Goal: Task Accomplishment & Management: Manage account settings

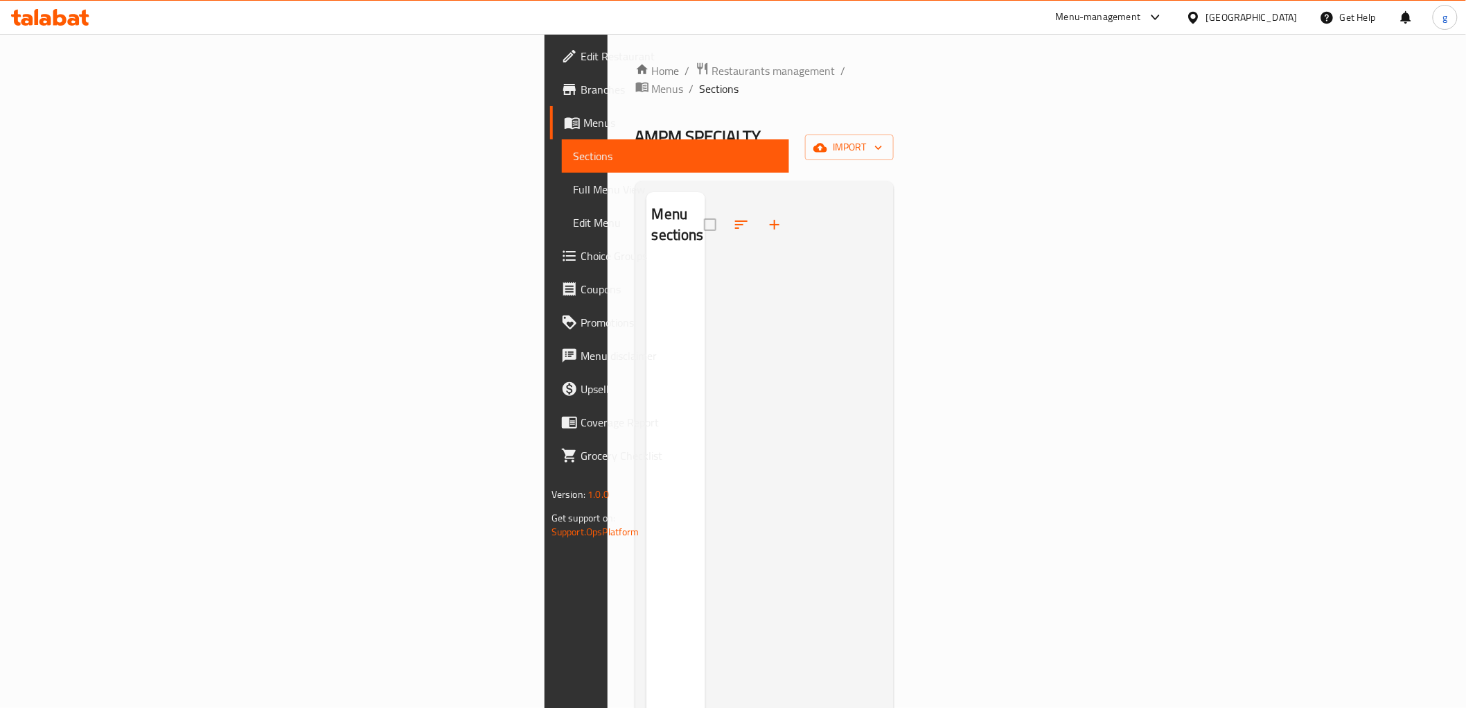
click at [883, 312] on div at bounding box center [793, 546] width 177 height 708
click at [883, 139] on span "import" at bounding box center [849, 147] width 67 height 17
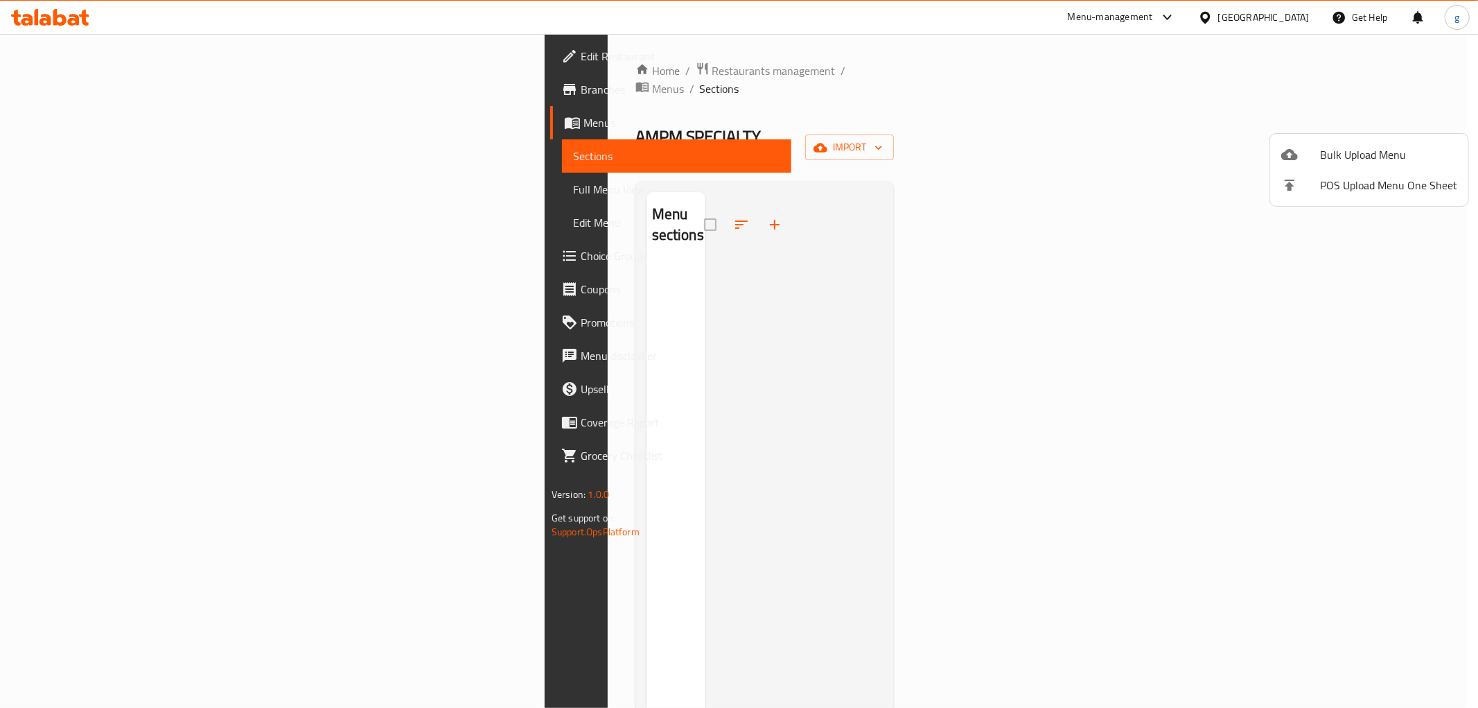
click at [1318, 158] on div at bounding box center [1300, 154] width 39 height 17
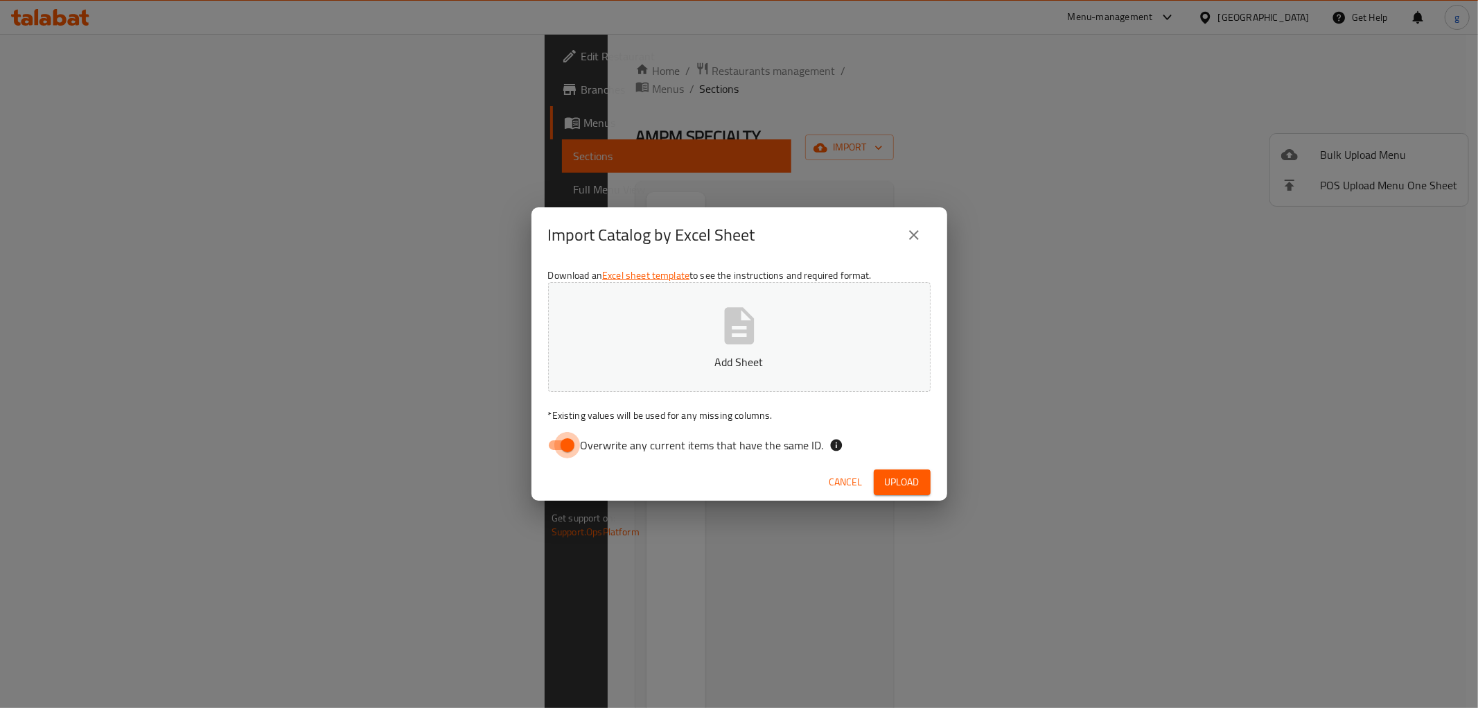
click at [562, 441] on input "Overwrite any current items that have the same ID." at bounding box center [567, 445] width 79 height 26
checkbox input "false"
click at [744, 329] on icon "button" at bounding box center [739, 325] width 30 height 37
click at [920, 481] on button "Upload" at bounding box center [902, 482] width 57 height 26
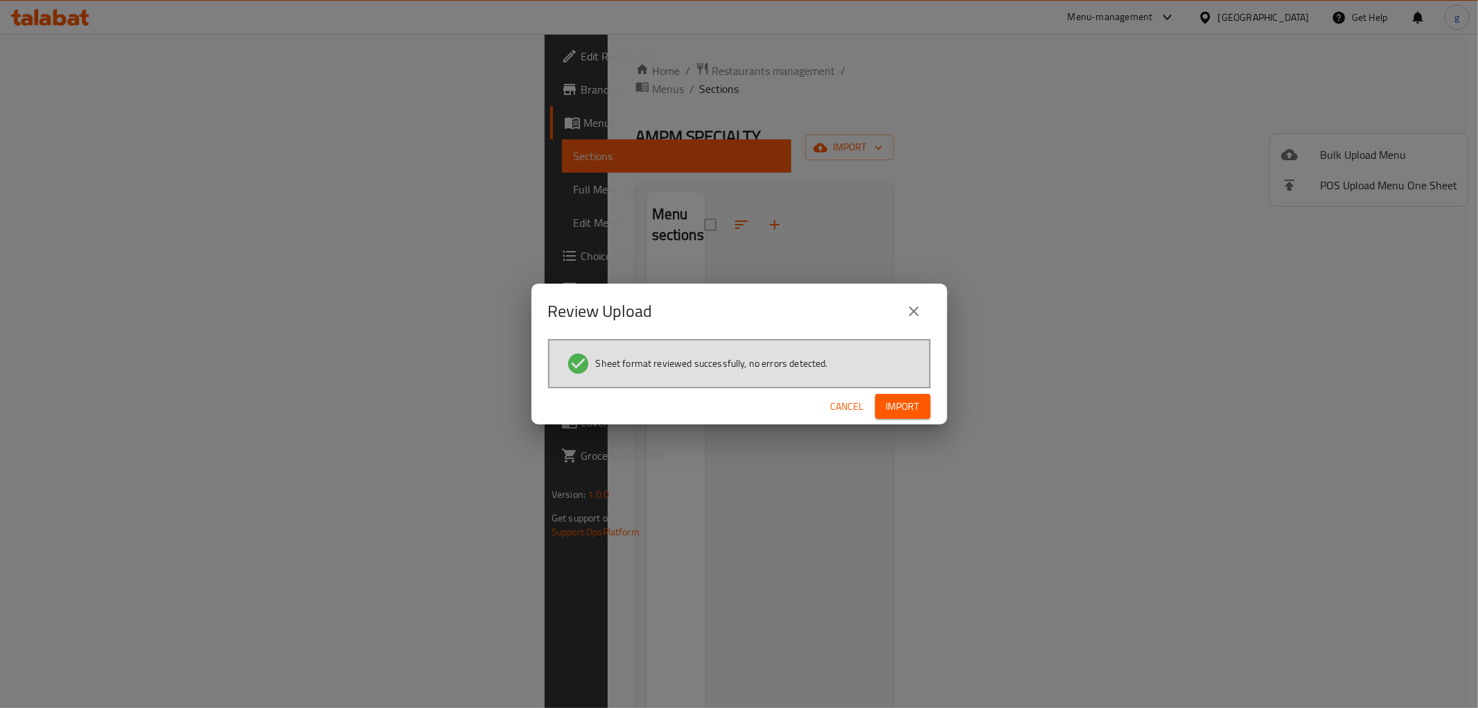
click at [915, 405] on span "Import" at bounding box center [902, 406] width 33 height 17
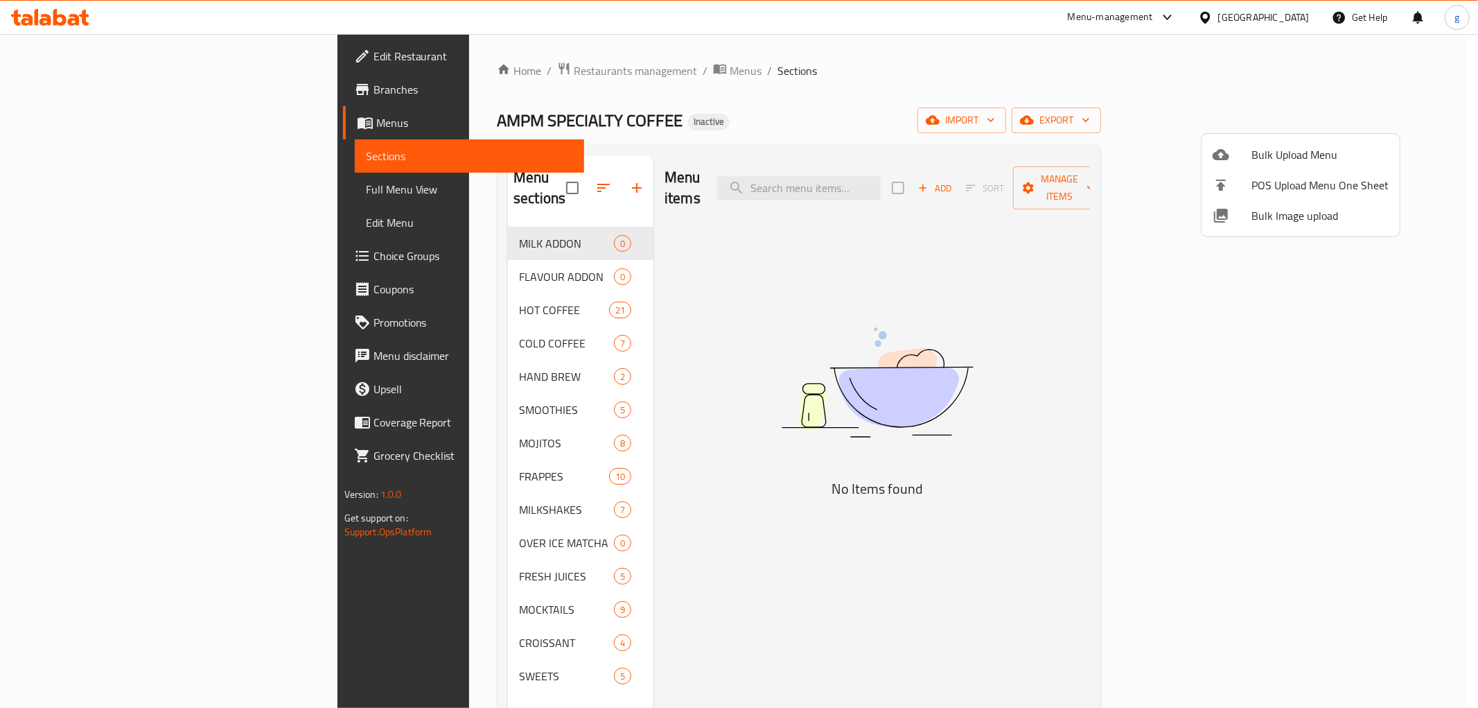
click at [84, 187] on div at bounding box center [739, 354] width 1478 height 708
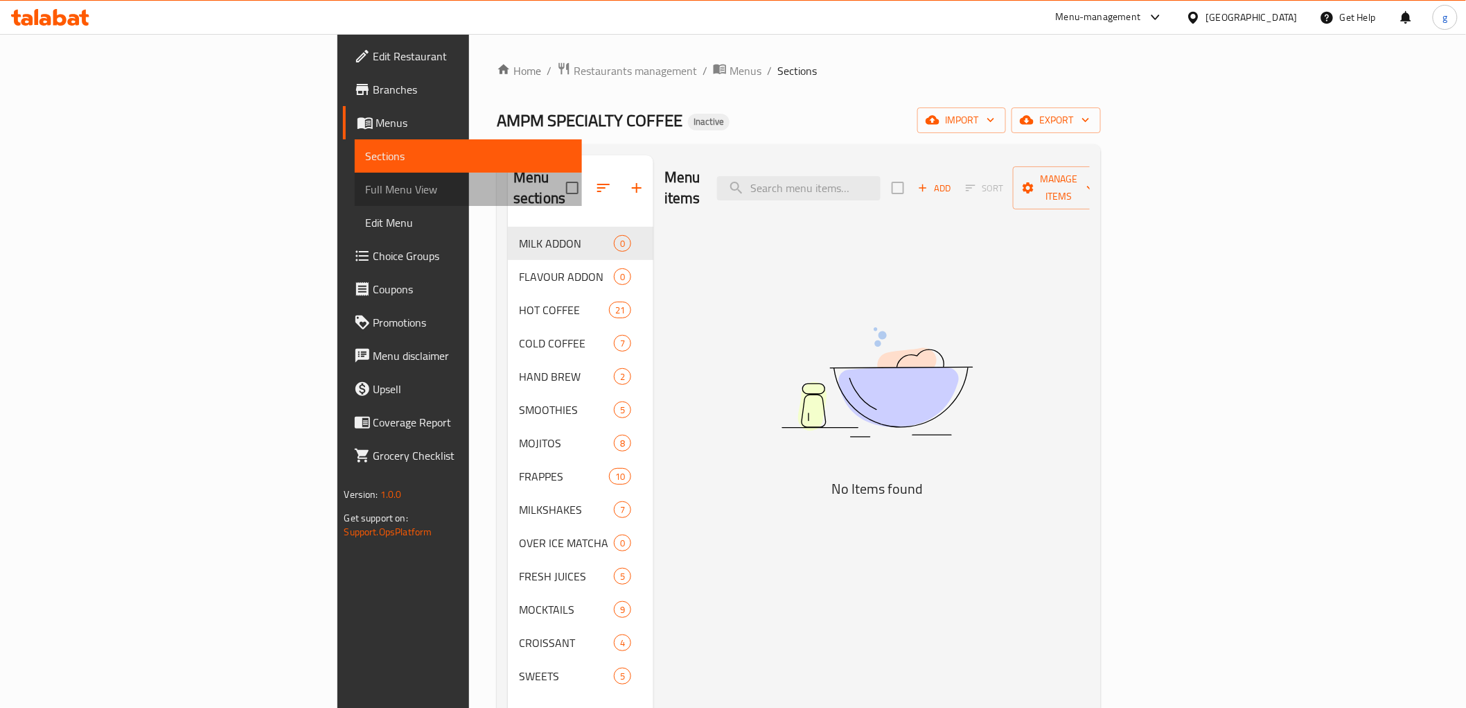
click at [366, 182] on span "Full Menu View" at bounding box center [468, 189] width 205 height 17
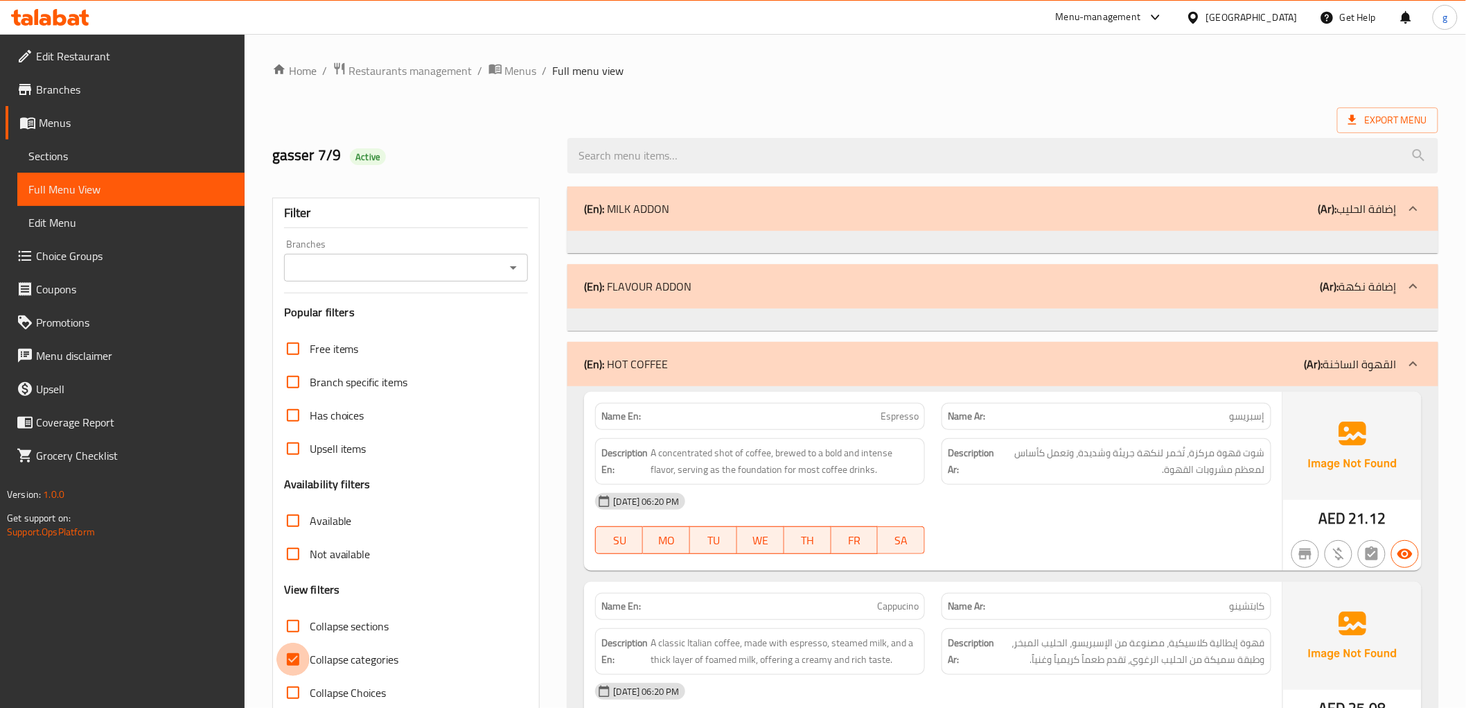
click at [292, 663] on input "Collapse categories" at bounding box center [293, 658] width 33 height 33
checkbox input "false"
click at [61, 161] on span "Sections" at bounding box center [130, 156] width 205 height 17
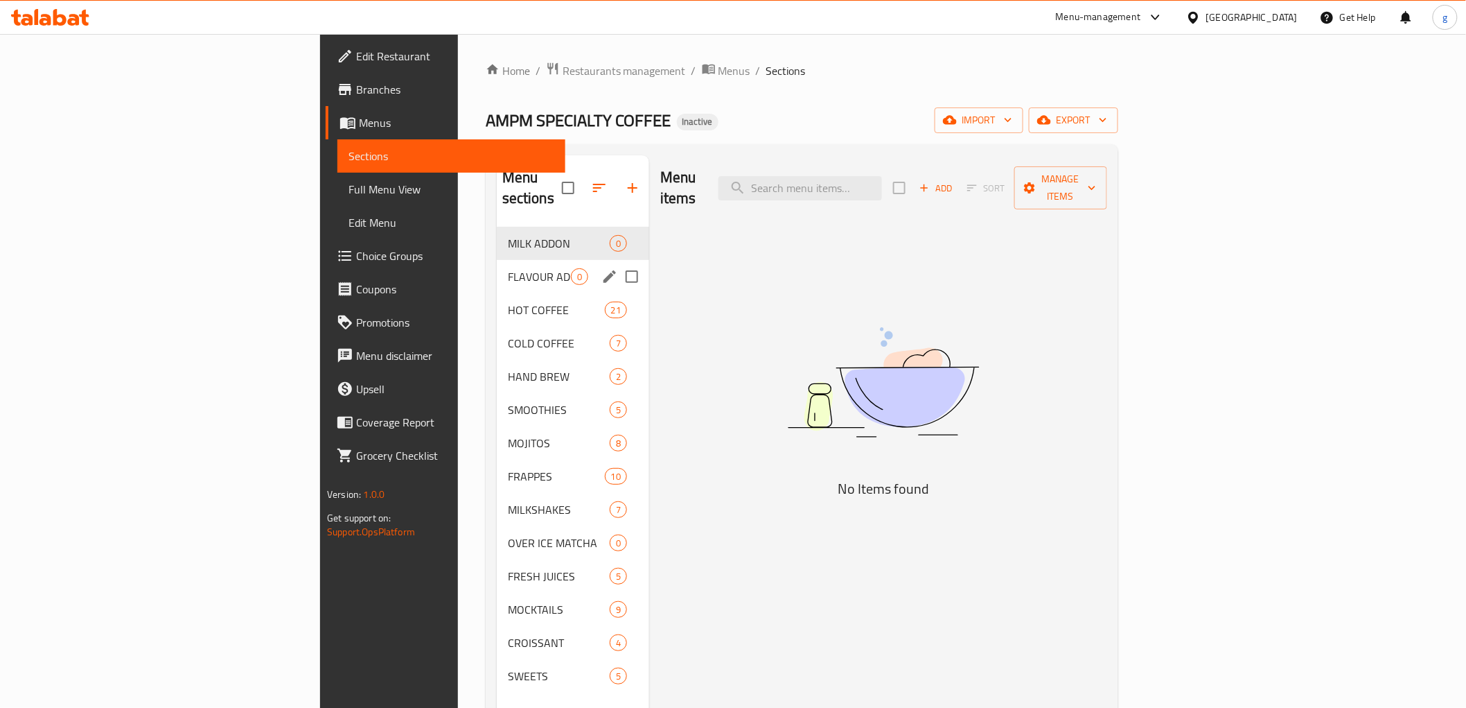
click at [617, 262] on input "Menu sections" at bounding box center [631, 276] width 29 height 29
checkbox input "true"
click at [617, 229] on input "Menu sections" at bounding box center [631, 243] width 29 height 29
checkbox input "true"
click at [575, 188] on button "button" at bounding box center [591, 187] width 33 height 33
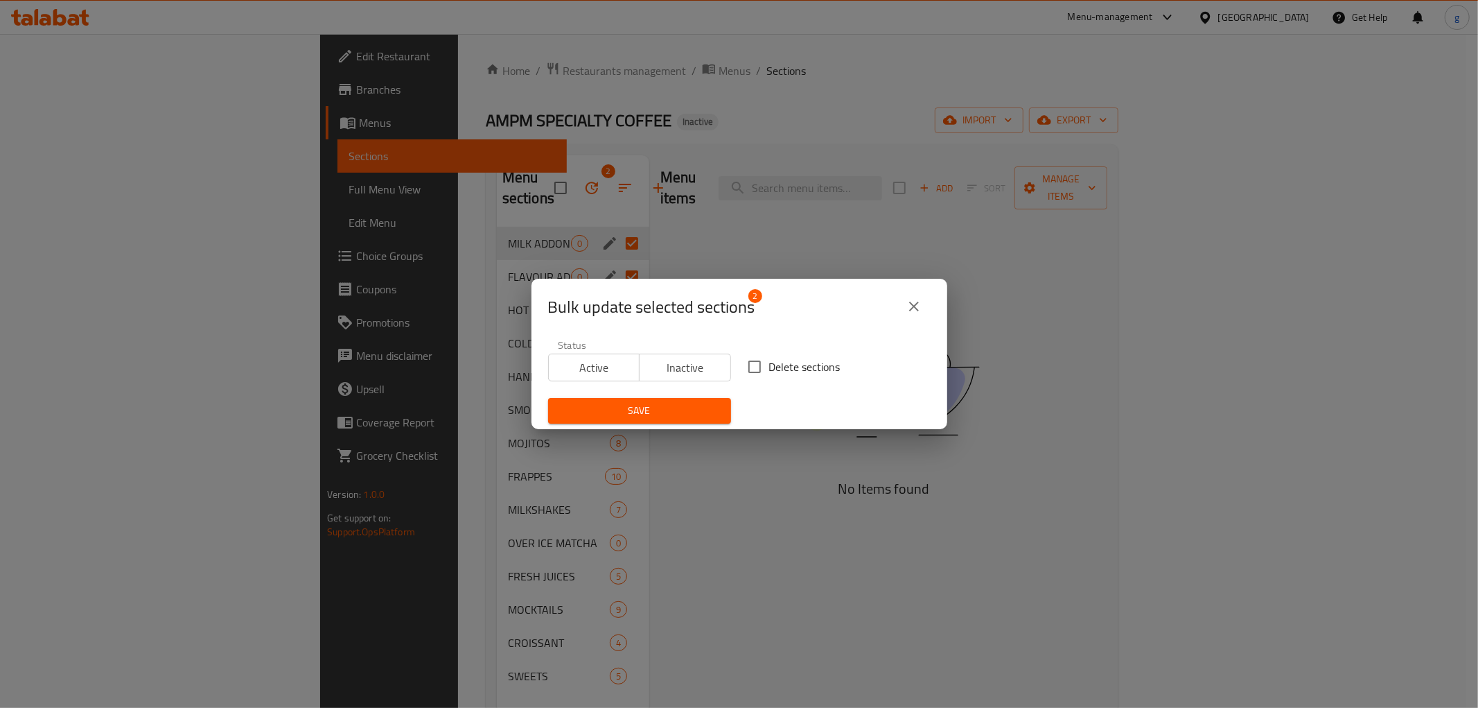
click at [752, 368] on input "Delete sections" at bounding box center [754, 366] width 29 height 29
checkbox input "true"
click at [683, 389] on div "Save" at bounding box center [640, 410] width 200 height 42
click at [690, 403] on span "Save" at bounding box center [639, 410] width 161 height 17
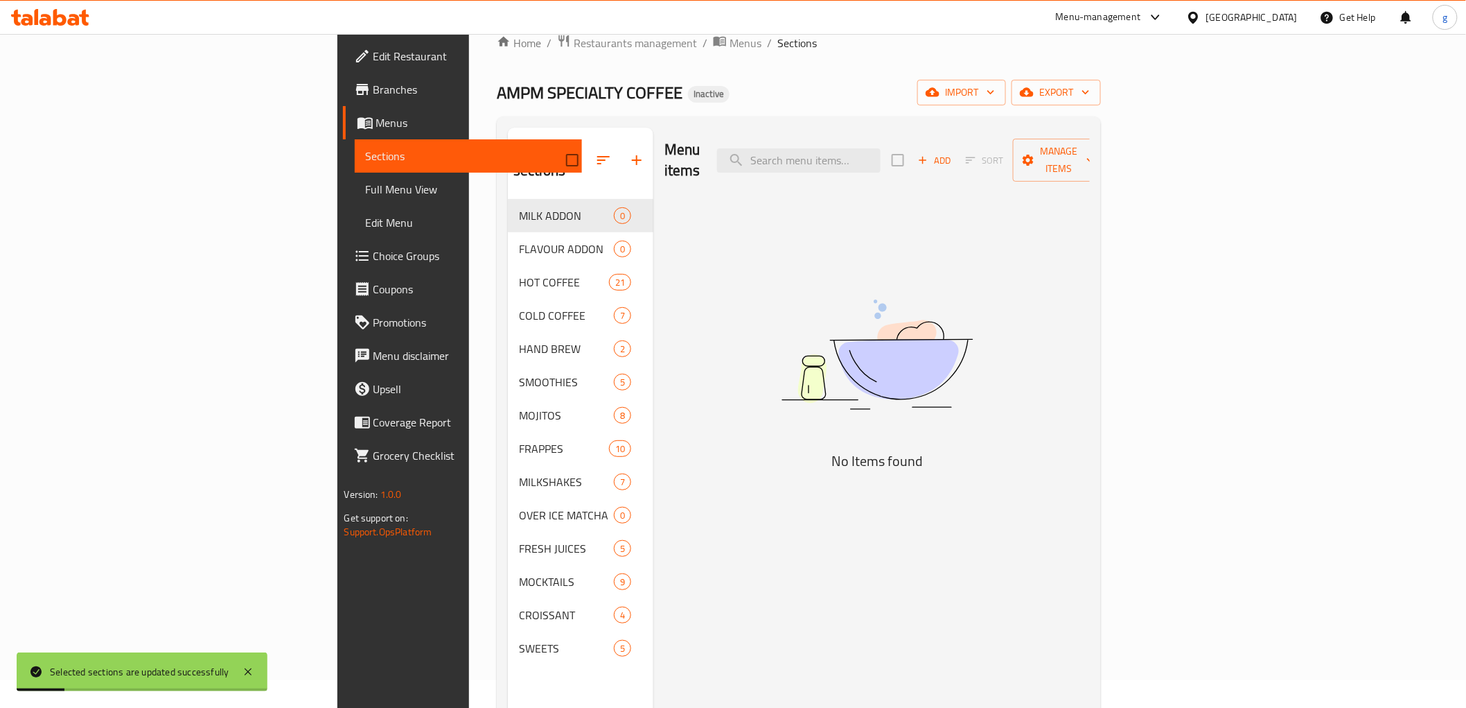
scroll to position [77, 0]
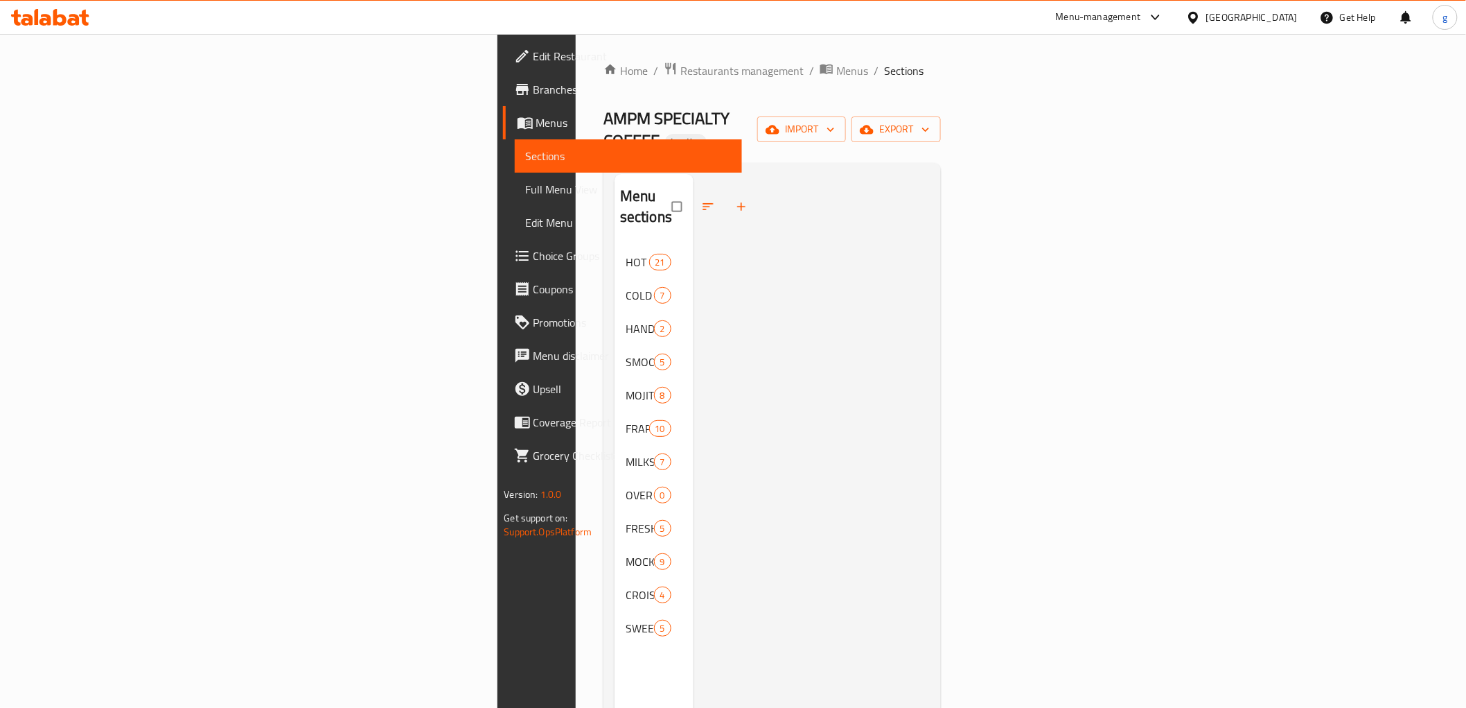
click at [526, 198] on span "Full Menu View" at bounding box center [628, 189] width 205 height 17
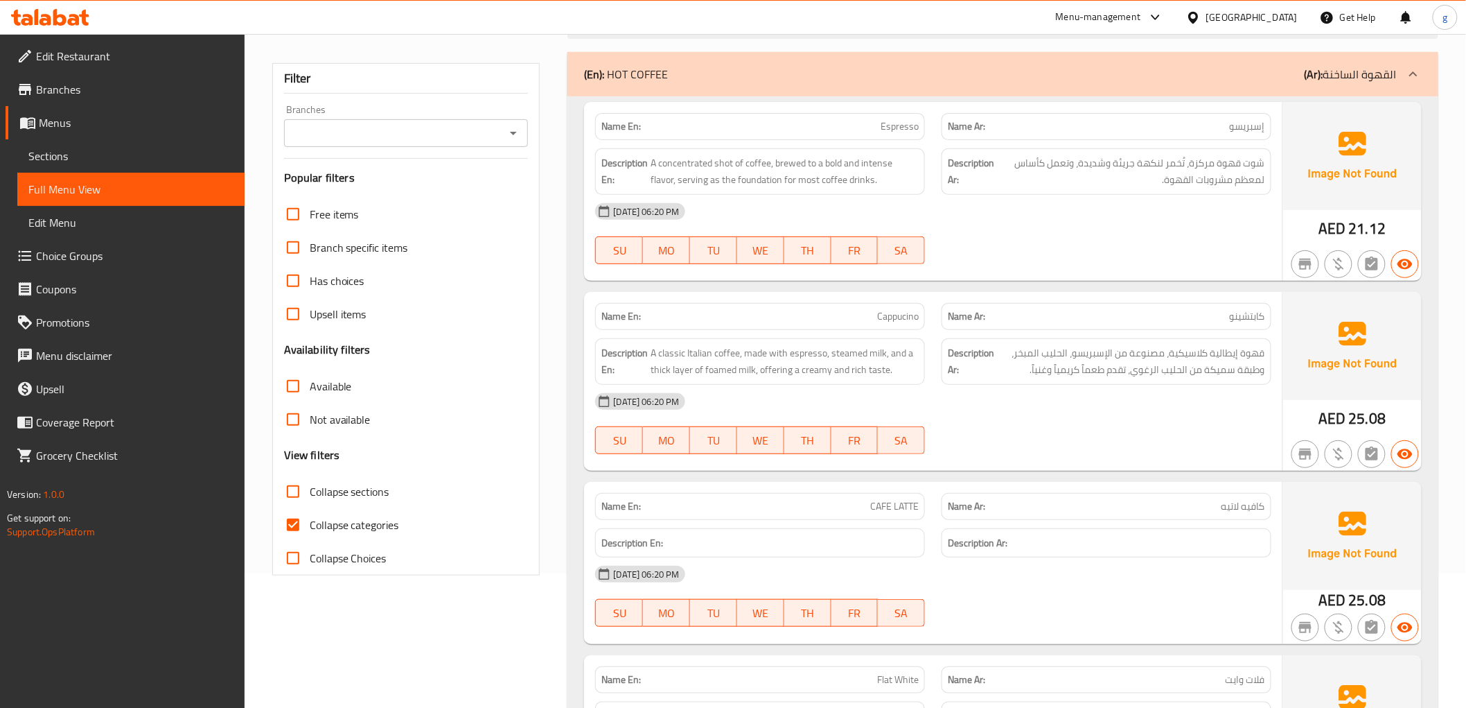
scroll to position [154, 0]
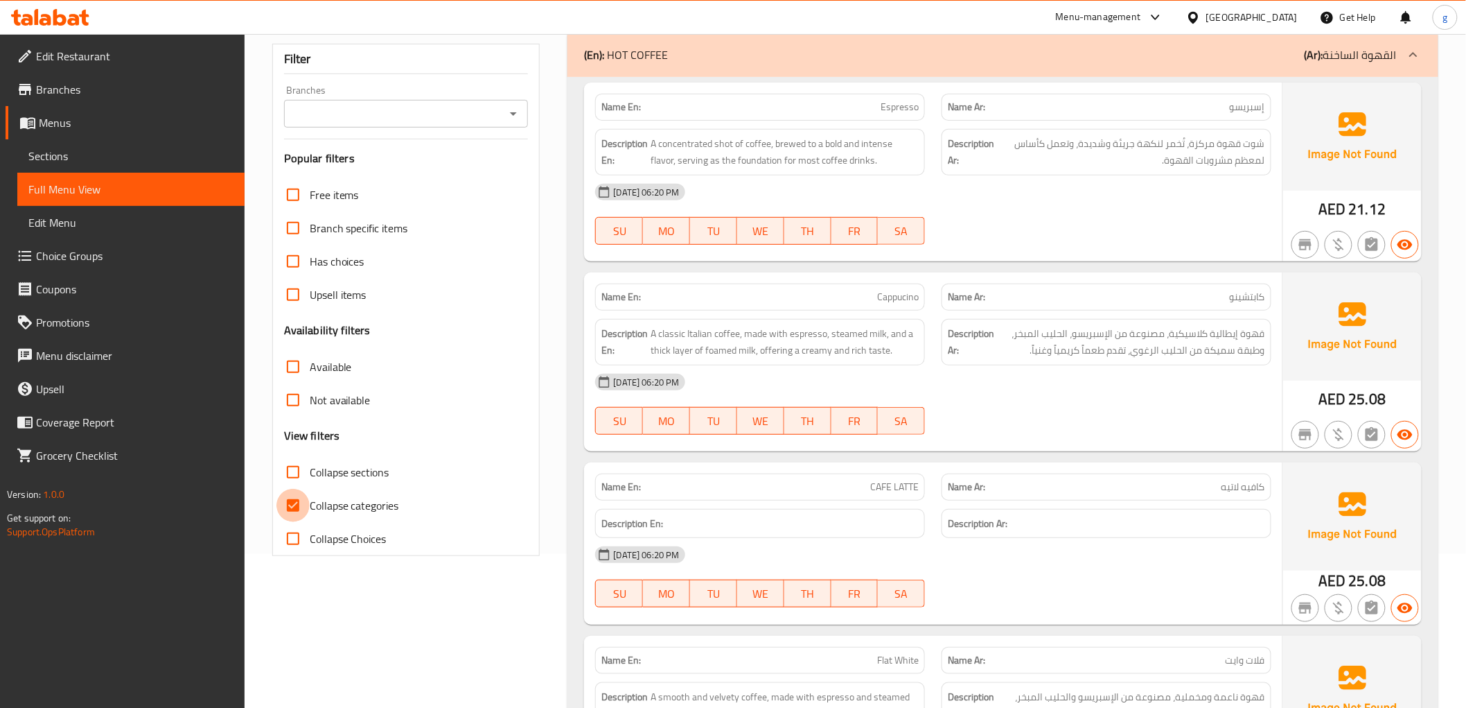
click at [291, 506] on input "Collapse categories" at bounding box center [293, 505] width 33 height 33
checkbox input "false"
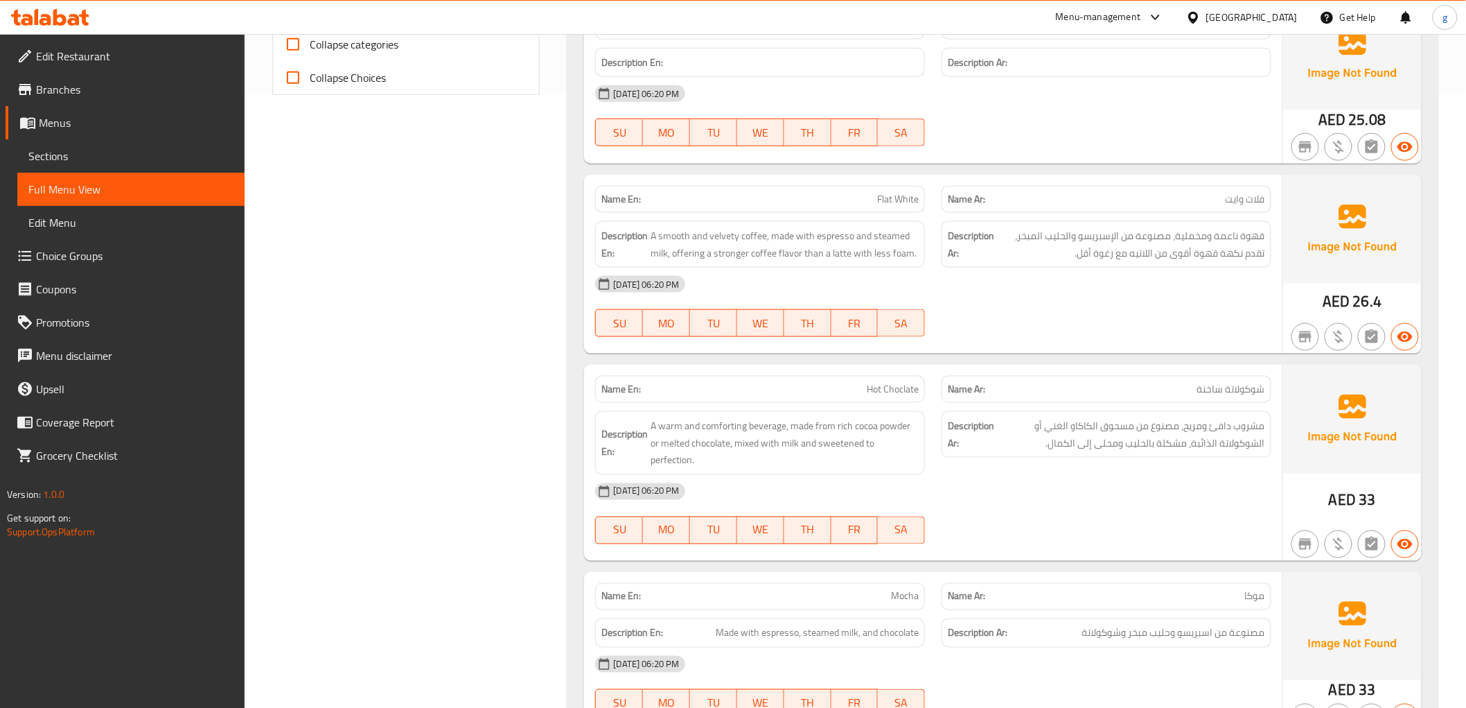
scroll to position [615, 0]
click at [895, 238] on span "A smooth and velvety coffee, made with espresso and steamed milk, offering a st…" at bounding box center [785, 244] width 268 height 34
click at [893, 236] on span "A smooth and velvety coffee, made with espresso and steamed milk, offering a st…" at bounding box center [785, 244] width 268 height 34
click at [1041, 240] on span "قهوة ناعمة ومخملية، مصنوعة من الإسبريسو والحليب المبخر، تقدم نكهة قهوة أقوى من …" at bounding box center [1131, 244] width 268 height 34
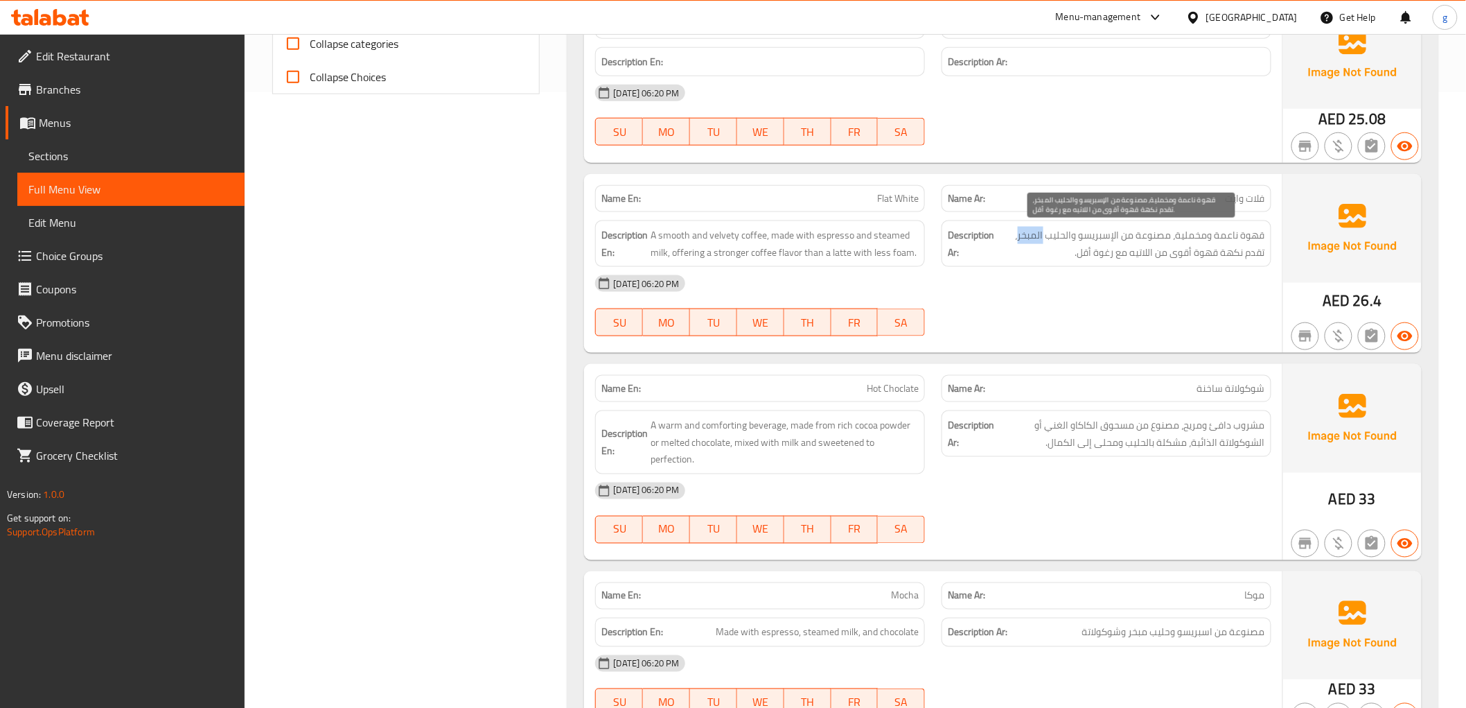
click at [1041, 240] on span "قهوة ناعمة ومخملية، مصنوعة من الإسبريسو والحليب المبخر، تقدم نكهة قهوة أقوى من …" at bounding box center [1131, 244] width 268 height 34
click at [1044, 253] on span "قهوة ناعمة ومخملية، مصنوعة من الإسبريسو والحليب المبخر، تقدم نكهة قهوة أقوى من …" at bounding box center [1131, 244] width 268 height 34
click at [1043, 248] on span "قهوة ناعمة ومخملية، مصنوعة من الإسبريسو والحليب المبخر، تقدم نكهة قهوة أقوى من …" at bounding box center [1131, 244] width 268 height 34
click at [1040, 241] on span "قهوة ناعمة ومخملية، مصنوعة من الإسبريسو والحليب المبخر، تقدم نكهة قهوة أقوى من …" at bounding box center [1131, 244] width 268 height 34
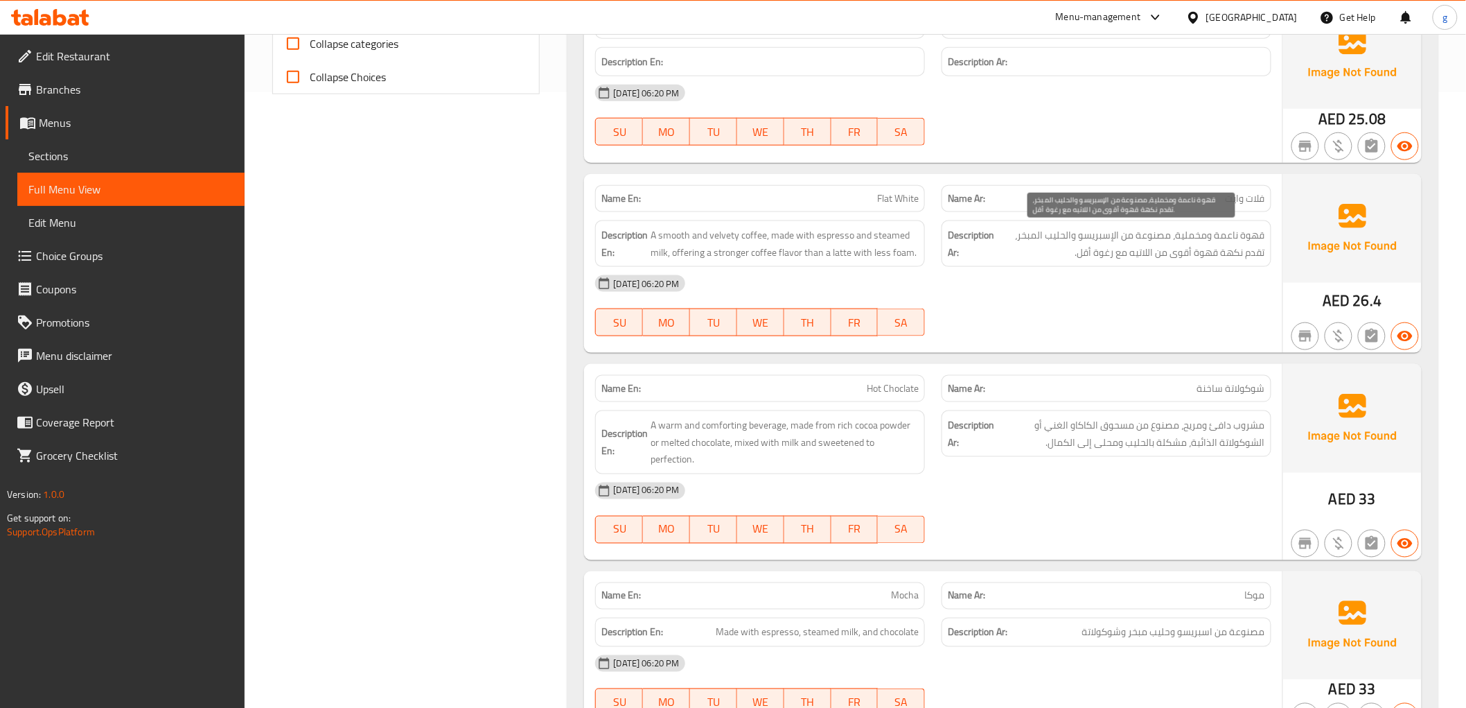
click at [1044, 257] on span "قهوة ناعمة ومخملية، مصنوعة من الإسبريسو والحليب المبخر، تقدم نكهة قهوة أقوى من …" at bounding box center [1131, 244] width 268 height 34
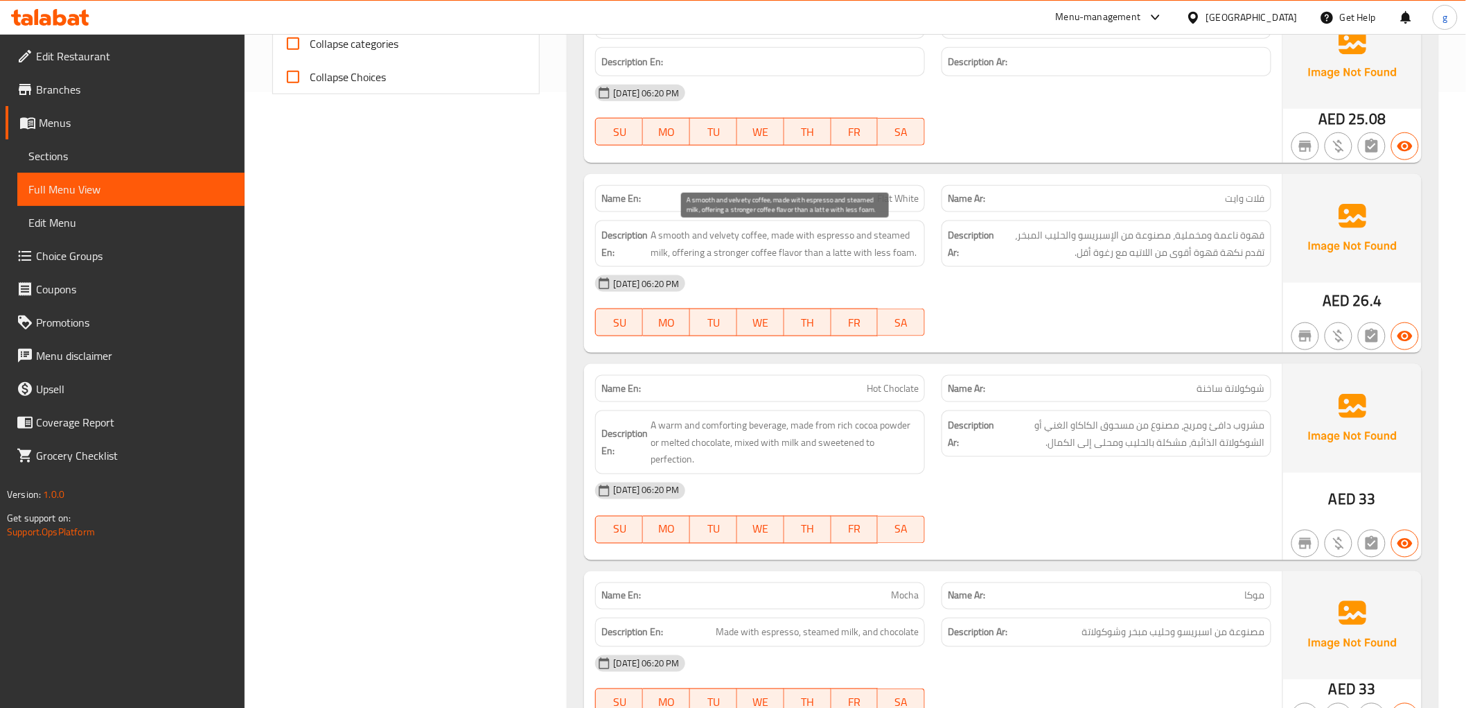
click at [897, 236] on span "A smooth and velvety coffee, made with espresso and steamed milk, offering a st…" at bounding box center [785, 244] width 268 height 34
copy span "steamed"
click at [896, 196] on span "Flat White" at bounding box center [898, 198] width 42 height 15
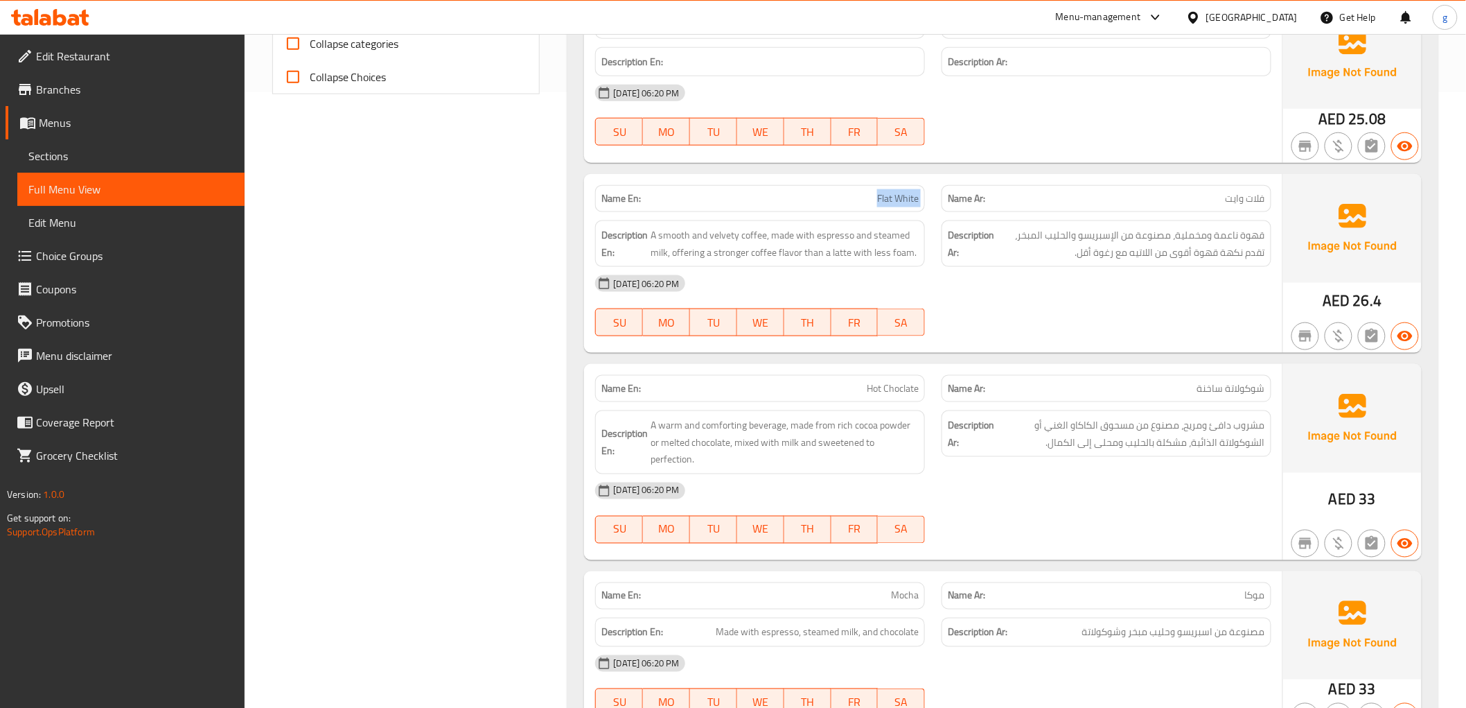
click at [896, 196] on span "Flat White" at bounding box center [898, 198] width 42 height 15
copy span "Flat White"
drag, startPoint x: 672, startPoint y: 253, endPoint x: 947, endPoint y: 274, distance: 275.2
click at [947, 274] on div "Name En: Flat White Name Ar: فلات وايت Description En: A smooth and velvety cof…" at bounding box center [933, 263] width 698 height 179
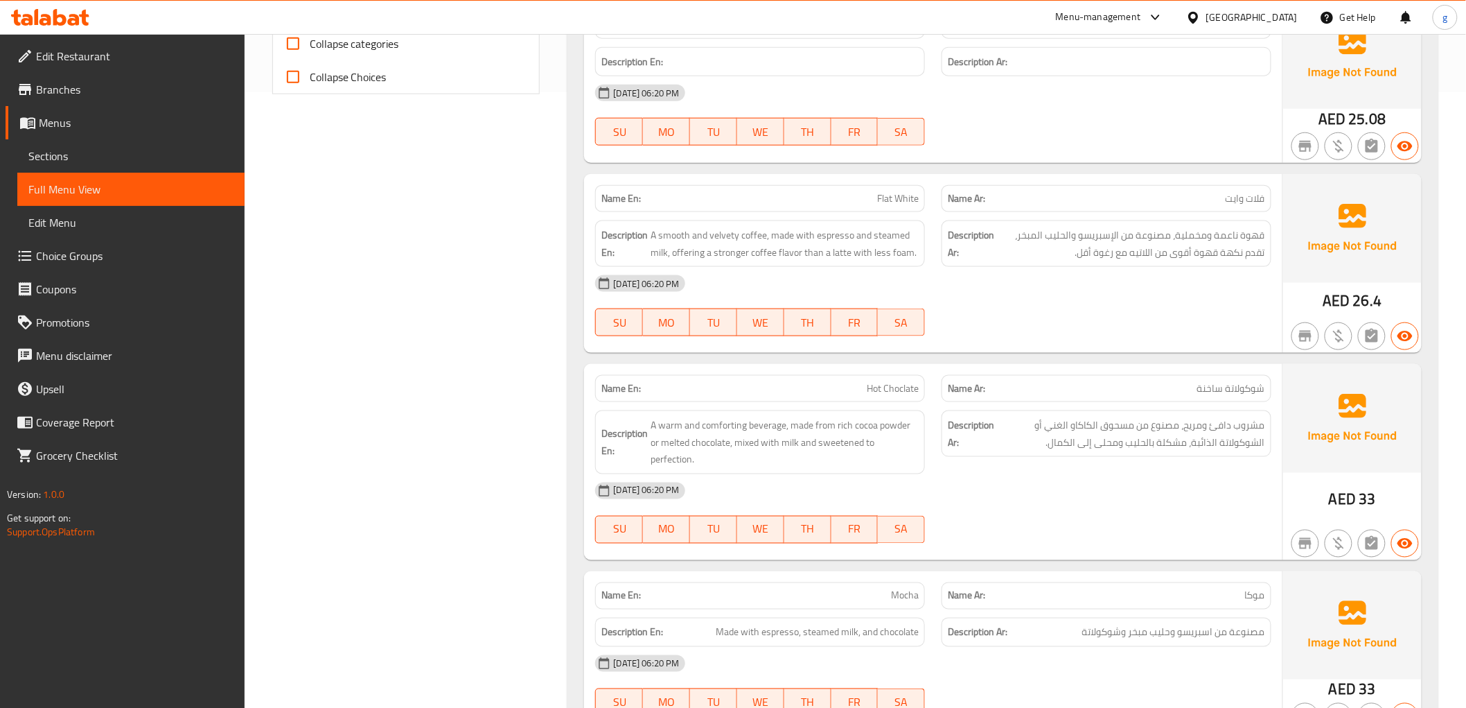
click at [947, 274] on div "[DATE] 06:20 PM" at bounding box center [933, 283] width 692 height 33
drag, startPoint x: 1251, startPoint y: 253, endPoint x: 1113, endPoint y: 252, distance: 137.9
click at [1113, 252] on span "قهوة ناعمة ومخملية، مصنوعة من الإسبريسو والحليب المبخر، تقدم نكهة قهوة أقوى من …" at bounding box center [1131, 244] width 268 height 34
click at [1197, 254] on span "قهوة ناعمة ومخملية، مصنوعة من الإسبريسو والحليب المبخر، تقدم نكهة قهوة أقوى من …" at bounding box center [1131, 244] width 268 height 34
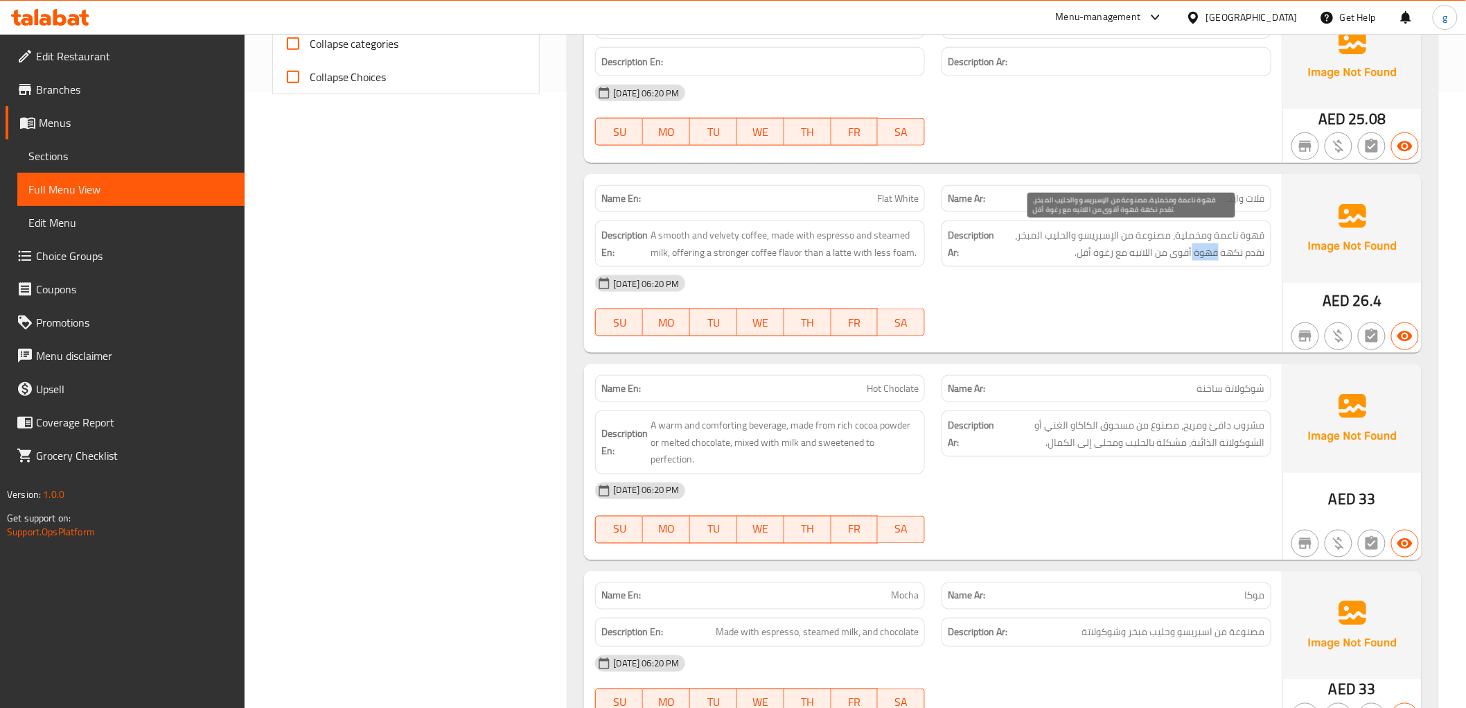
click at [1197, 254] on span "قهوة ناعمة ومخملية، مصنوعة من الإسبريسو والحليب المبخر، تقدم نكهة قهوة أقوى من …" at bounding box center [1131, 244] width 268 height 34
click at [1185, 274] on div "[DATE] 06:20 PM" at bounding box center [933, 283] width 692 height 33
drag, startPoint x: 1099, startPoint y: 245, endPoint x: 986, endPoint y: 245, distance: 113.0
click at [986, 245] on h6 "Description Ar: قهوة ناعمة ومخملية، مصنوعة من الإسبريسو والحليب المبخر، تقدم نك…" at bounding box center [1106, 244] width 317 height 34
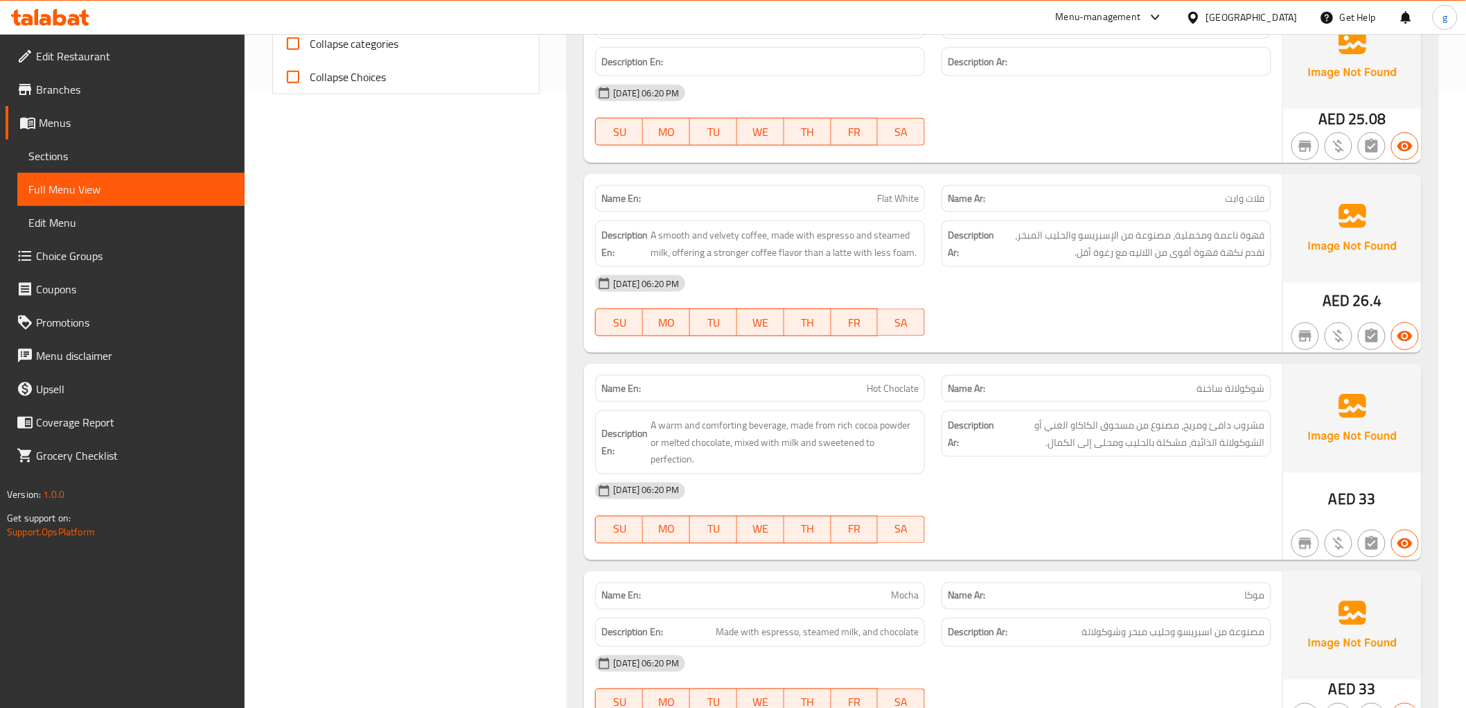
click at [1038, 265] on div "Description Ar: قهوة ناعمة ومخملية، مصنوعة من الإسبريسو والحليب المبخر، تقدم نك…" at bounding box center [1107, 243] width 330 height 46
click at [700, 252] on span "A smooth and velvety coffee, made with espresso and steamed milk, offering a st…" at bounding box center [785, 244] width 268 height 34
click at [726, 257] on span "A smooth and velvety coffee, made with espresso and steamed milk, offering a st…" at bounding box center [785, 244] width 268 height 34
click at [692, 251] on span "A smooth and velvety coffee, made with espresso and steamed milk, offering a st…" at bounding box center [785, 244] width 268 height 34
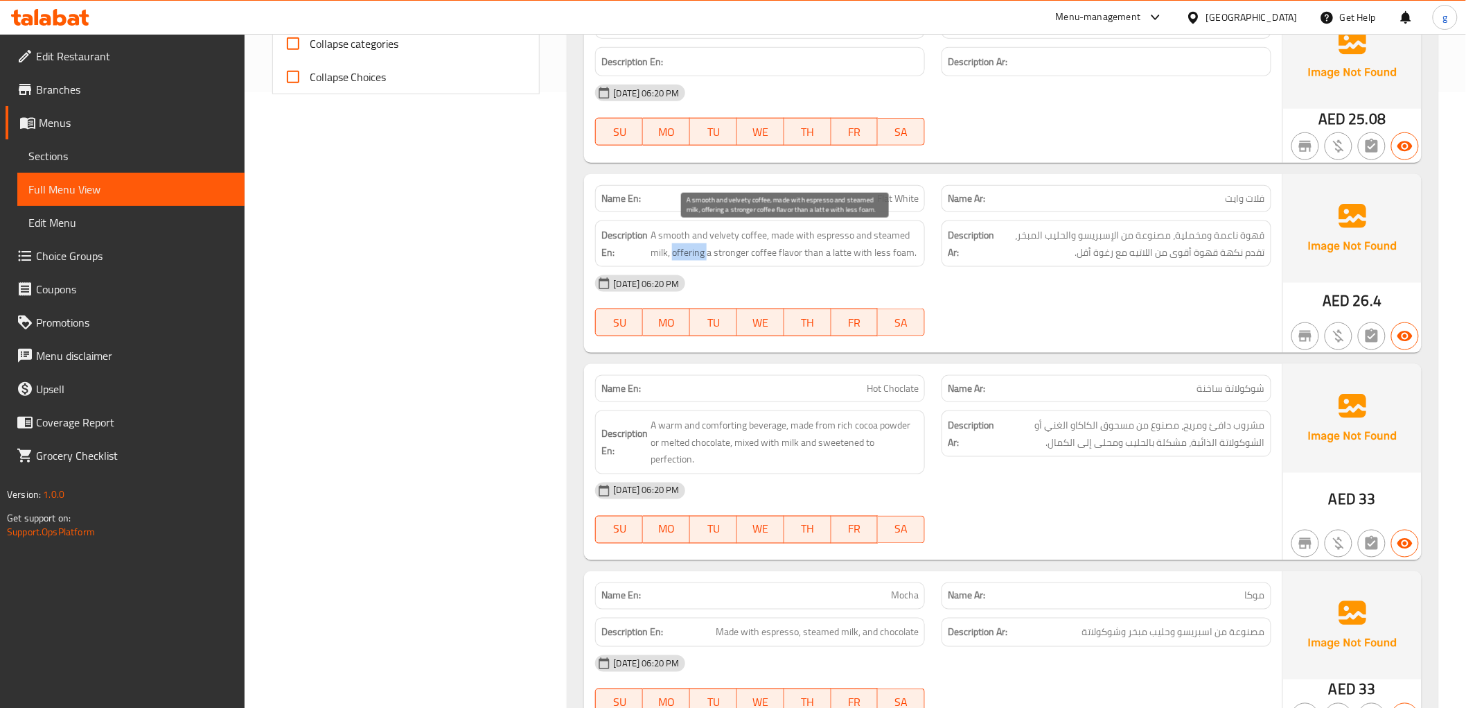
click at [692, 251] on span "A smooth and velvety coffee, made with espresso and steamed milk, offering a st…" at bounding box center [785, 244] width 268 height 34
copy span "offering"
click at [723, 257] on span "A smooth and velvety coffee, made with espresso and steamed milk, offering a st…" at bounding box center [785, 244] width 268 height 34
click at [771, 252] on span "A smooth and velvety coffee, made with espresso and steamed milk, offering a st…" at bounding box center [785, 244] width 268 height 34
drag, startPoint x: 775, startPoint y: 253, endPoint x: 674, endPoint y: 254, distance: 100.5
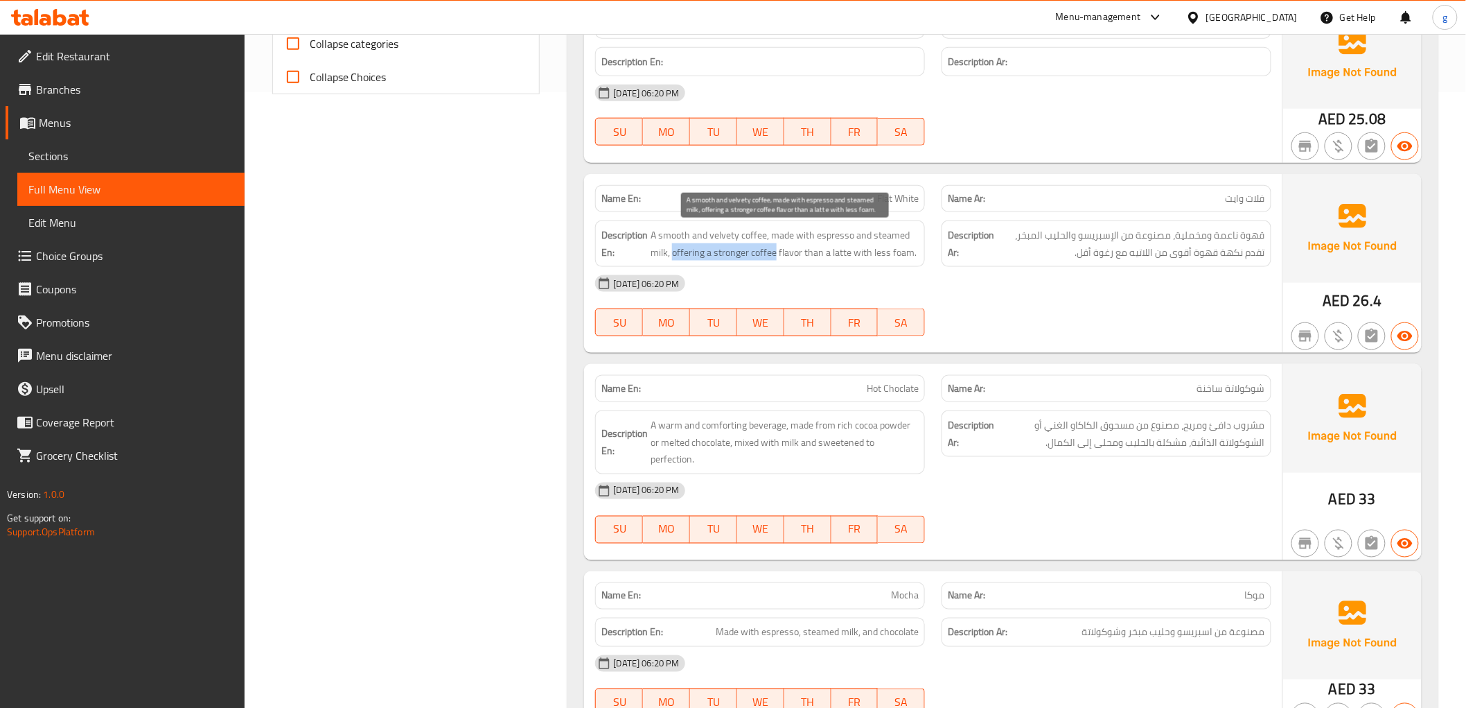
click at [674, 254] on span "A smooth and velvety coffee, made with espresso and steamed milk, offering a st…" at bounding box center [785, 244] width 268 height 34
copy span "offering a stronger coffee"
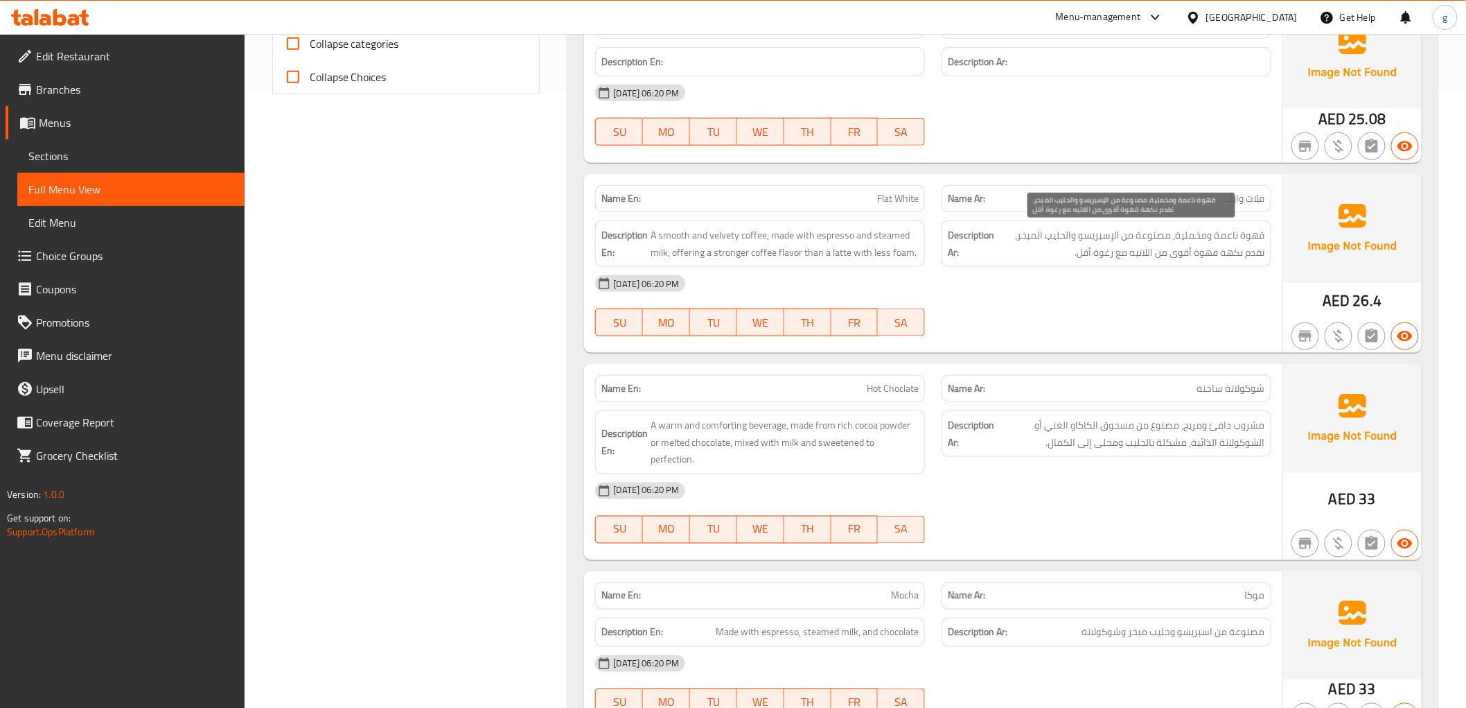
click at [1052, 256] on span "قهوة ناعمة ومخملية، مصنوعة من الإسبريسو والحليب المبخر، تقدم نكهة قهوة أقوى من …" at bounding box center [1131, 244] width 268 height 34
click at [1199, 257] on span "قهوة ناعمة ومخملية، مصنوعة من الإسبريسو والحليب المبخر، تقدم نكهة قهوة أقوى من …" at bounding box center [1131, 244] width 268 height 34
click at [1197, 277] on div "[DATE] 06:20 PM" at bounding box center [933, 283] width 692 height 33
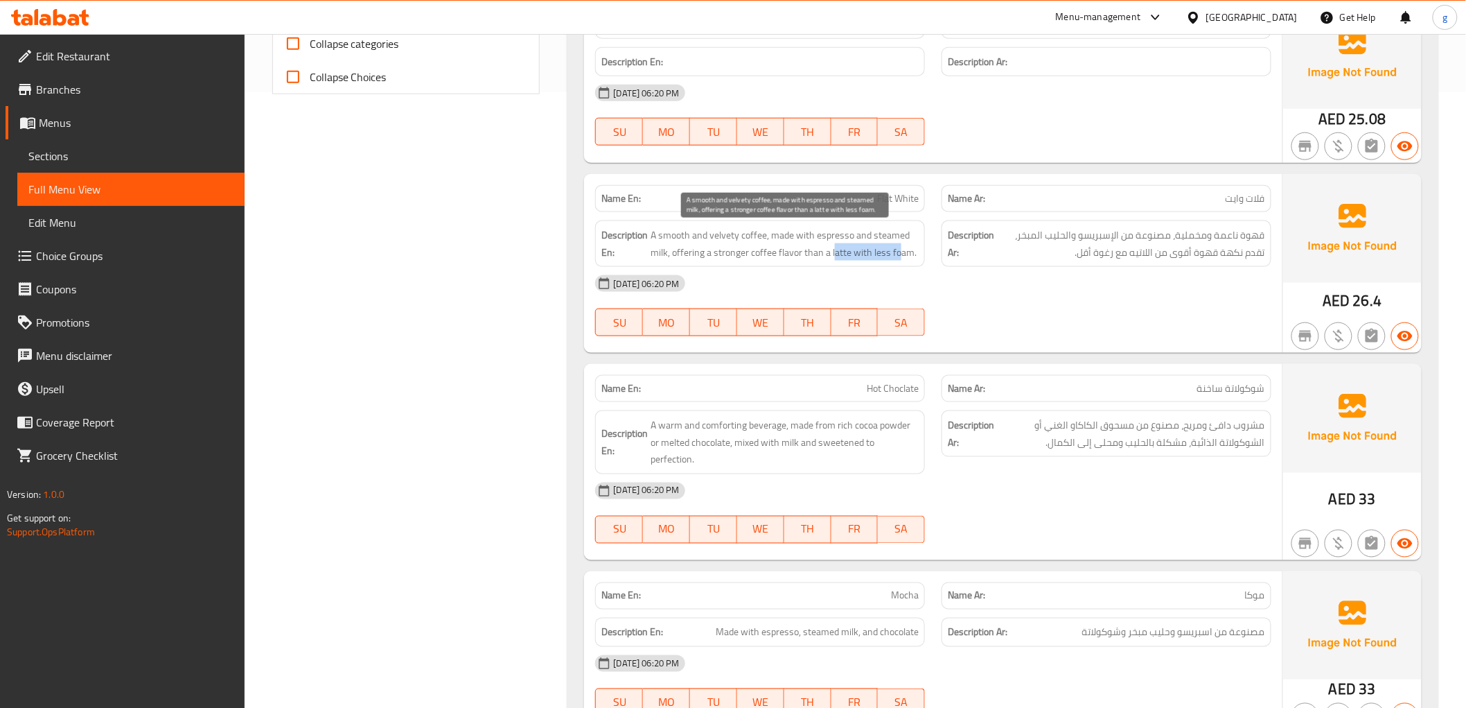
drag, startPoint x: 833, startPoint y: 252, endPoint x: 901, endPoint y: 252, distance: 67.9
click at [901, 252] on span "A smooth and velvety coffee, made with espresso and steamed milk, offering a st…" at bounding box center [785, 244] width 268 height 34
click at [904, 259] on span "A smooth and velvety coffee, made with espresso and steamed milk, offering a st…" at bounding box center [785, 244] width 268 height 34
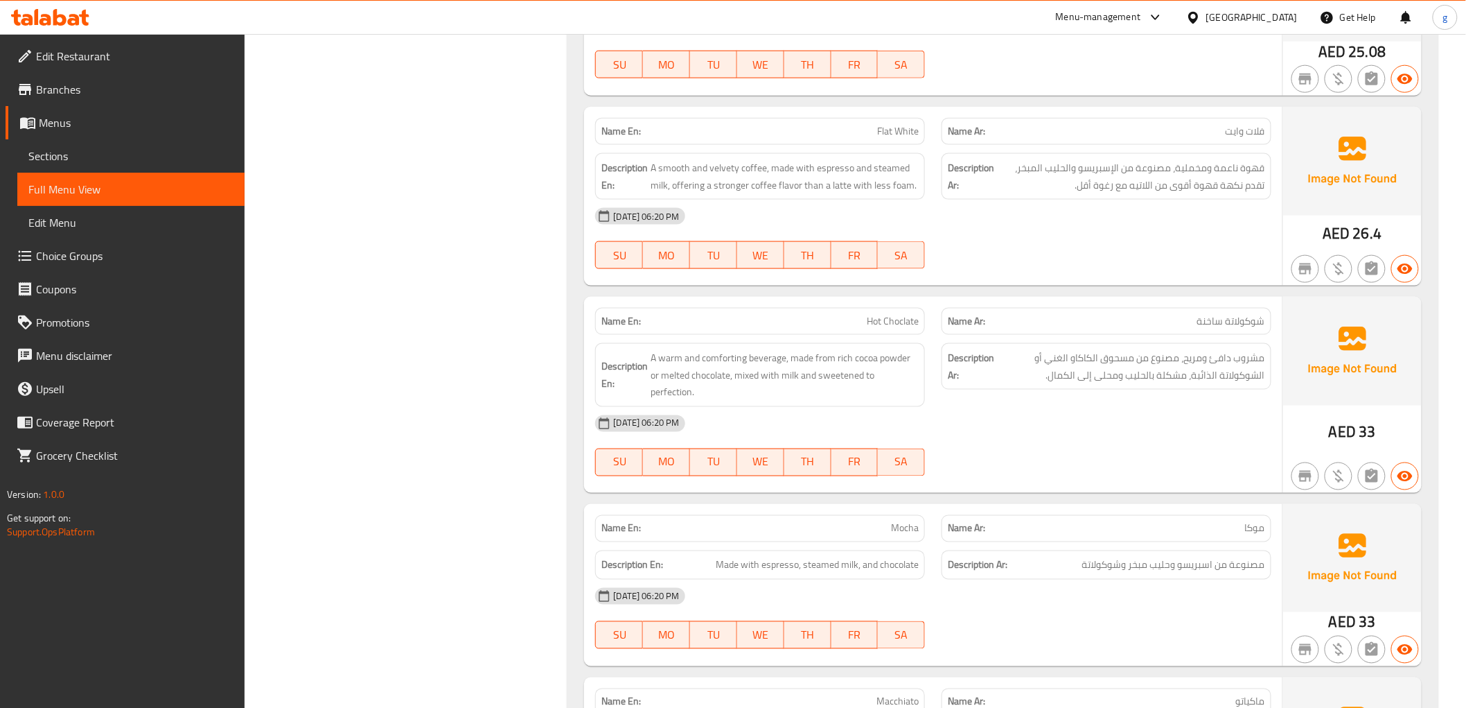
scroll to position [770, 0]
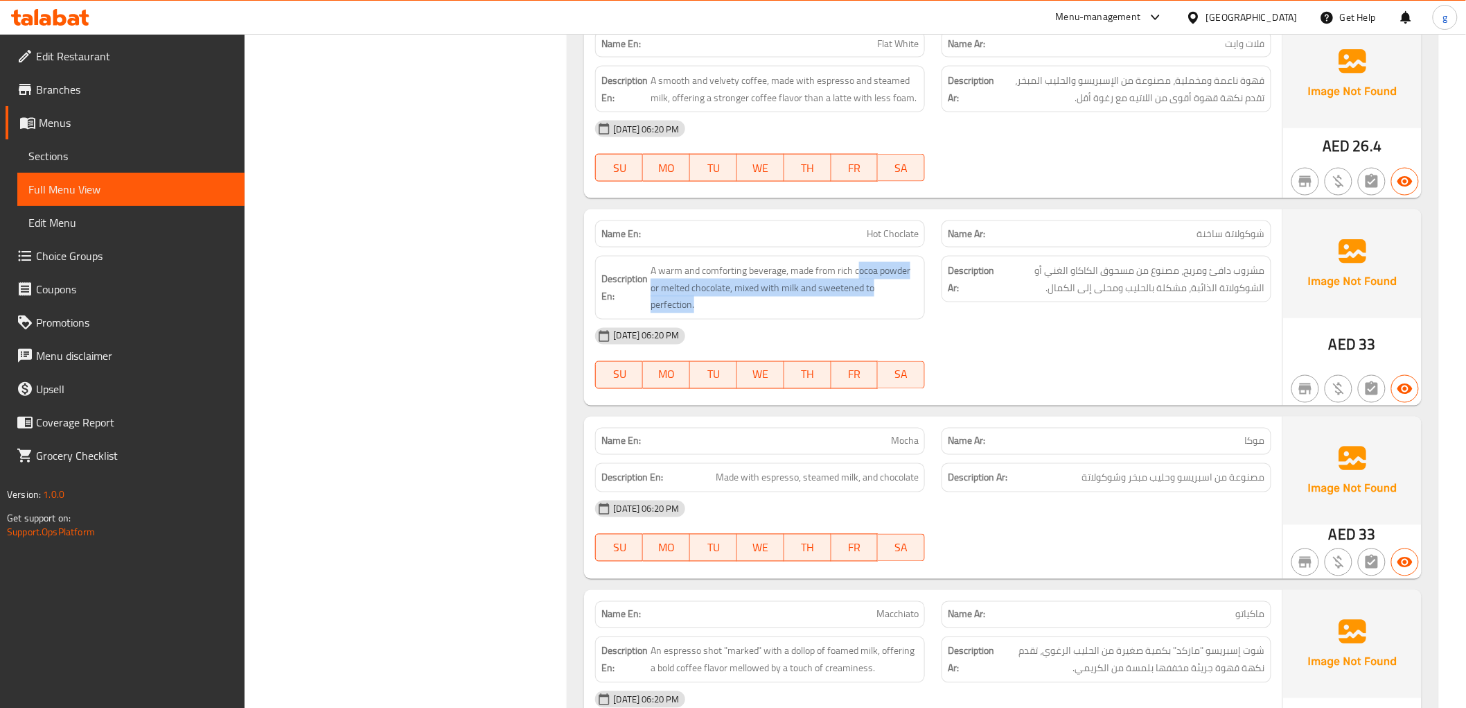
drag, startPoint x: 861, startPoint y: 270, endPoint x: 925, endPoint y: 306, distance: 73.5
click at [925, 306] on div "Description En: A warm and comforting beverage, made from rich cocoa powder or …" at bounding box center [760, 288] width 330 height 64
click at [920, 306] on div "Description En: A warm and comforting beverage, made from rich cocoa powder or …" at bounding box center [760, 288] width 330 height 64
drag, startPoint x: 1191, startPoint y: 293, endPoint x: 1225, endPoint y: 305, distance: 35.9
click at [1225, 305] on div "Description Ar: مشروب دافئ ومريح، مصنوع من مسحوق الكاكاو الغني أو الشوكولاتة ال…" at bounding box center [1106, 287] width 346 height 80
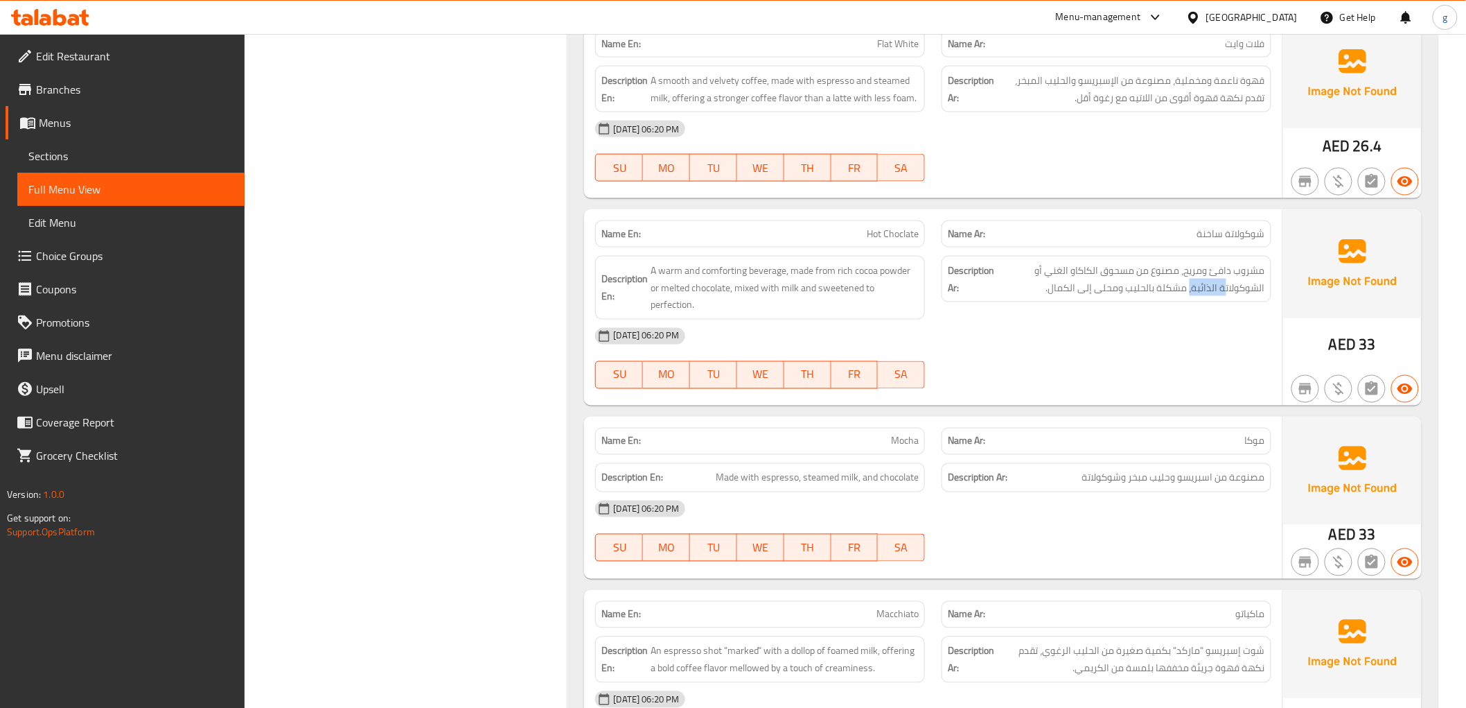
click at [1225, 305] on div "Description Ar: مشروب دافئ ومريح، مصنوع من مسحوق الكاكاو الغني أو الشوكولاتة ال…" at bounding box center [1106, 287] width 346 height 80
click at [889, 236] on span "Hot Choclate" at bounding box center [893, 234] width 52 height 15
copy span "Hot Choclate"
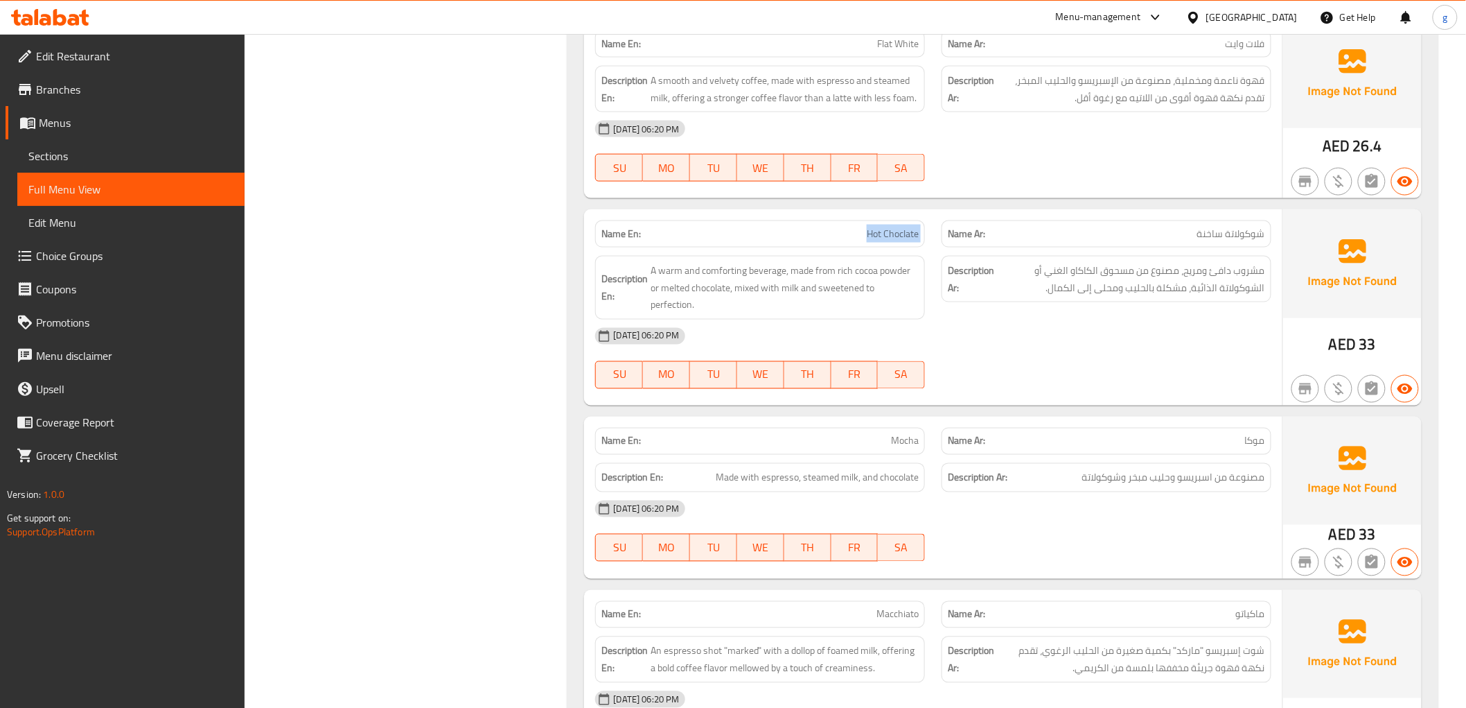
click at [1218, 400] on div "Name En: Hot Choclate Name Ar: شوكولاتة ساخنة Description En: A warm and comfor…" at bounding box center [933, 307] width 698 height 196
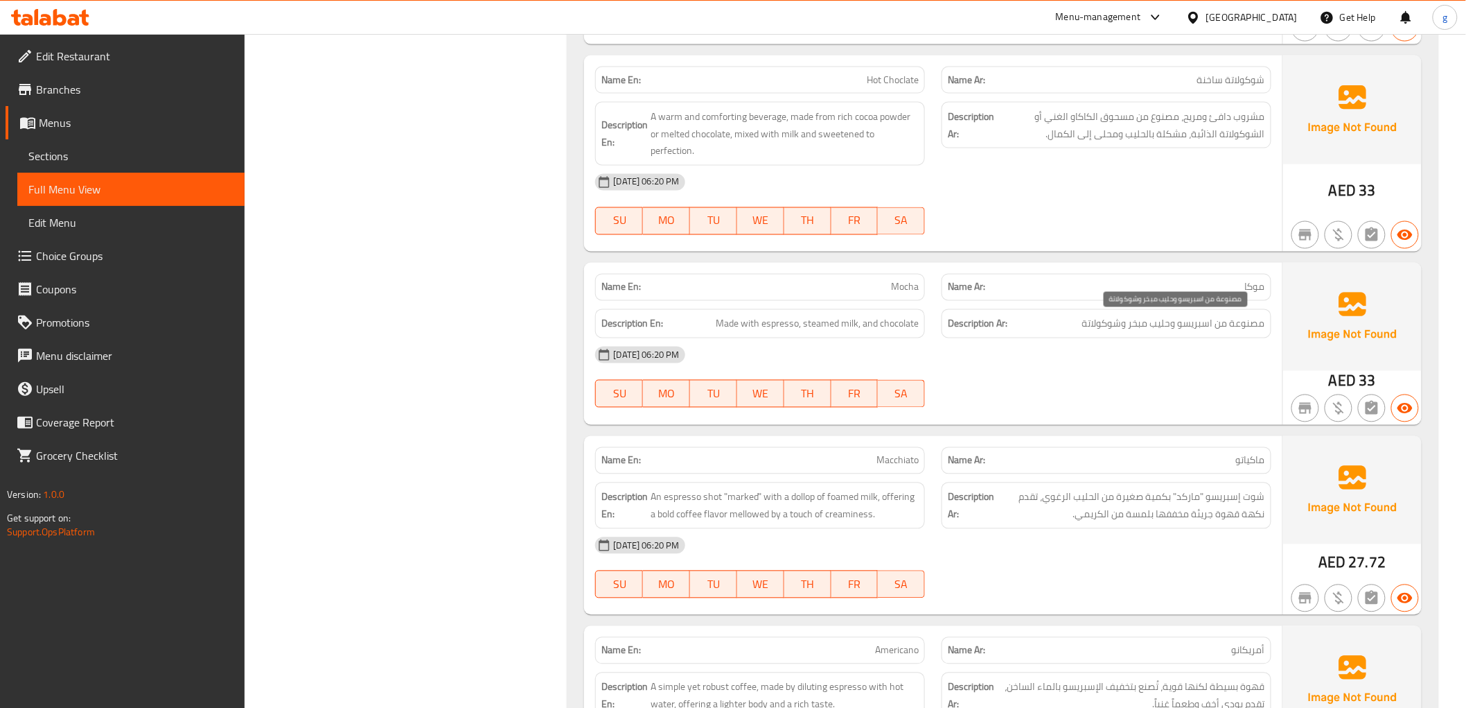
click at [1135, 329] on span "مصنوعة من اسبريسو وحليب مبخر وشوكولاتة" at bounding box center [1173, 323] width 183 height 17
click at [920, 286] on div "Name En: Mocha" at bounding box center [760, 287] width 330 height 27
click at [886, 289] on p "Name En: Mocha" at bounding box center [760, 287] width 317 height 15
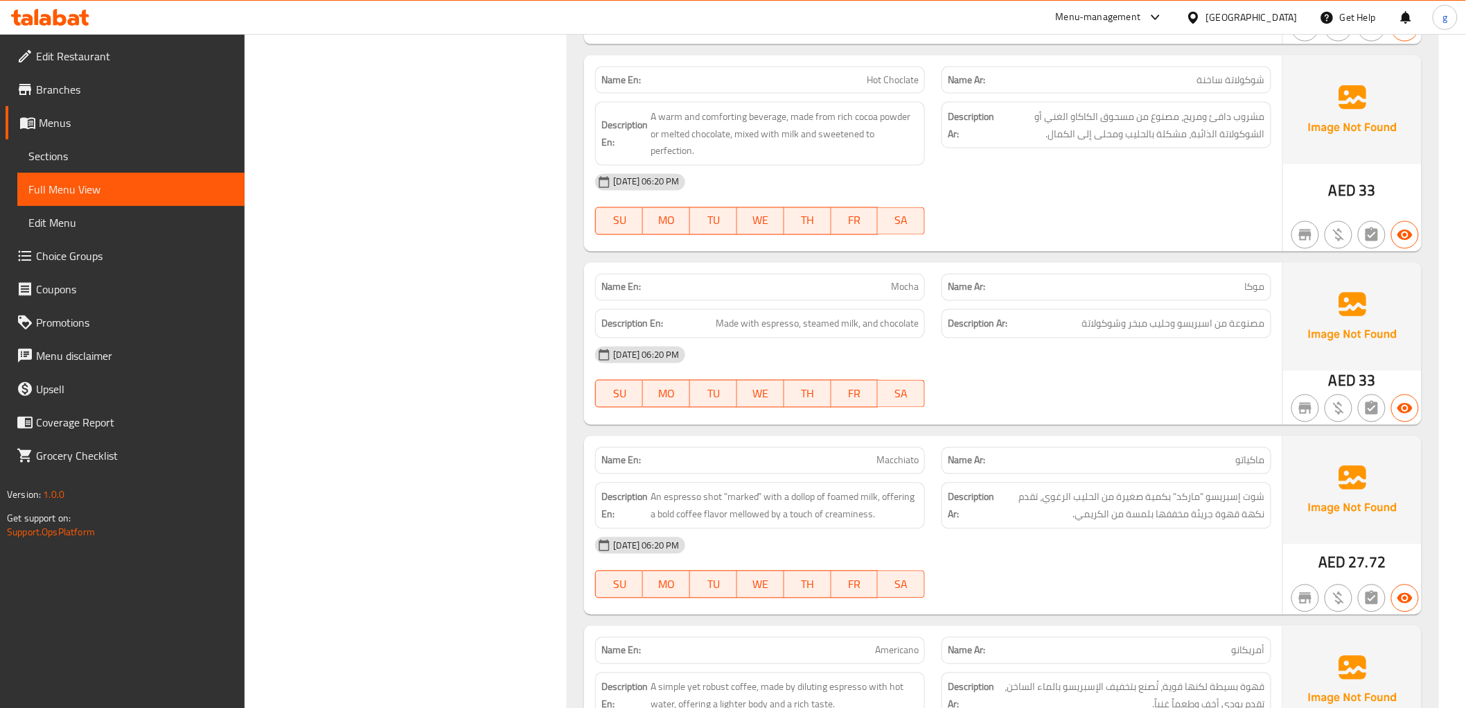
click at [893, 305] on div "Description En: Made with espresso, steamed milk, and chocolate" at bounding box center [760, 324] width 346 height 46
click at [825, 322] on span "Made with espresso, steamed milk, and chocolate" at bounding box center [817, 323] width 203 height 17
copy span "steamed"
click at [797, 192] on div "[DATE] 06:20 PM" at bounding box center [933, 182] width 692 height 33
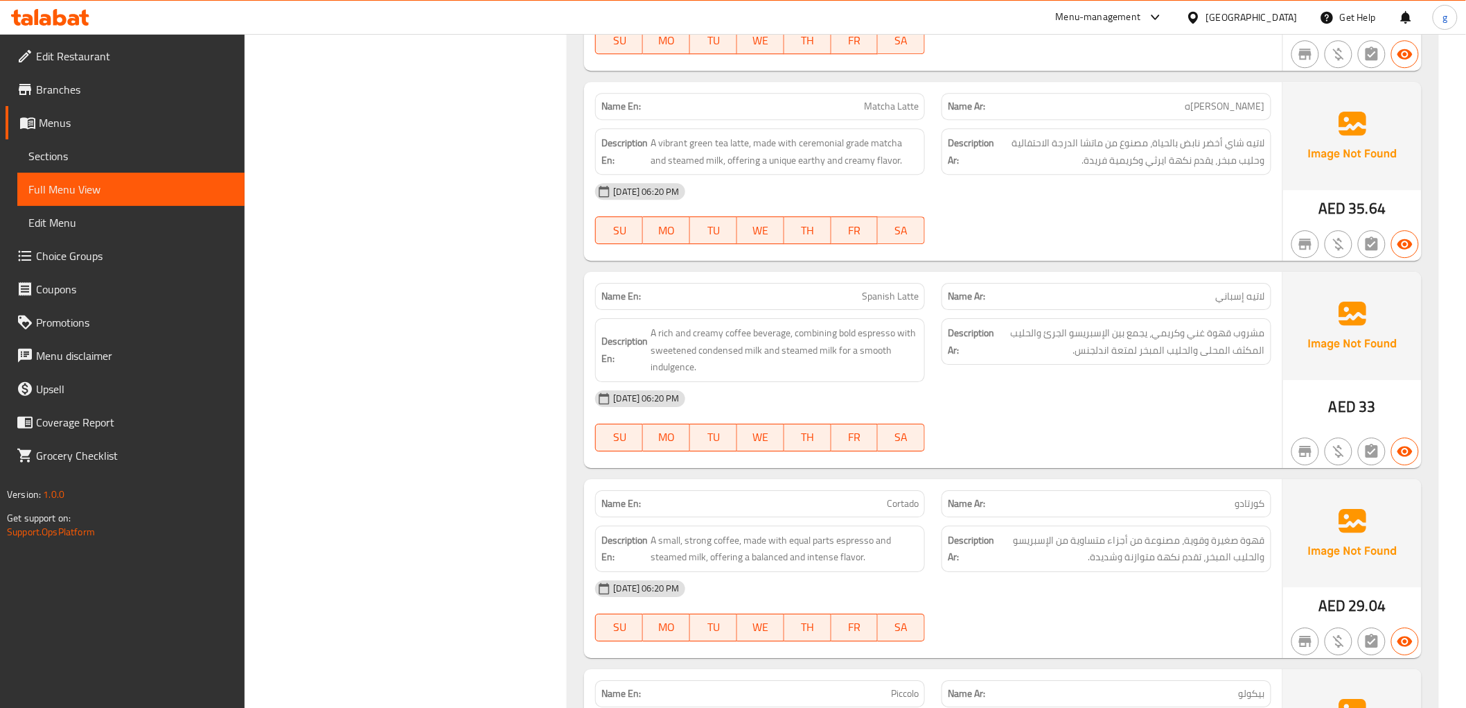
scroll to position [1848, 0]
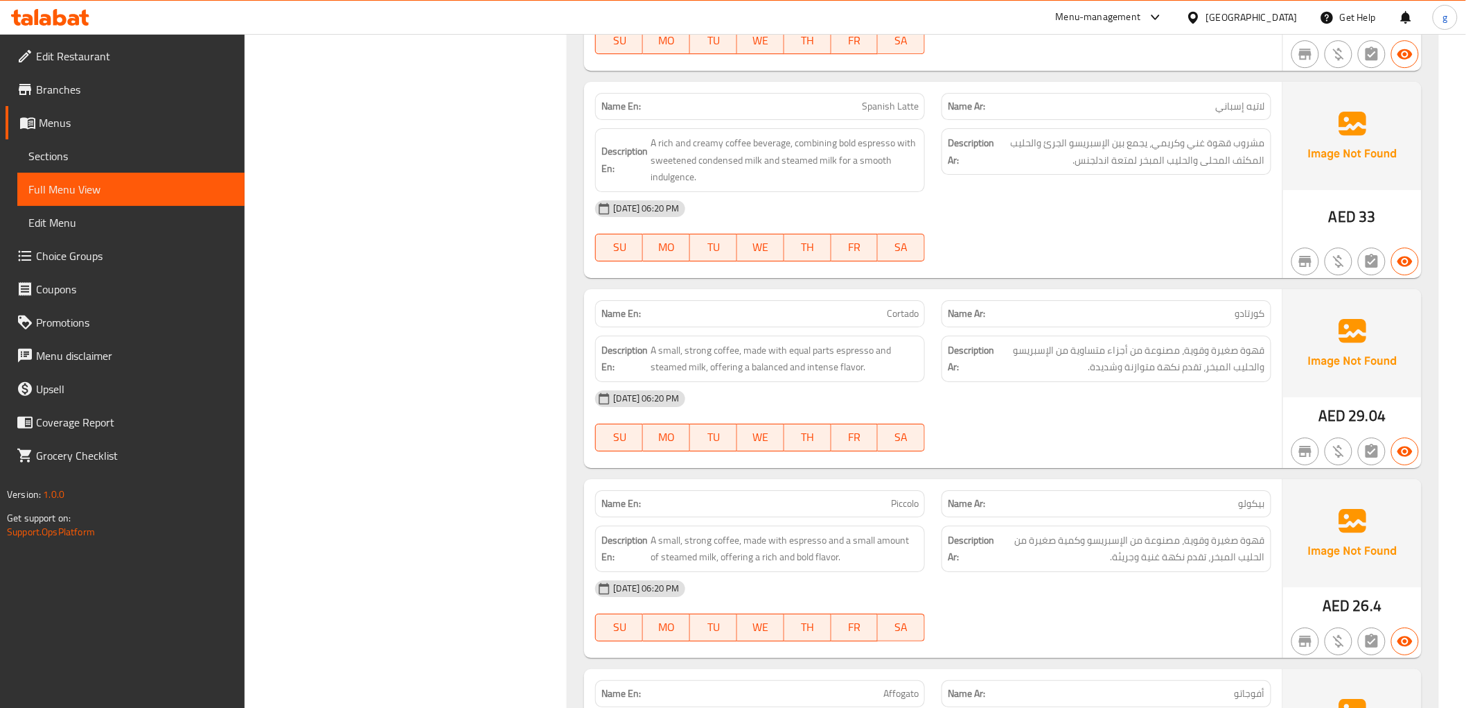
click at [1179, 368] on span "قهوة صغيرة وقوية، مصنوعة من أجزاء متساوية من الإسبريسو والحليب المبخر، تقدم نكه…" at bounding box center [1131, 359] width 268 height 34
click at [1225, 365] on span "قهوة صغيرة وقوية، مصنوعة من أجزاء متساوية من الإسبريسو والحليب المبخر، تقدم نكه…" at bounding box center [1131, 359] width 268 height 34
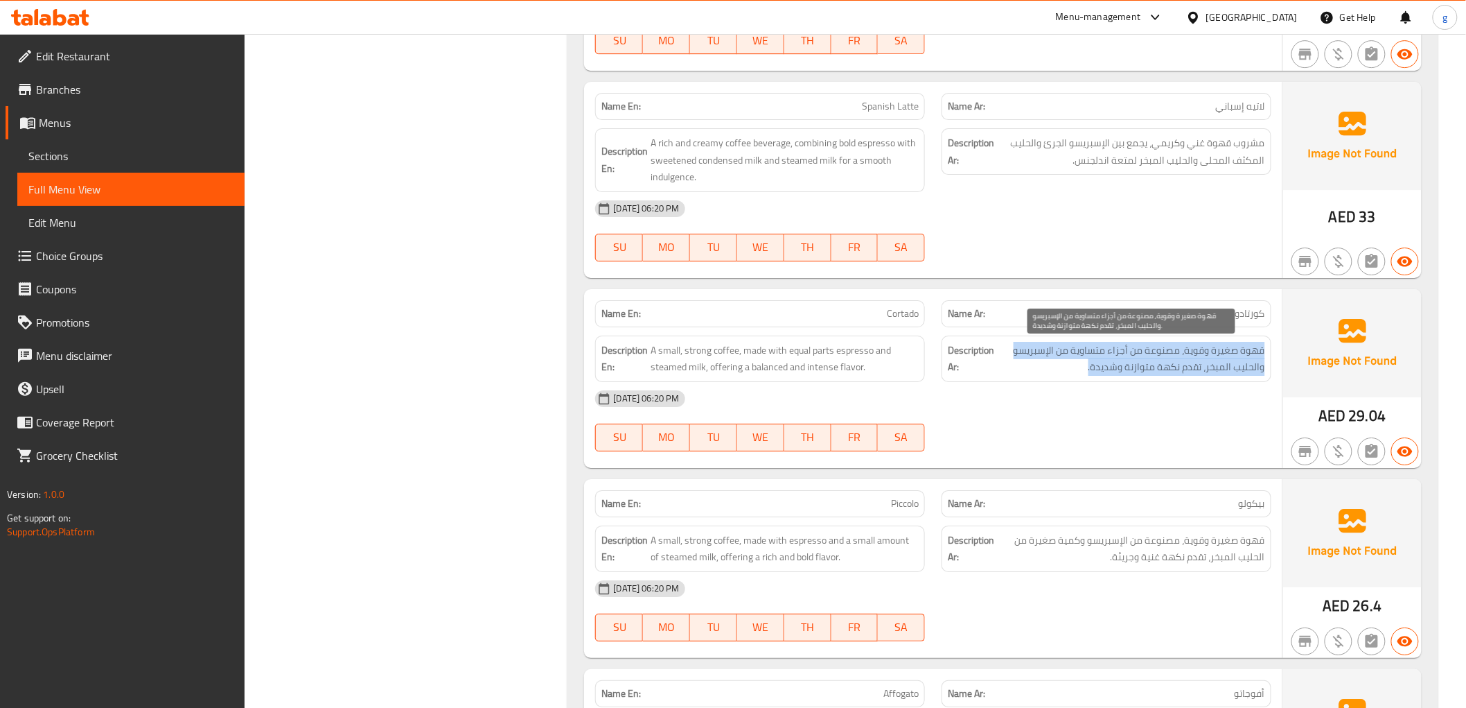
click at [1225, 365] on span "قهوة صغيرة وقوية، مصنوعة من أجزاء متساوية من الإسبريسو والحليب المبخر، تقدم نكه…" at bounding box center [1131, 359] width 268 height 34
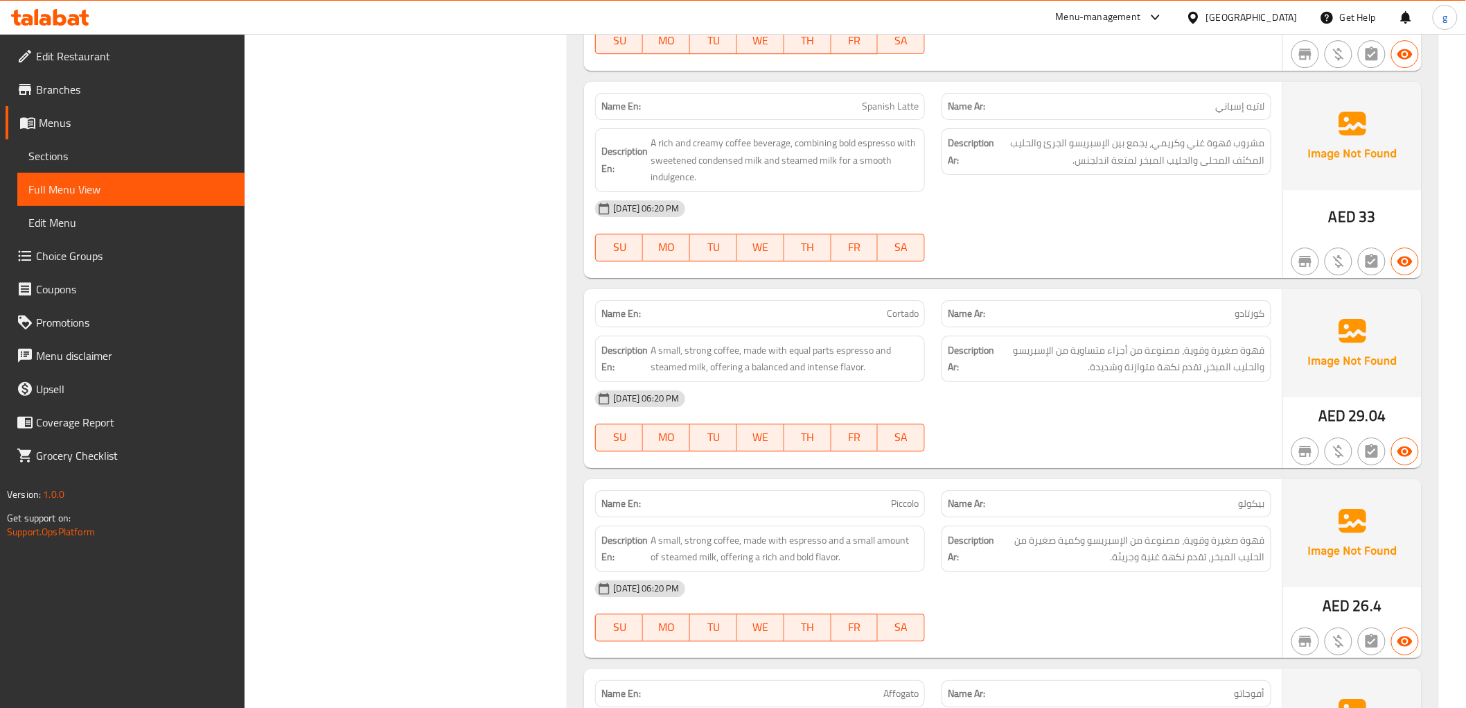
click at [1231, 413] on div "[DATE] 06:20 PM" at bounding box center [933, 398] width 692 height 33
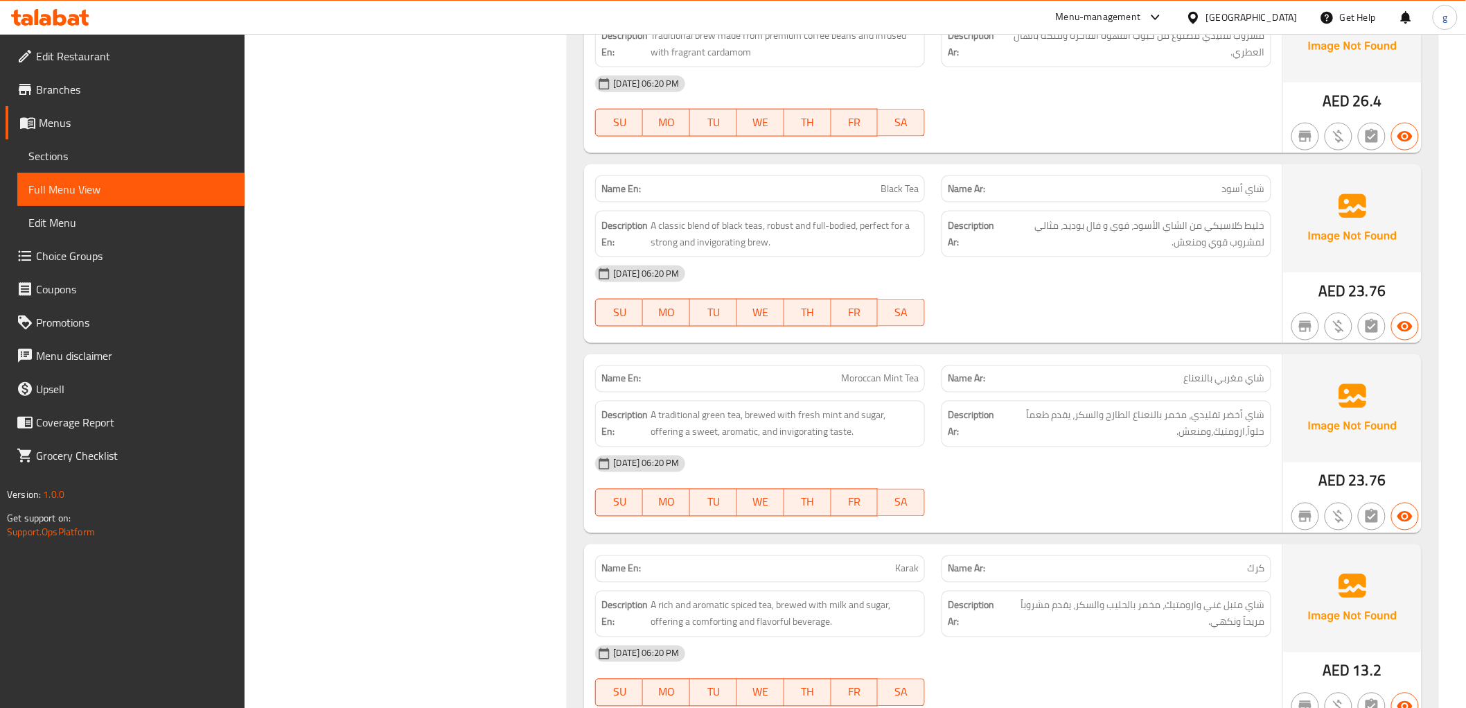
scroll to position [3234, 0]
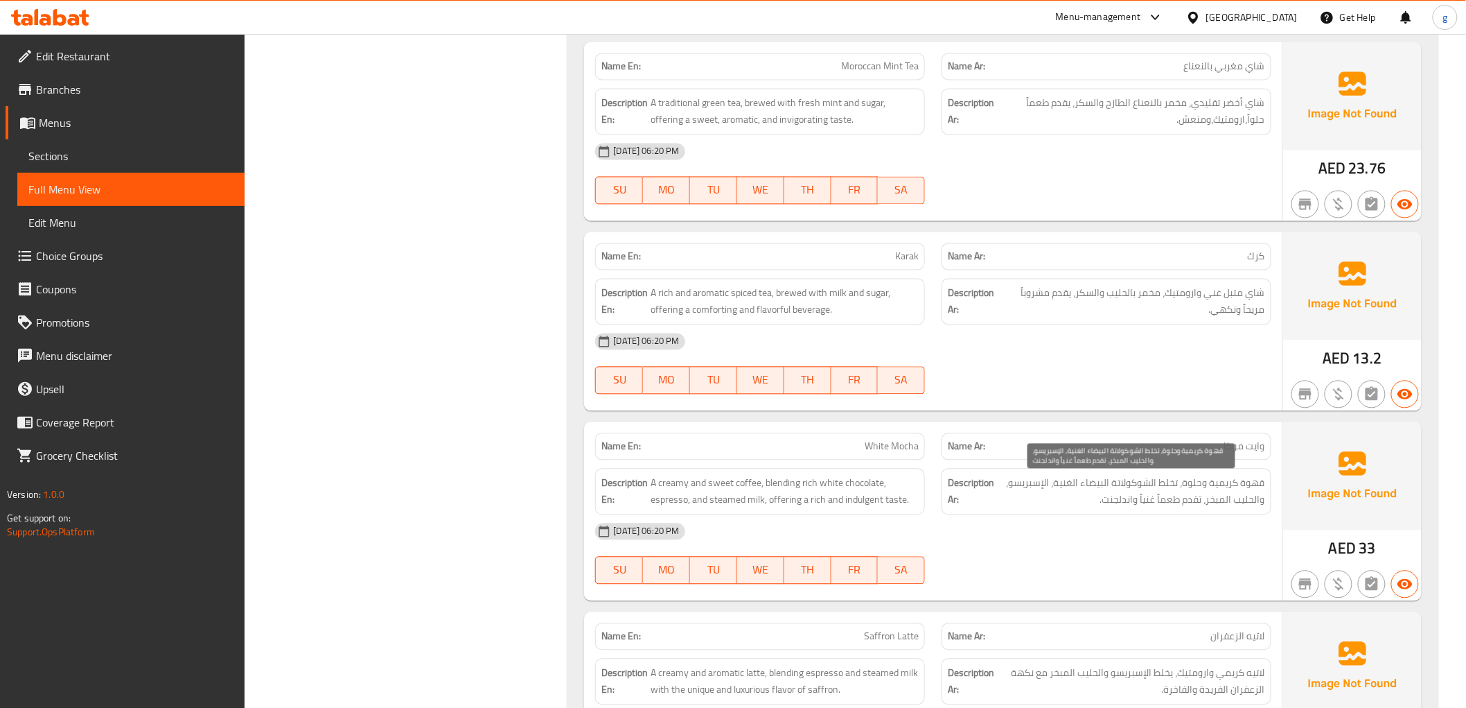
click at [1211, 502] on span "قهوة كريمية وحلوة، تخلط الشوكولاتة البيضاء الغنية، الإسبريسو، والحليب المبخر، ت…" at bounding box center [1131, 492] width 268 height 34
click at [1207, 538] on div "[DATE] 06:20 PM" at bounding box center [933, 531] width 692 height 33
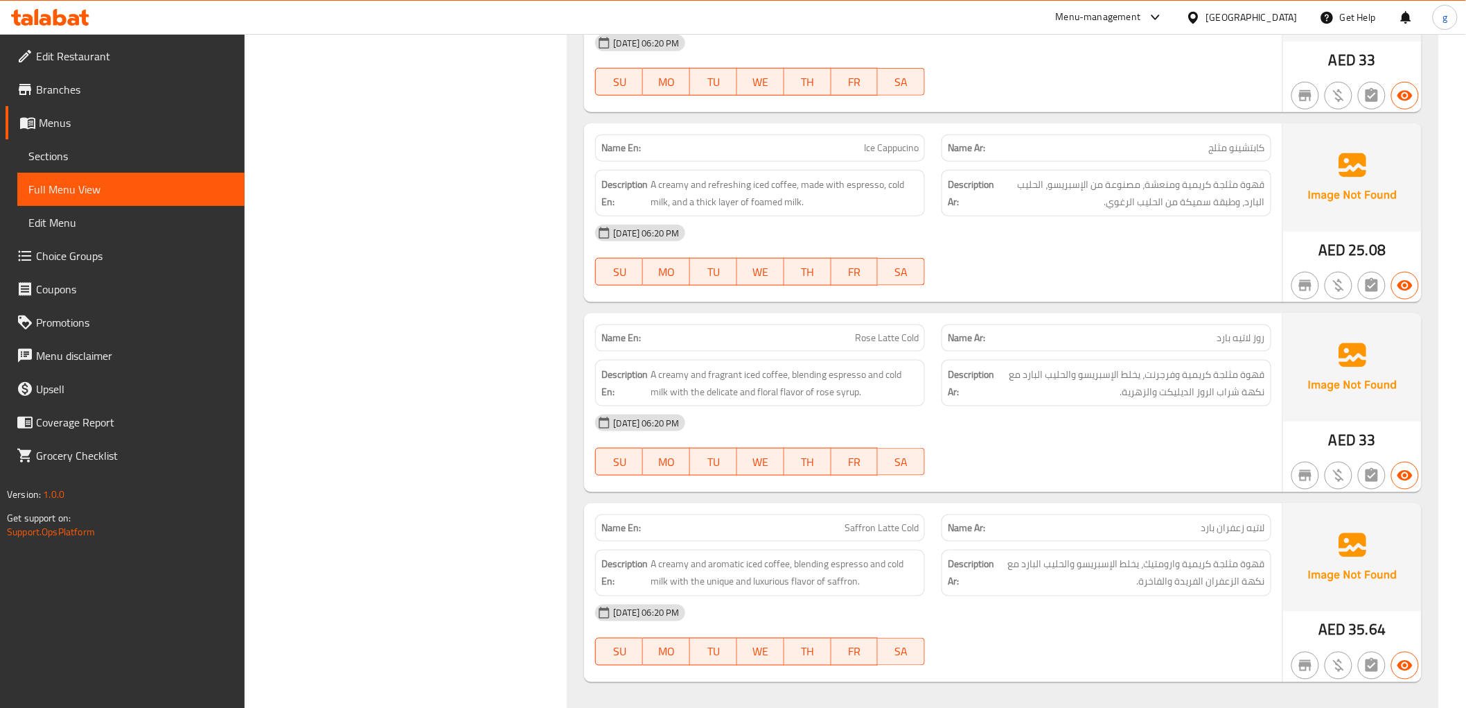
scroll to position [4928, 0]
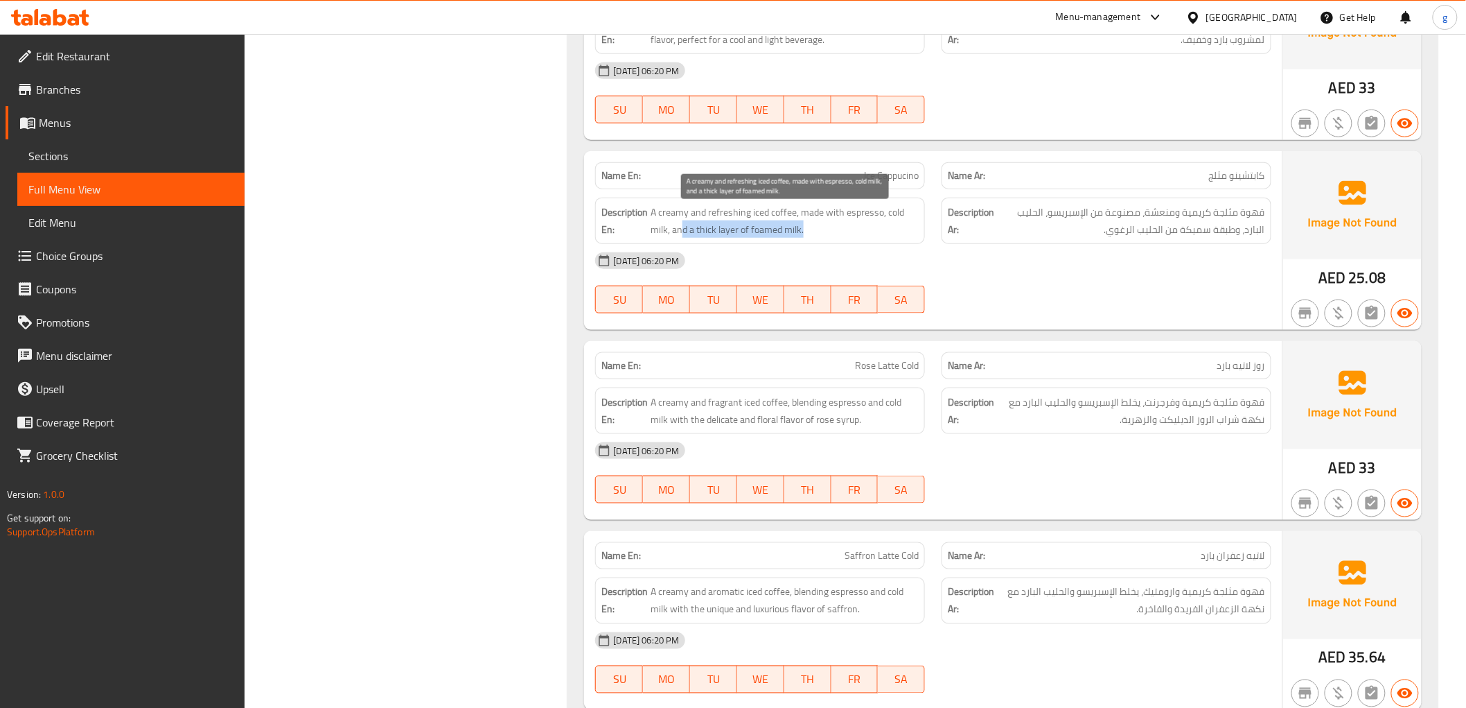
drag, startPoint x: 684, startPoint y: 239, endPoint x: 874, endPoint y: 245, distance: 190.0
click at [874, 244] on div "Description En: A creamy and refreshing iced coffee, made with espresso, cold m…" at bounding box center [760, 221] width 330 height 46
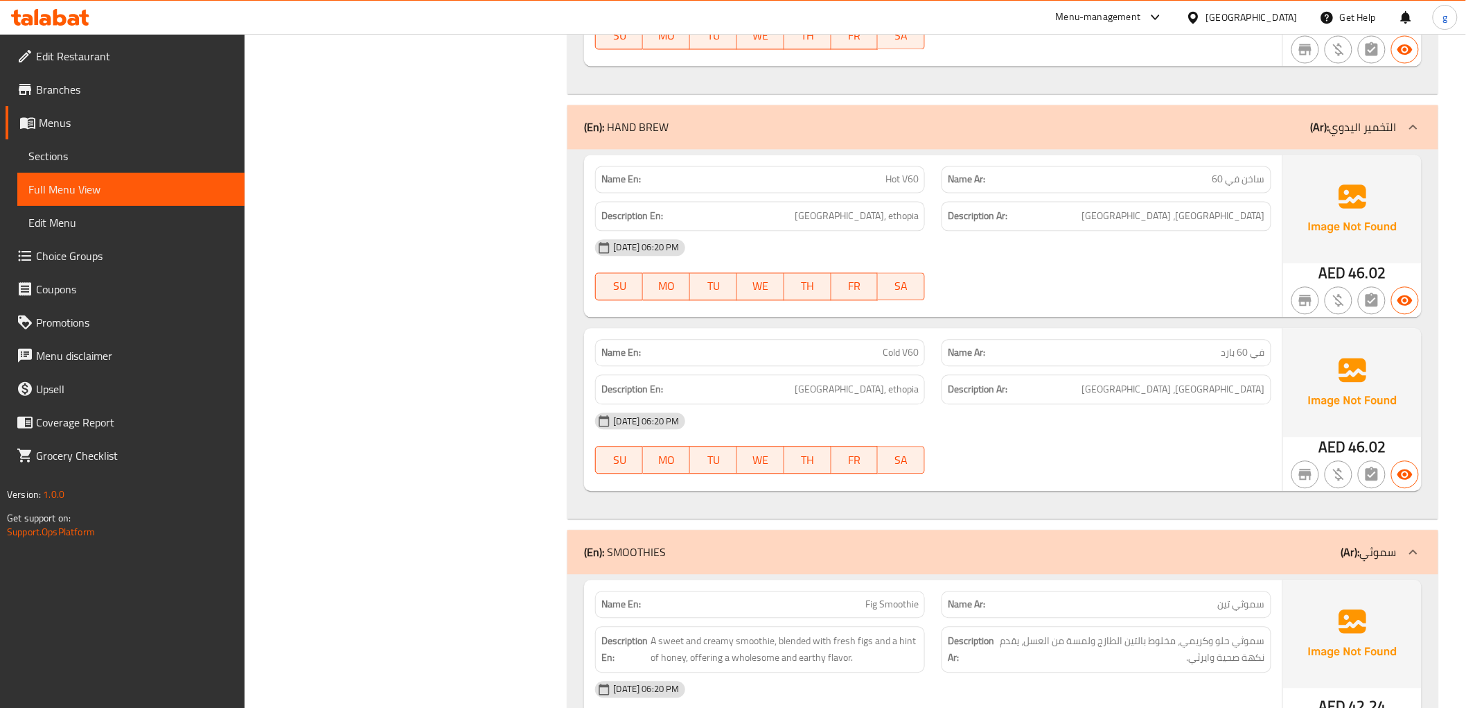
scroll to position [5544, 0]
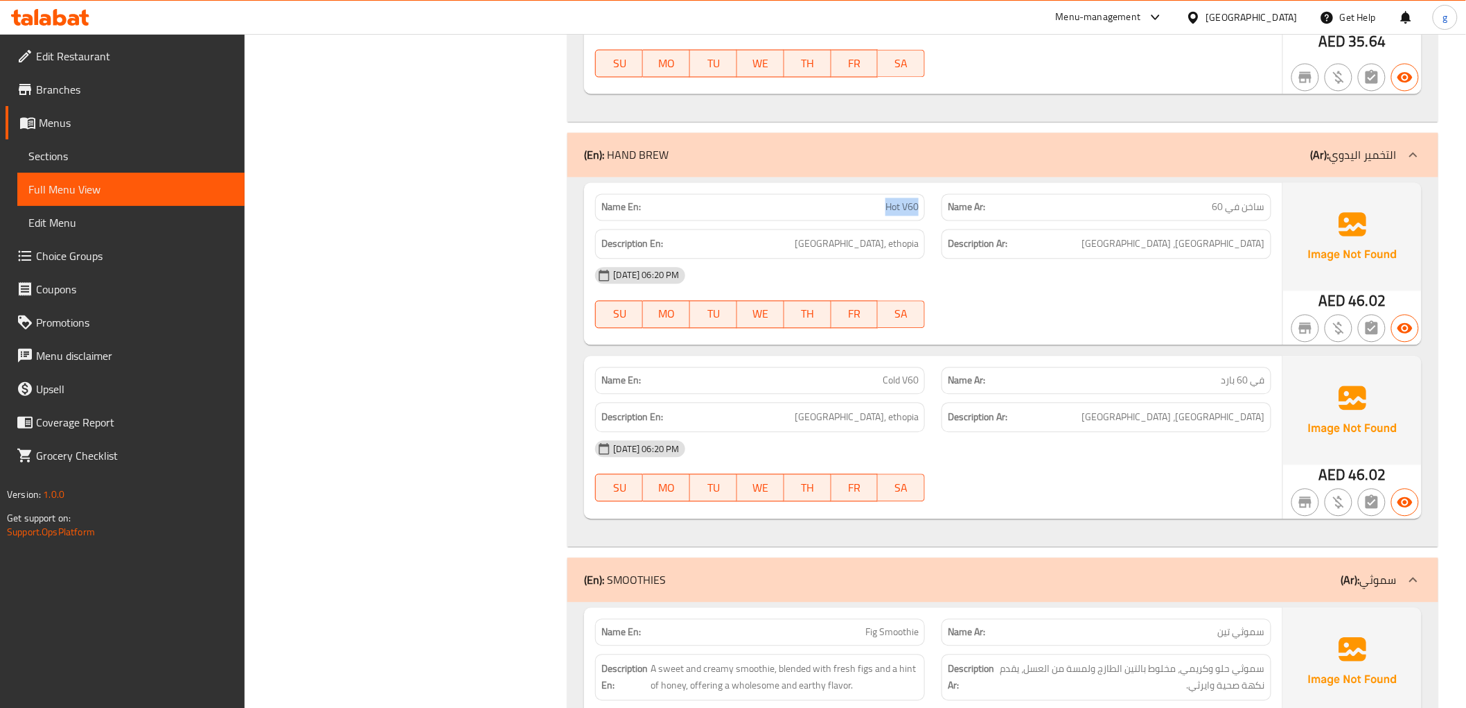
drag, startPoint x: 868, startPoint y: 202, endPoint x: 931, endPoint y: 211, distance: 64.4
click at [931, 211] on div "Name En: Hot V60" at bounding box center [760, 207] width 346 height 44
click at [930, 213] on div "Name En: Hot V60" at bounding box center [760, 207] width 346 height 44
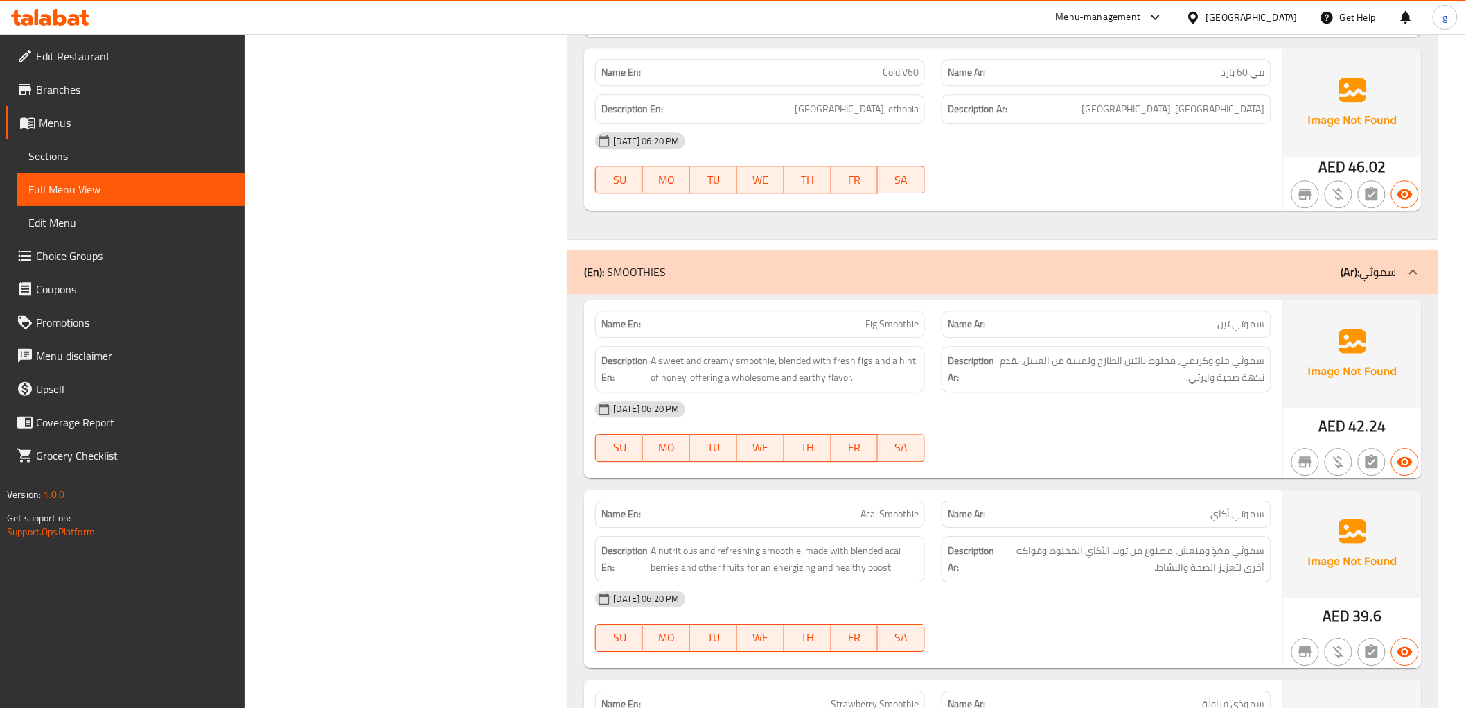
scroll to position [5621, 0]
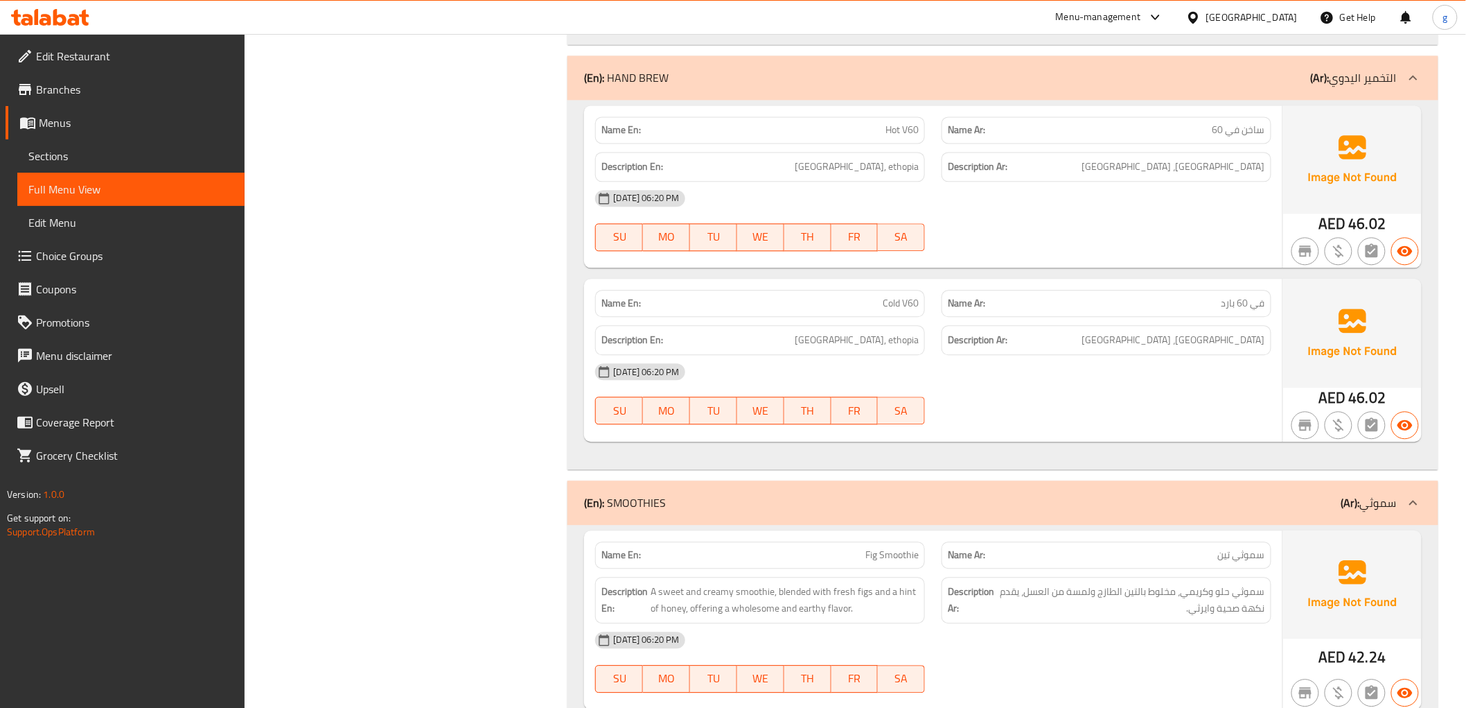
drag, startPoint x: 1200, startPoint y: 187, endPoint x: 1268, endPoint y: 182, distance: 68.8
click at [1268, 182] on div "Name En: Hot V60 Name Ar: ساخن في 60 Description En: [GEOGRAPHIC_DATA], [GEOGRA…" at bounding box center [933, 186] width 698 height 162
click at [1268, 182] on div "Description Ar: [GEOGRAPHIC_DATA]، [GEOGRAPHIC_DATA]" at bounding box center [1107, 167] width 330 height 30
click at [892, 137] on span "Hot V60" at bounding box center [902, 130] width 33 height 15
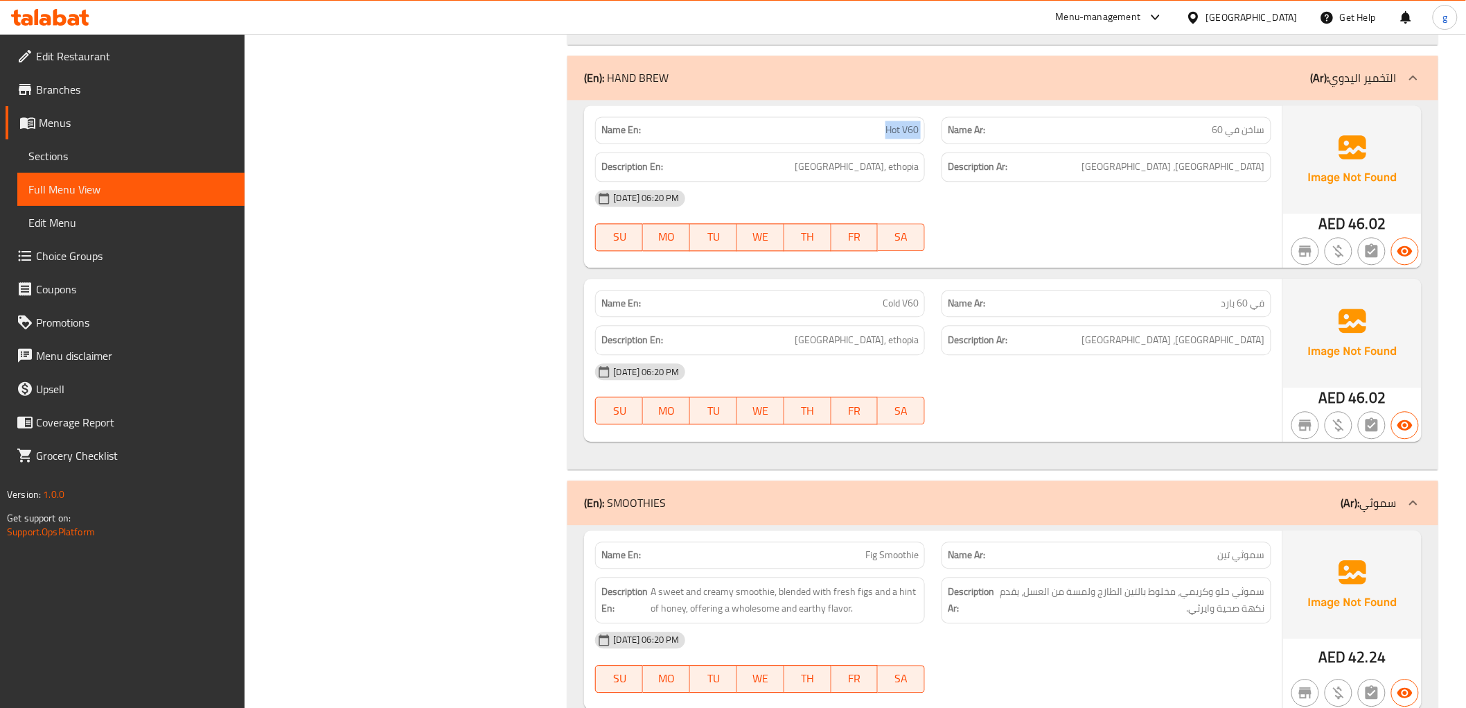
click at [892, 137] on span "Hot V60" at bounding box center [902, 130] width 33 height 15
copy span "Hot V60"
click at [913, 309] on span "Cold V60" at bounding box center [901, 303] width 36 height 15
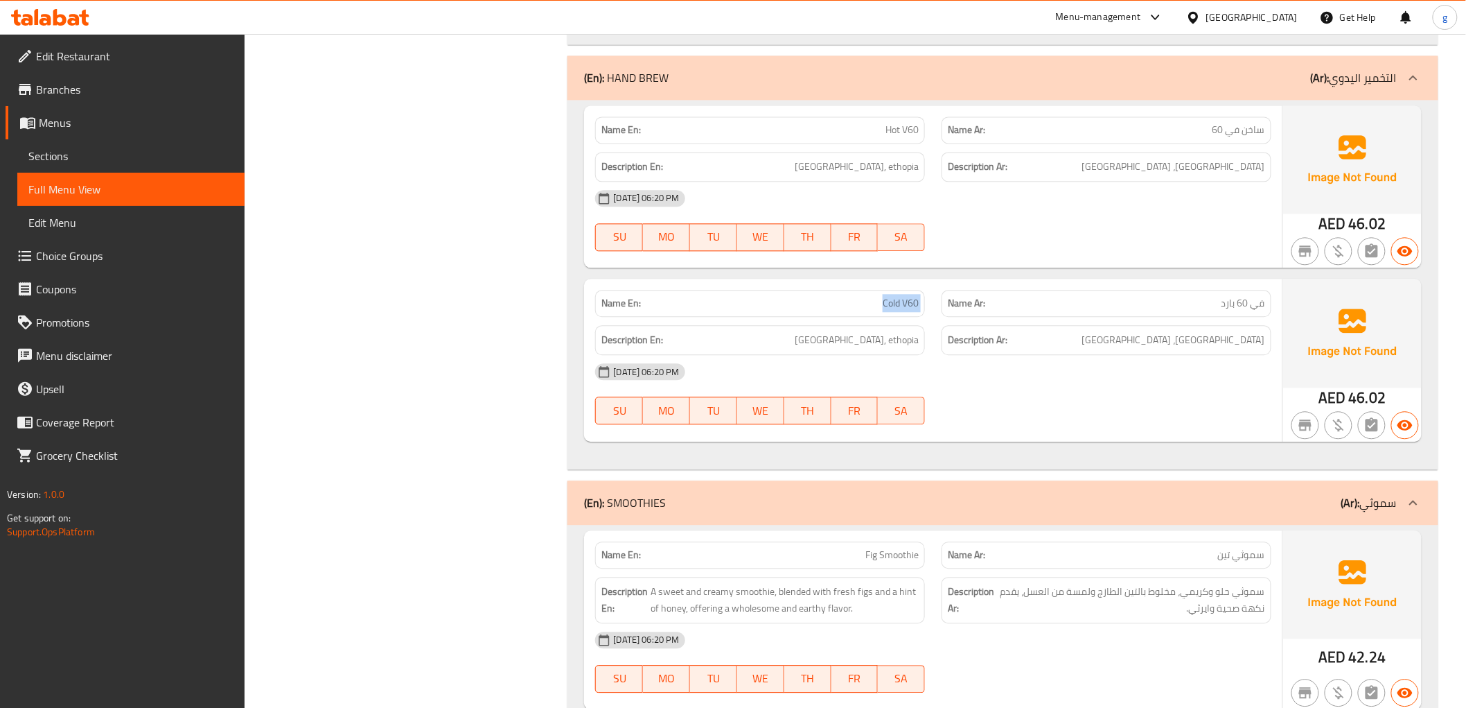
copy span "Cold V60"
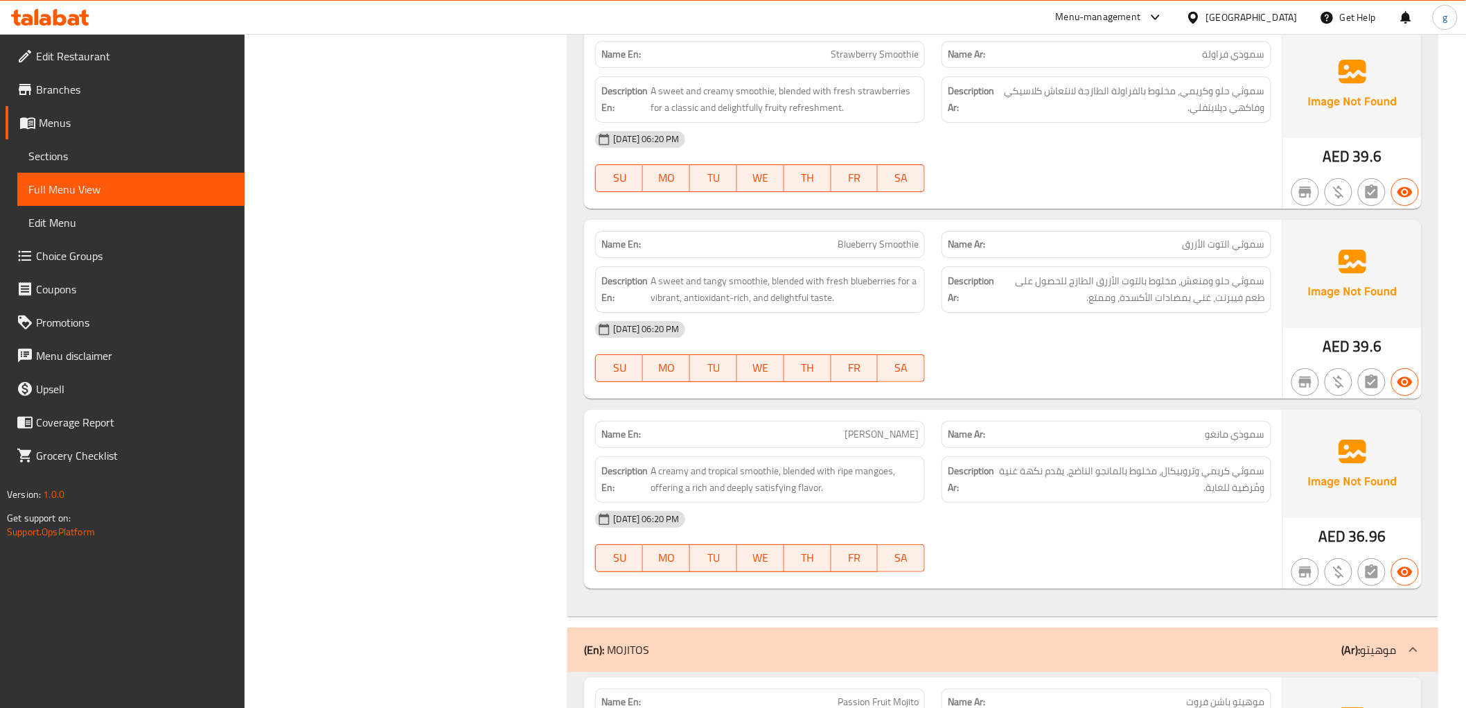
scroll to position [6545, 0]
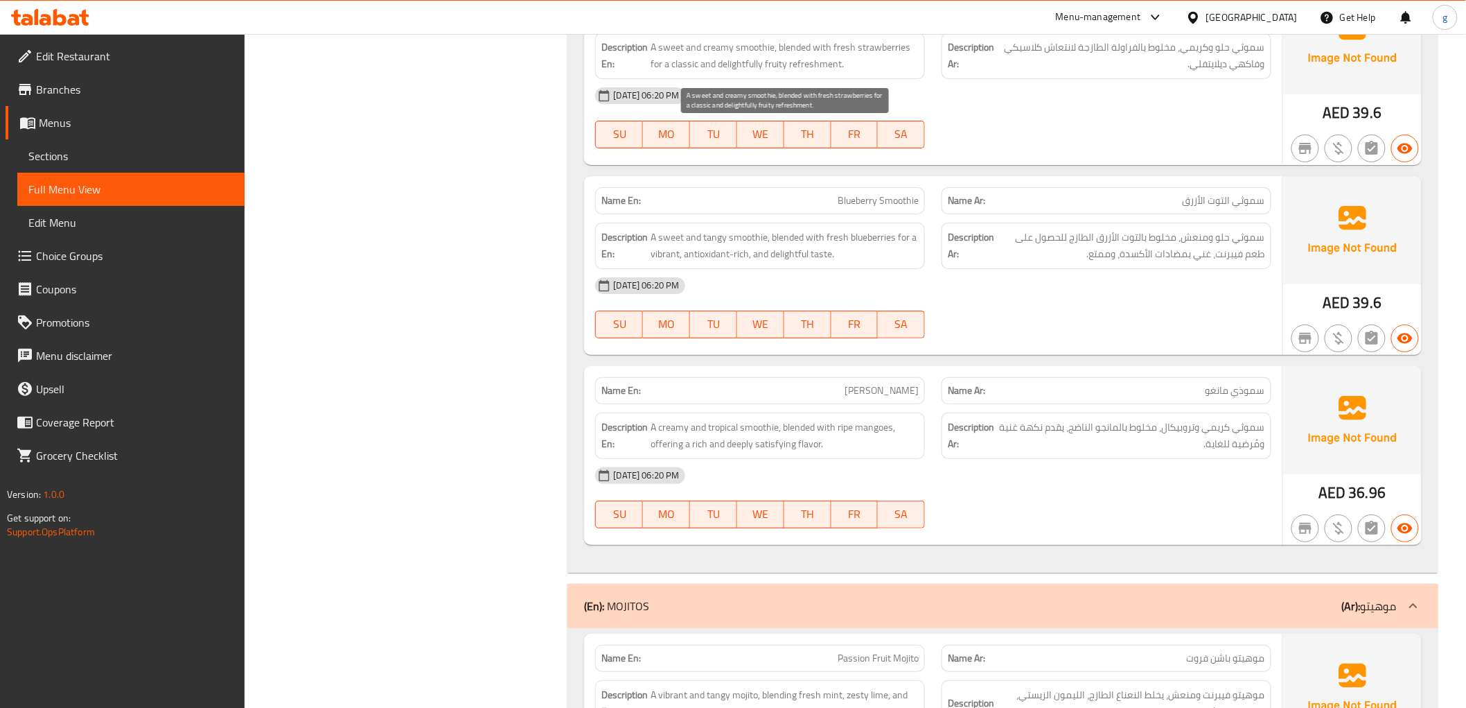
click at [739, 67] on span "A sweet and creamy smoothie, blended with fresh strawberries for a classic and …" at bounding box center [785, 56] width 268 height 34
copy span "delightfully"
click at [1001, 247] on span "سموثي حلو ومنعش، مخلوط بالتوت الأزرق الطازج للحصول على طعم فيبرنت، غني بمضادات …" at bounding box center [1131, 246] width 268 height 34
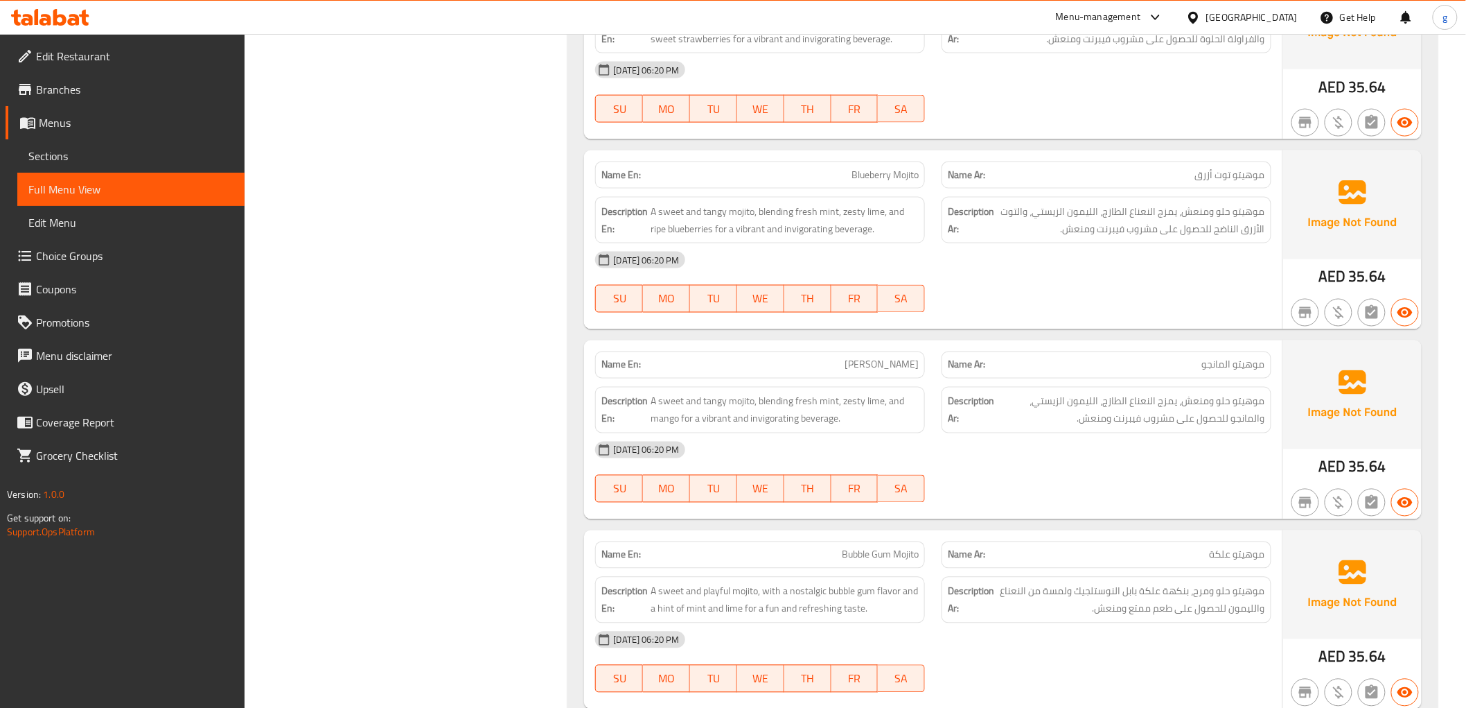
scroll to position [7468, 0]
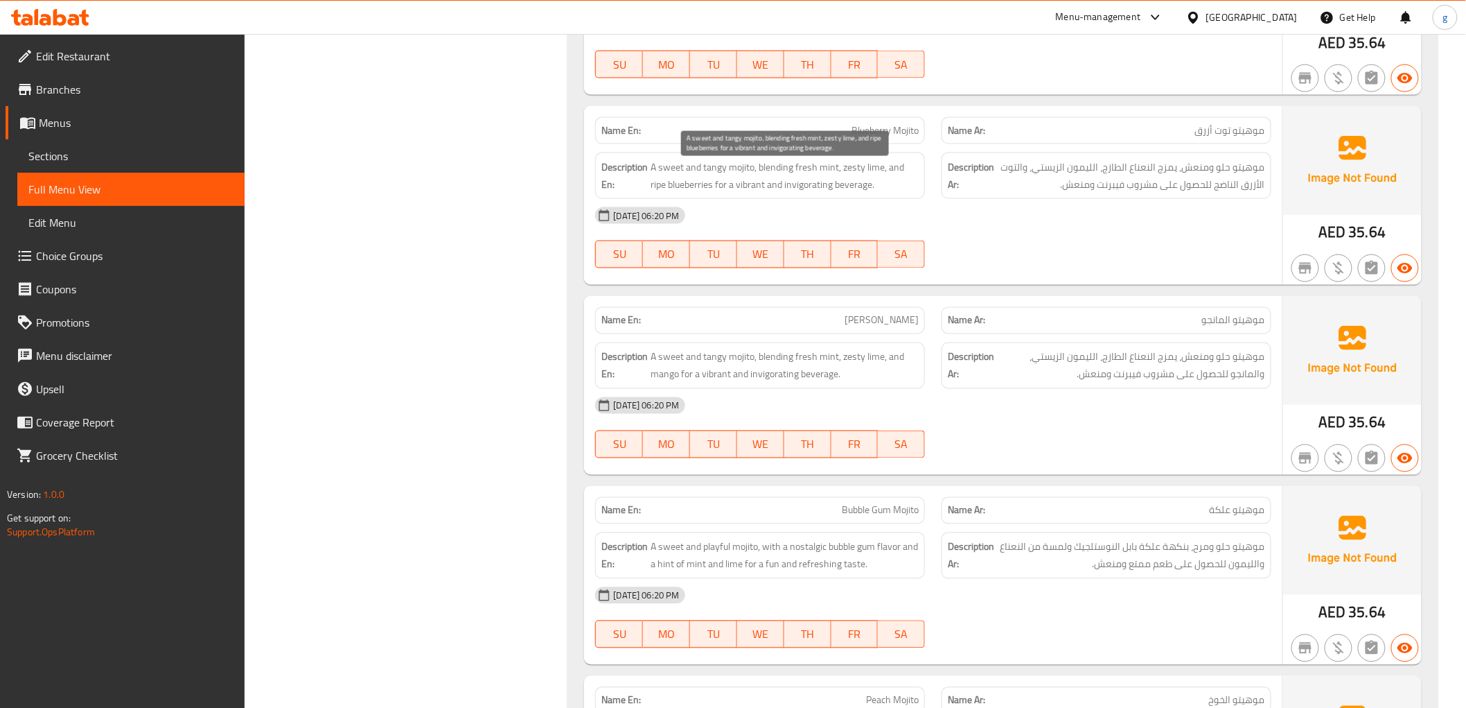
click at [870, 172] on span "A sweet and tangy mojito, blending fresh mint, zesty lime, and ripe blueberries…" at bounding box center [785, 176] width 268 height 34
click at [894, 137] on span "Blueberry Mojito" at bounding box center [885, 130] width 67 height 15
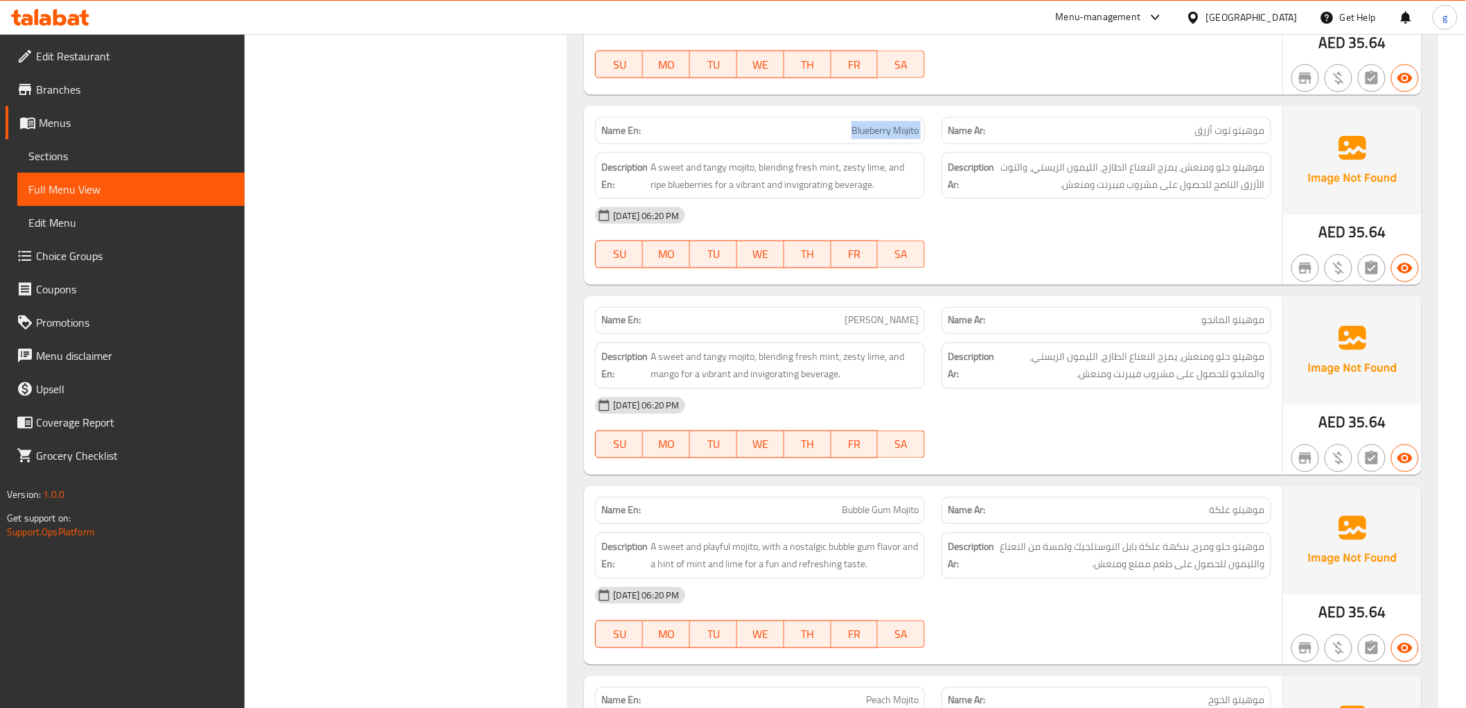
copy span "Blueberry Mojito"
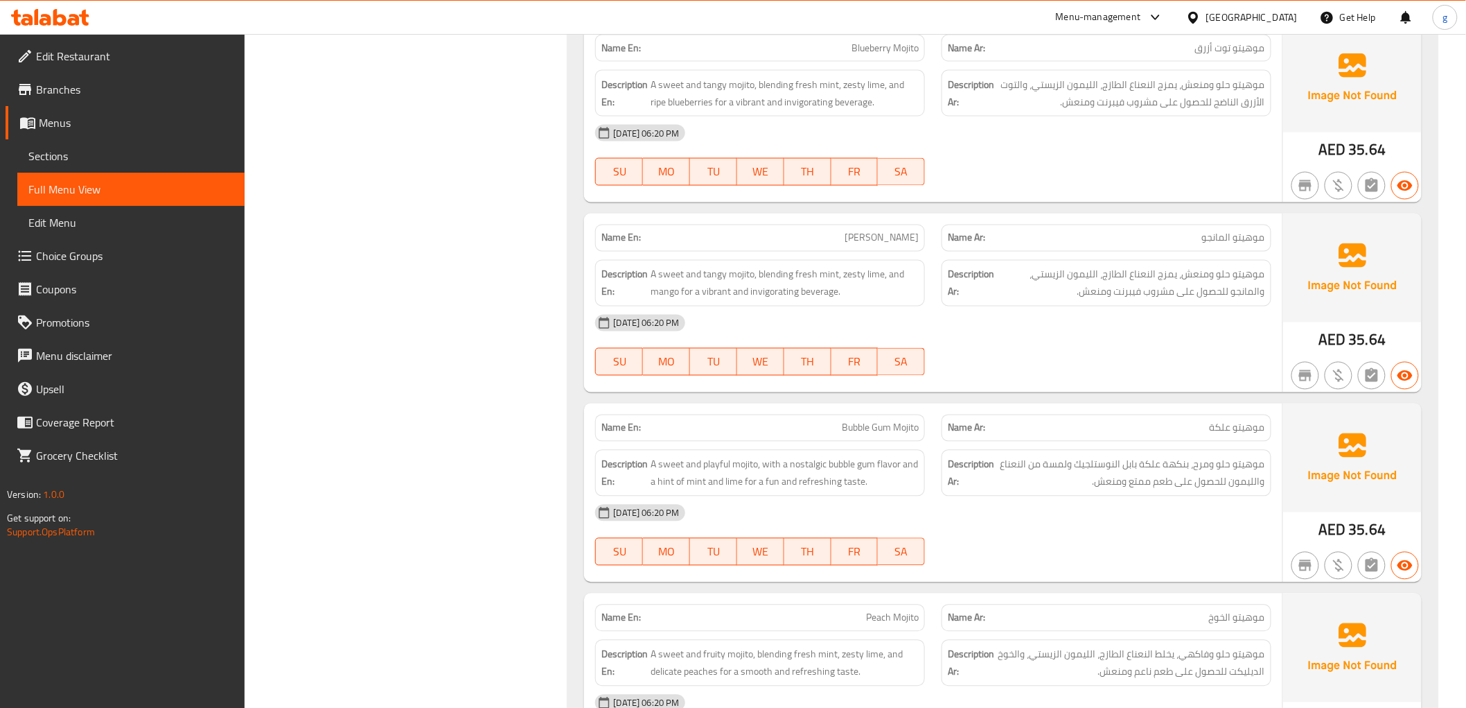
scroll to position [7623, 0]
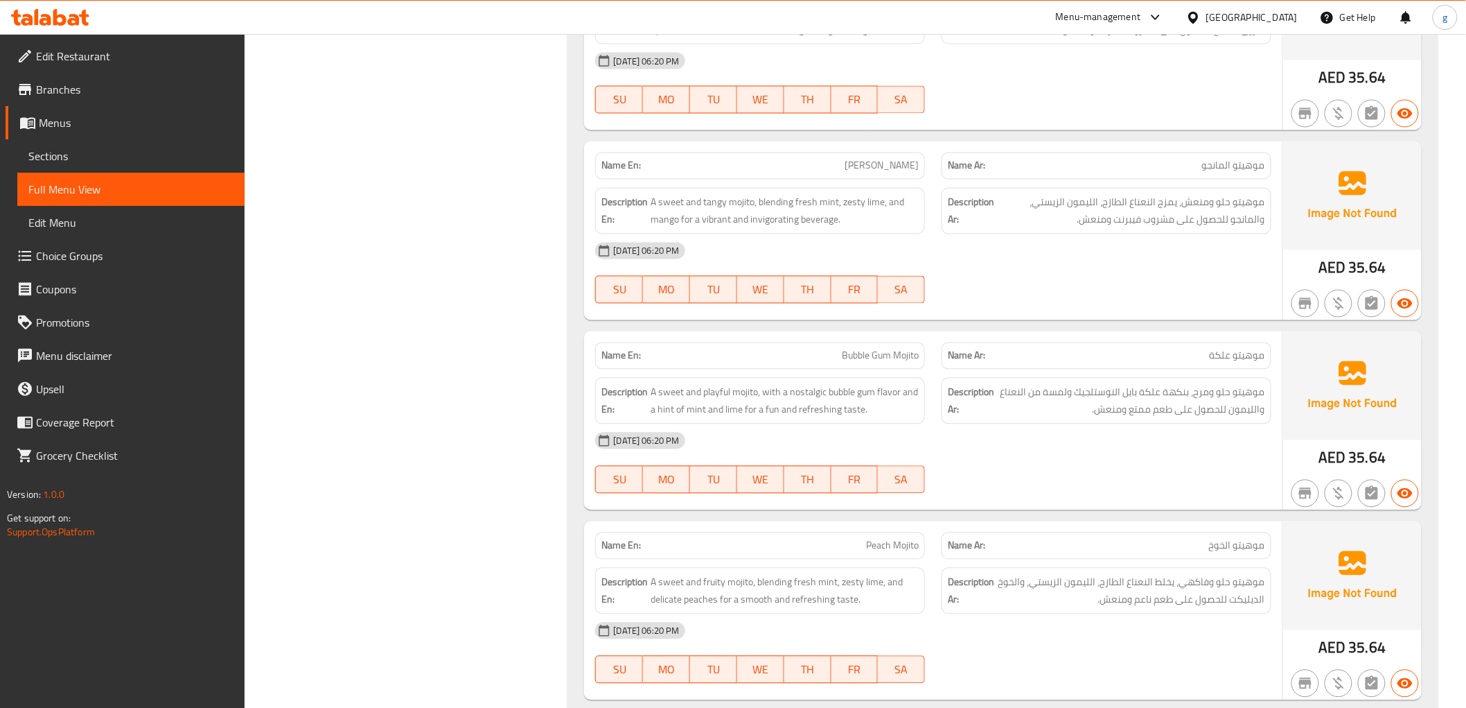
click at [1237, 179] on div "Name Ar: [PERSON_NAME]" at bounding box center [1107, 165] width 330 height 27
click at [1231, 173] on span "موهيتو المانجو" at bounding box center [1233, 166] width 63 height 15
click at [1237, 209] on span "موهيتو حلو ومنعش، يمزج النعناع الطازج، الليمون الزيستي، والمانجو للحصول على مشر…" at bounding box center [1131, 211] width 268 height 34
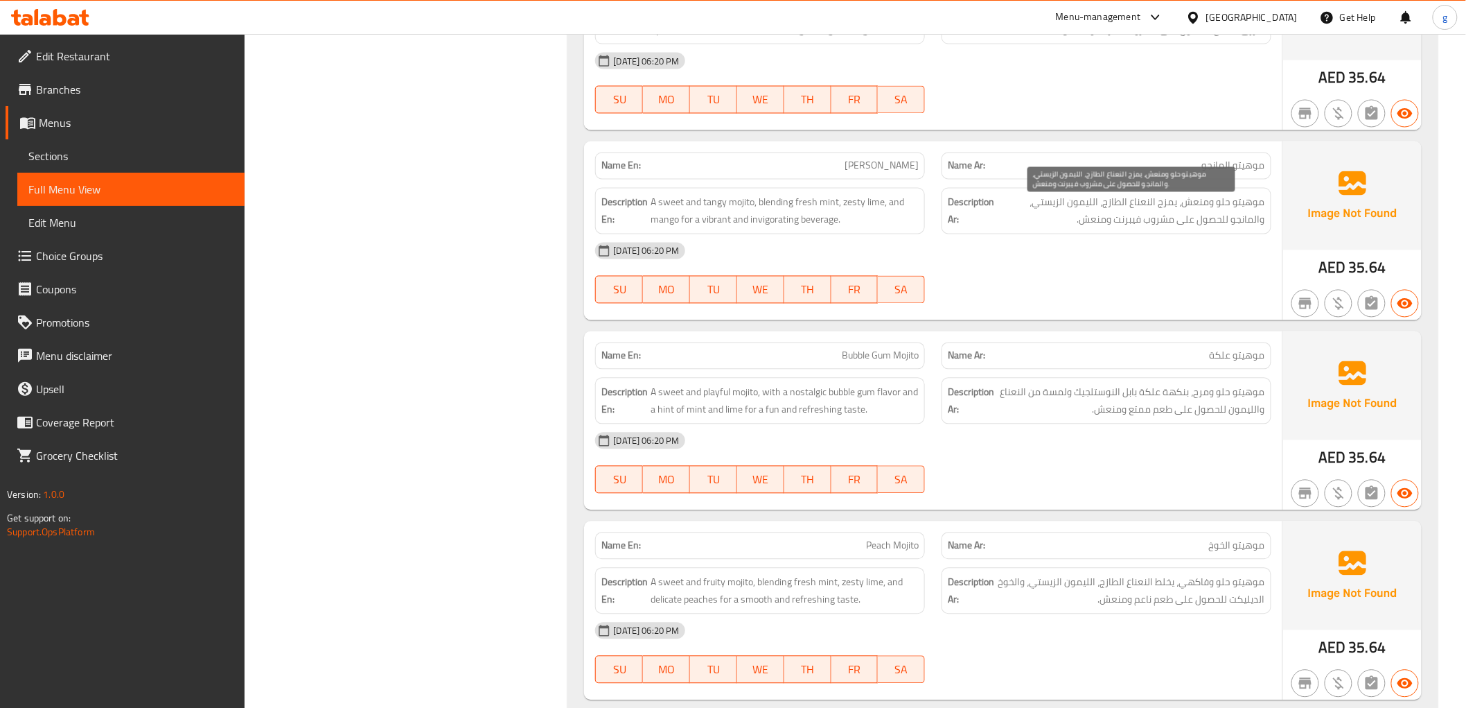
click at [1081, 212] on span "موهيتو حلو ومنعش، يمزج النعناع الطازج، الليمون الزيستي، والمانجو للحصول على مشر…" at bounding box center [1131, 211] width 268 height 34
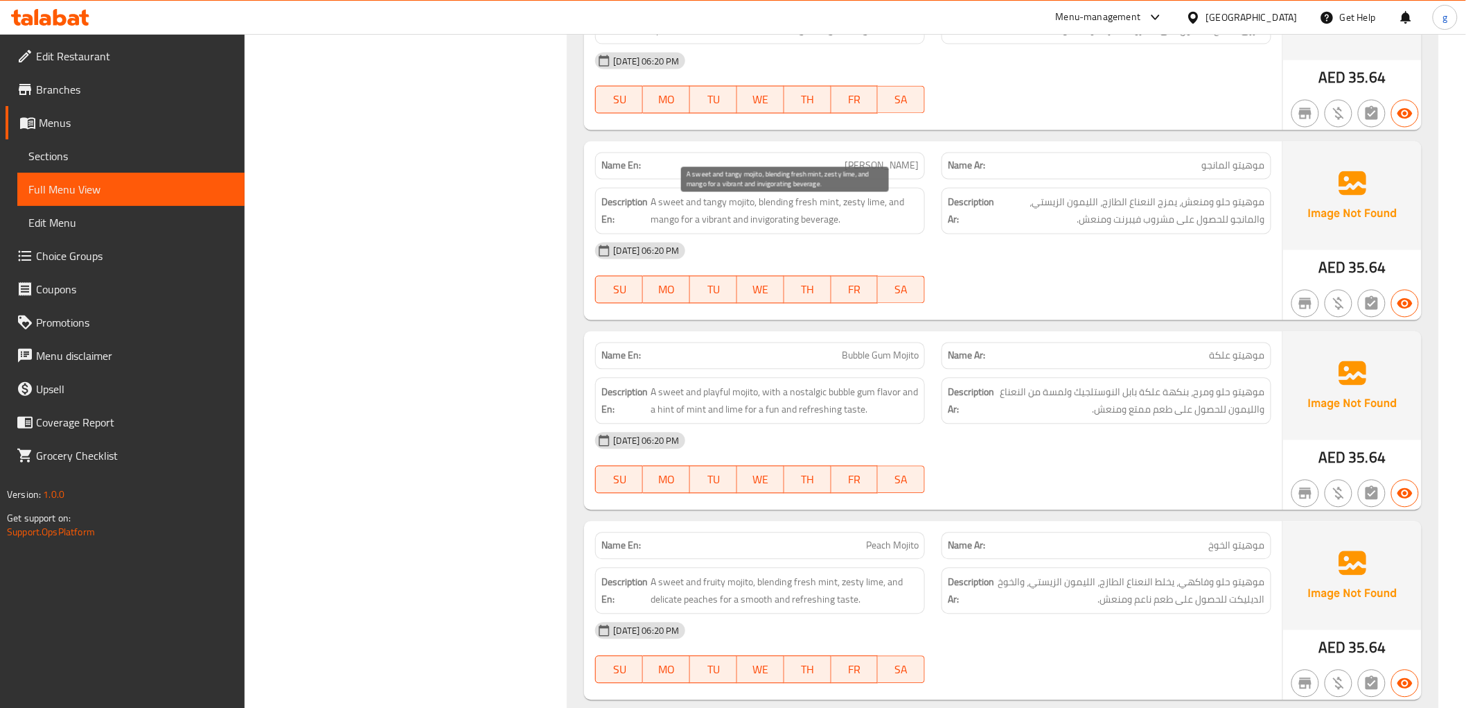
click at [878, 211] on span "A sweet and tangy mojito, blending fresh mint, zesty lime, and mango for a vibr…" at bounding box center [785, 211] width 268 height 34
click at [843, 446] on div "[DATE] 06:20 PM" at bounding box center [933, 440] width 692 height 33
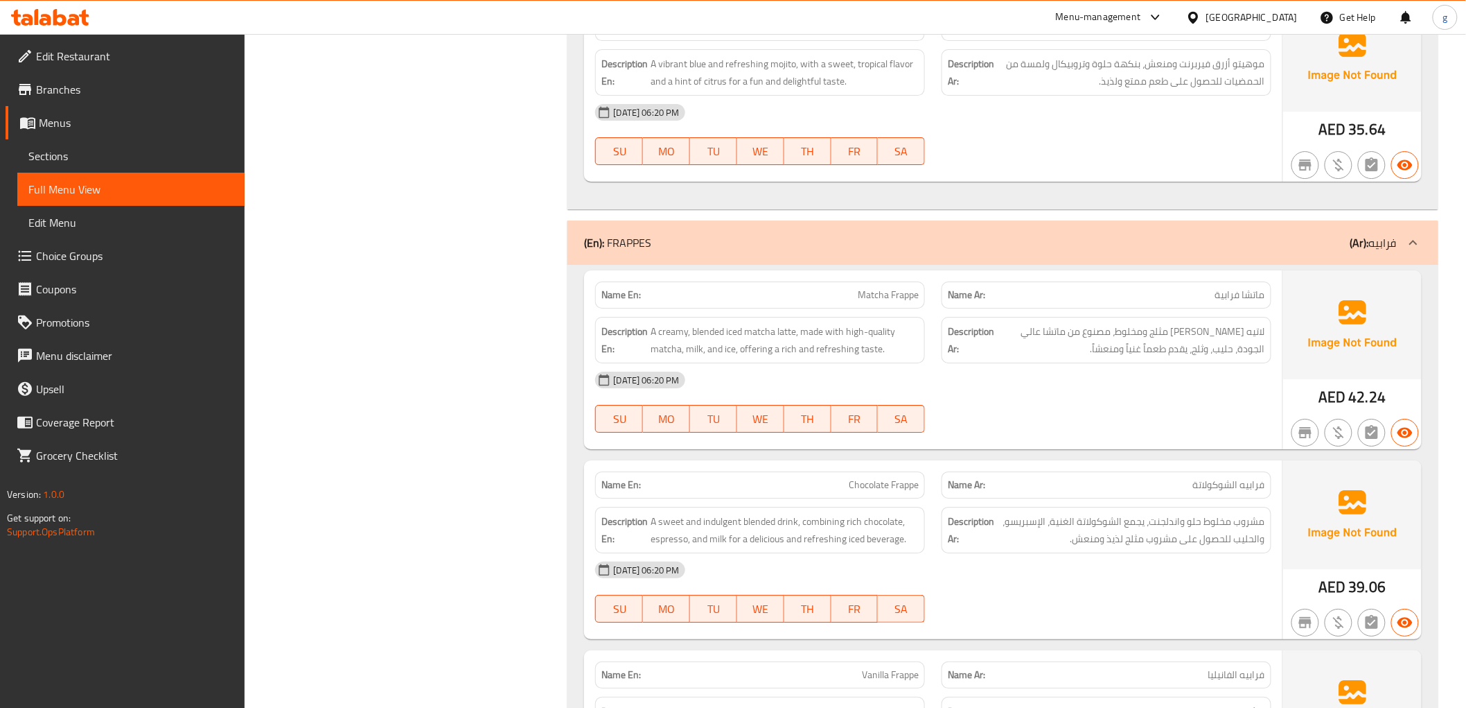
scroll to position [8624, 0]
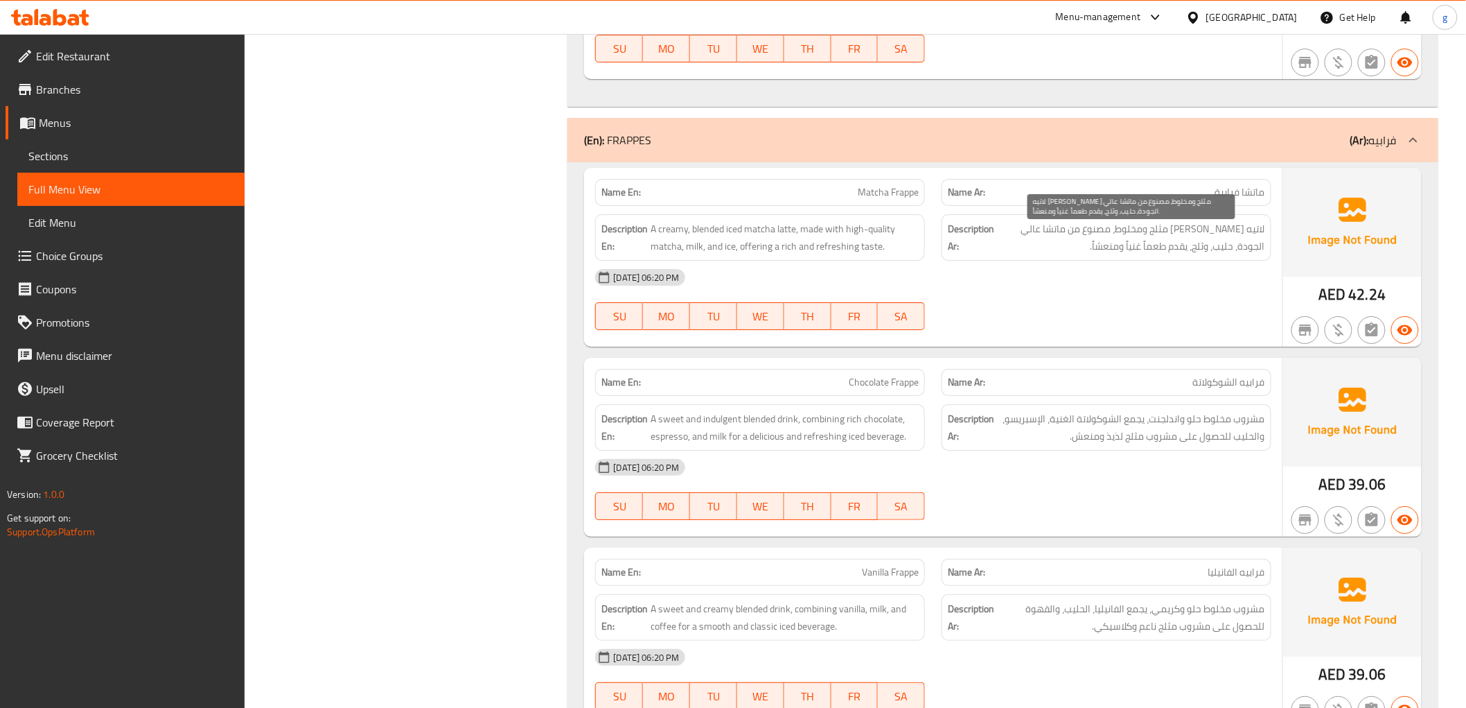
click at [1196, 254] on span "لاتيه [PERSON_NAME] مثلج ومخلوط، مصنوع من ماتشا عالي الجودة، حليب، وثلج، يقدم ط…" at bounding box center [1131, 237] width 268 height 34
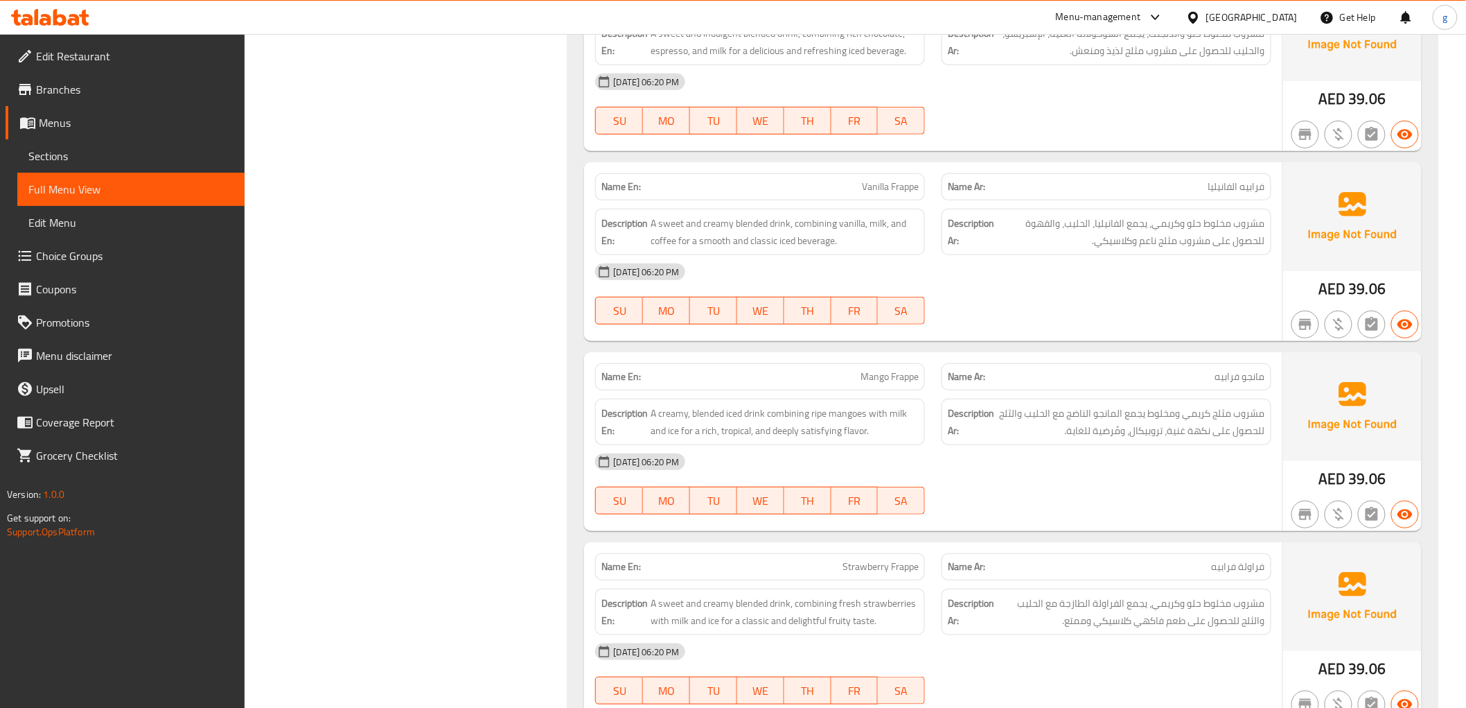
scroll to position [9317, 0]
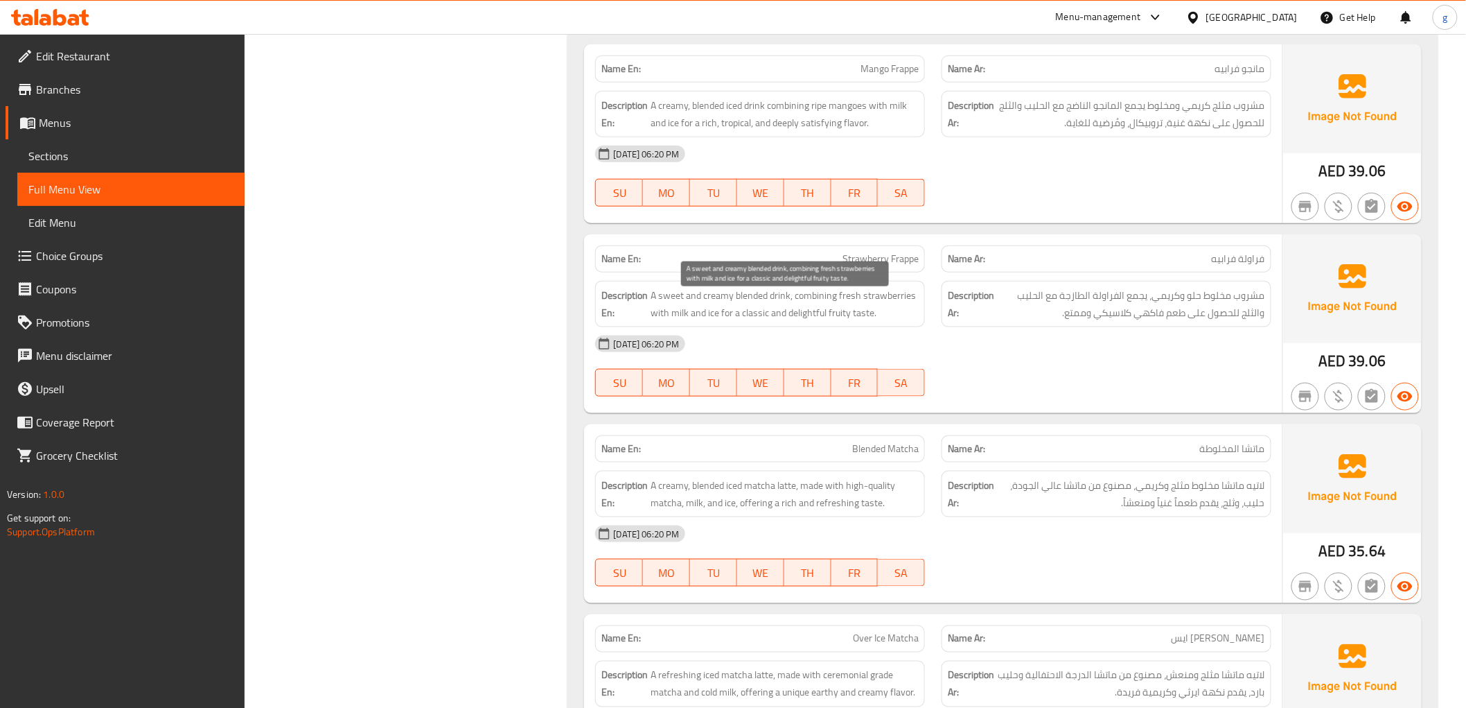
click at [820, 317] on span "A sweet and creamy blended drink, combining fresh strawberries with milk and ic…" at bounding box center [785, 304] width 268 height 34
click at [816, 315] on span "A sweet and creamy blended drink, combining fresh strawberries with milk and ic…" at bounding box center [785, 304] width 268 height 34
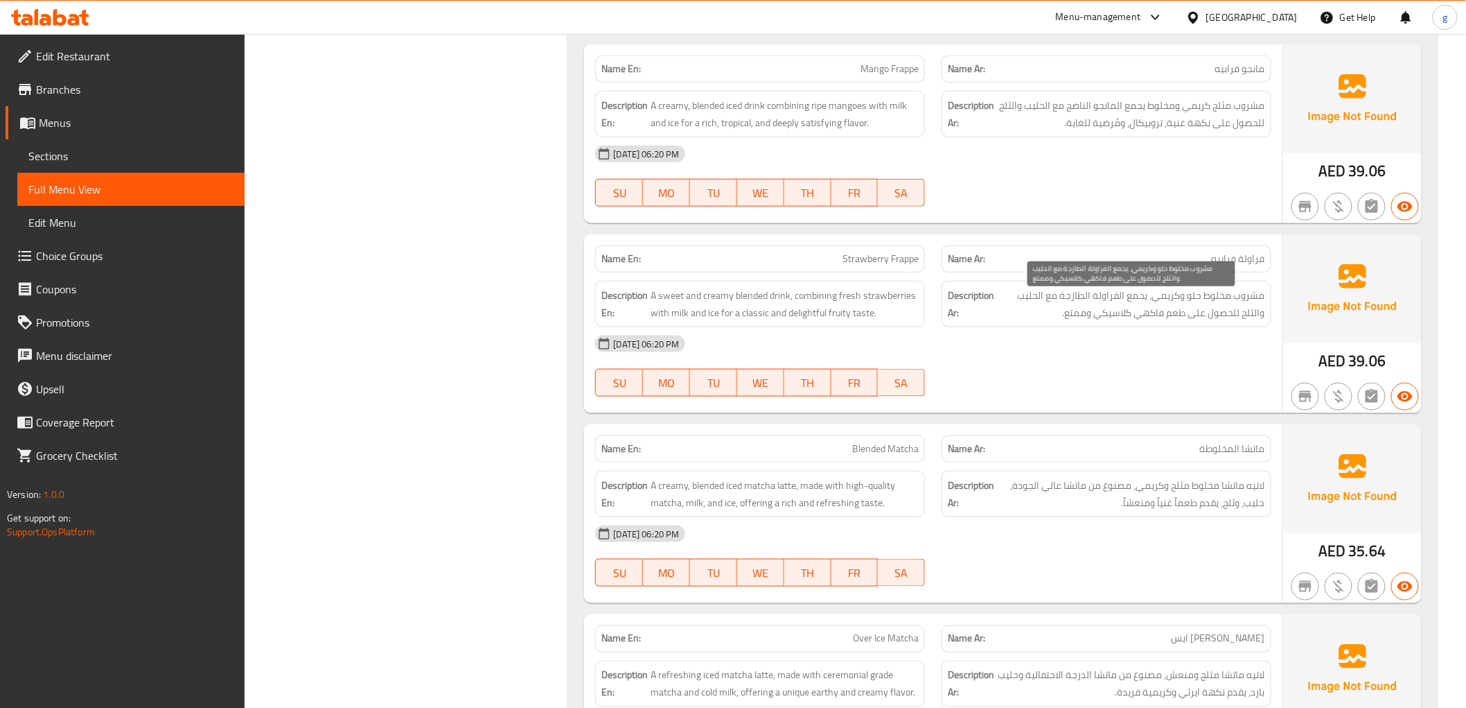
click at [1057, 316] on span "مشروب مخلوط حلو وكريمي، يجمع الفراولة الطازجة مع الحليب والثلج للحصول على طعم ف…" at bounding box center [1131, 304] width 268 height 34
click at [1066, 321] on span "مشروب مخلوط حلو وكريمي، يجمع الفراولة الطازجة مع الحليب والثلج للحصول على طعم ف…" at bounding box center [1131, 304] width 268 height 34
click at [1070, 321] on span "مشروب مخلوط حلو وكريمي، يجمع الفراولة الطازجة مع الحليب والثلج للحصول على طعم ف…" at bounding box center [1131, 304] width 268 height 34
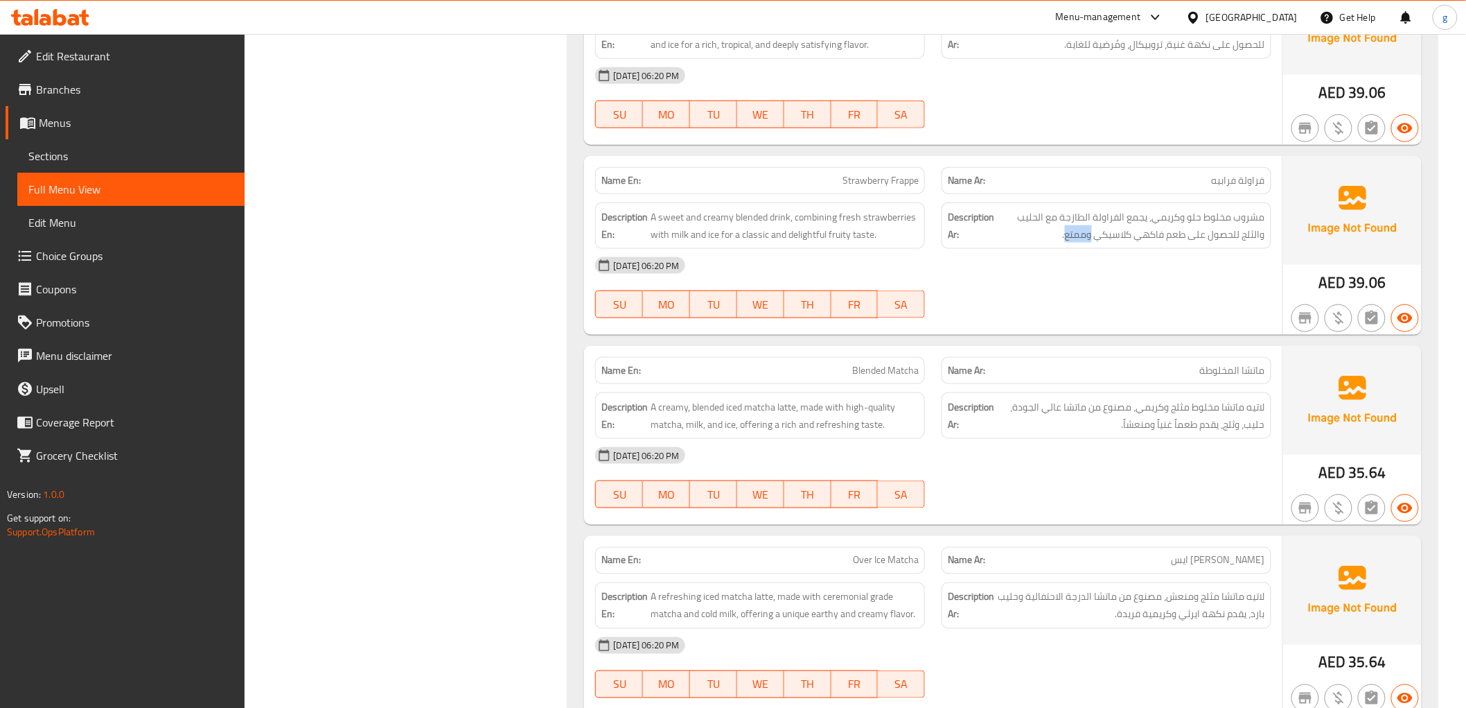
scroll to position [9394, 0]
click at [1193, 189] on p "Name Ar: فراولة فرابيه" at bounding box center [1106, 182] width 317 height 15
click at [836, 184] on div "Name En: Strawberry Frappe" at bounding box center [760, 181] width 330 height 27
click at [836, 184] on p "Name En: Strawberry Frappe" at bounding box center [760, 182] width 317 height 15
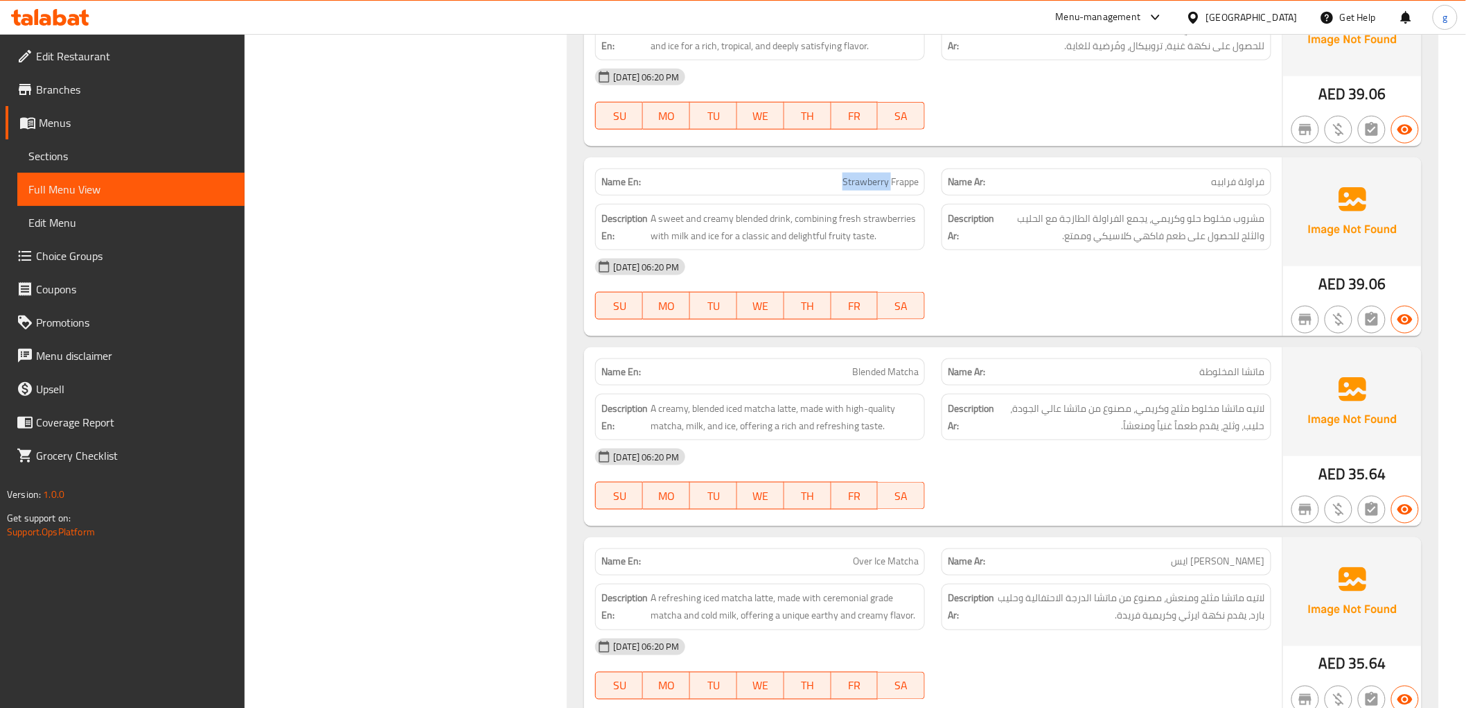
click at [836, 184] on p "Name En: Strawberry Frappe" at bounding box center [760, 182] width 317 height 15
click at [836, 185] on p "Name En: Strawberry Frappe" at bounding box center [760, 182] width 317 height 15
drag, startPoint x: 836, startPoint y: 185, endPoint x: 884, endPoint y: 192, distance: 49.0
click at [884, 189] on span "Strawberry Frappe" at bounding box center [881, 182] width 76 height 15
click at [856, 189] on span "Strawberry Frappe" at bounding box center [881, 182] width 76 height 15
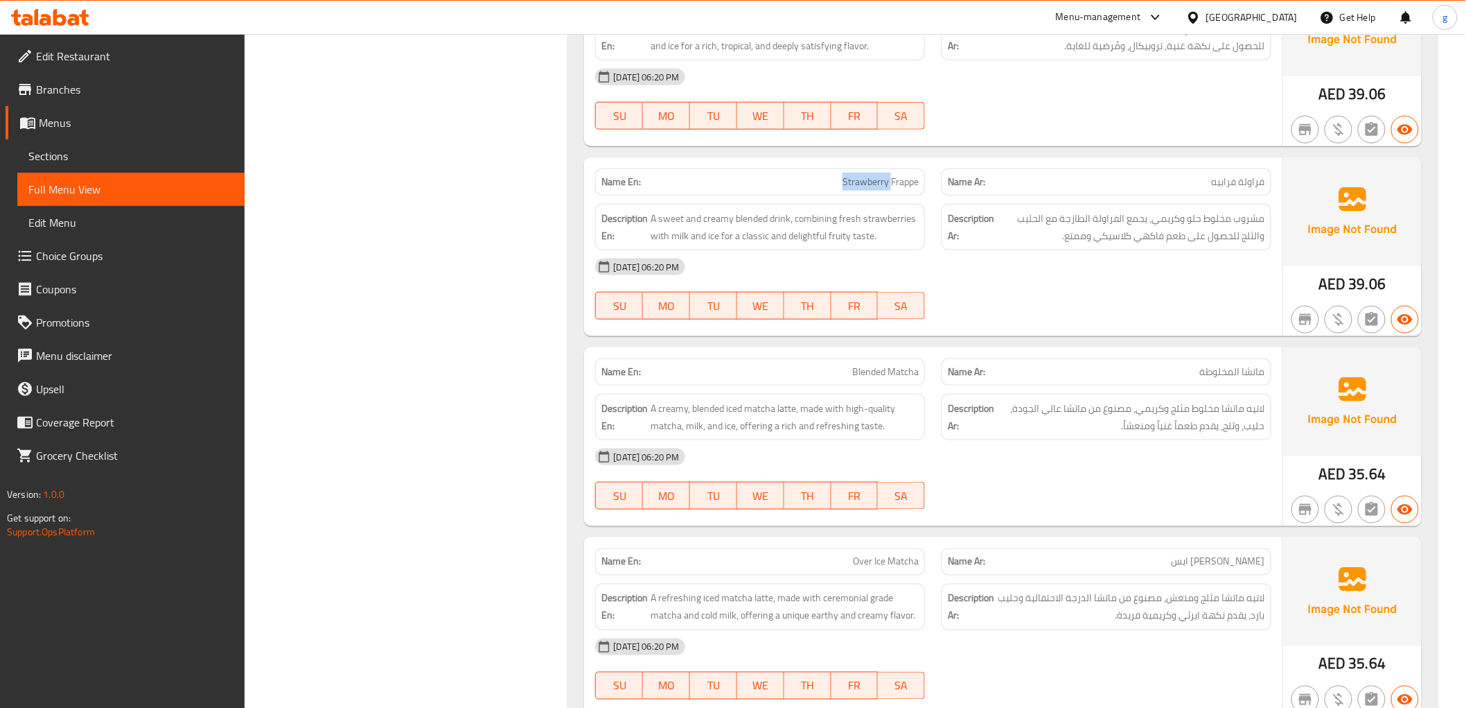
click at [856, 189] on span "Strawberry Frappe" at bounding box center [881, 182] width 76 height 15
drag, startPoint x: 856, startPoint y: 193, endPoint x: 841, endPoint y: 190, distance: 15.5
click at [841, 189] on p "Name En: Strawberry Frappe" at bounding box center [760, 182] width 317 height 15
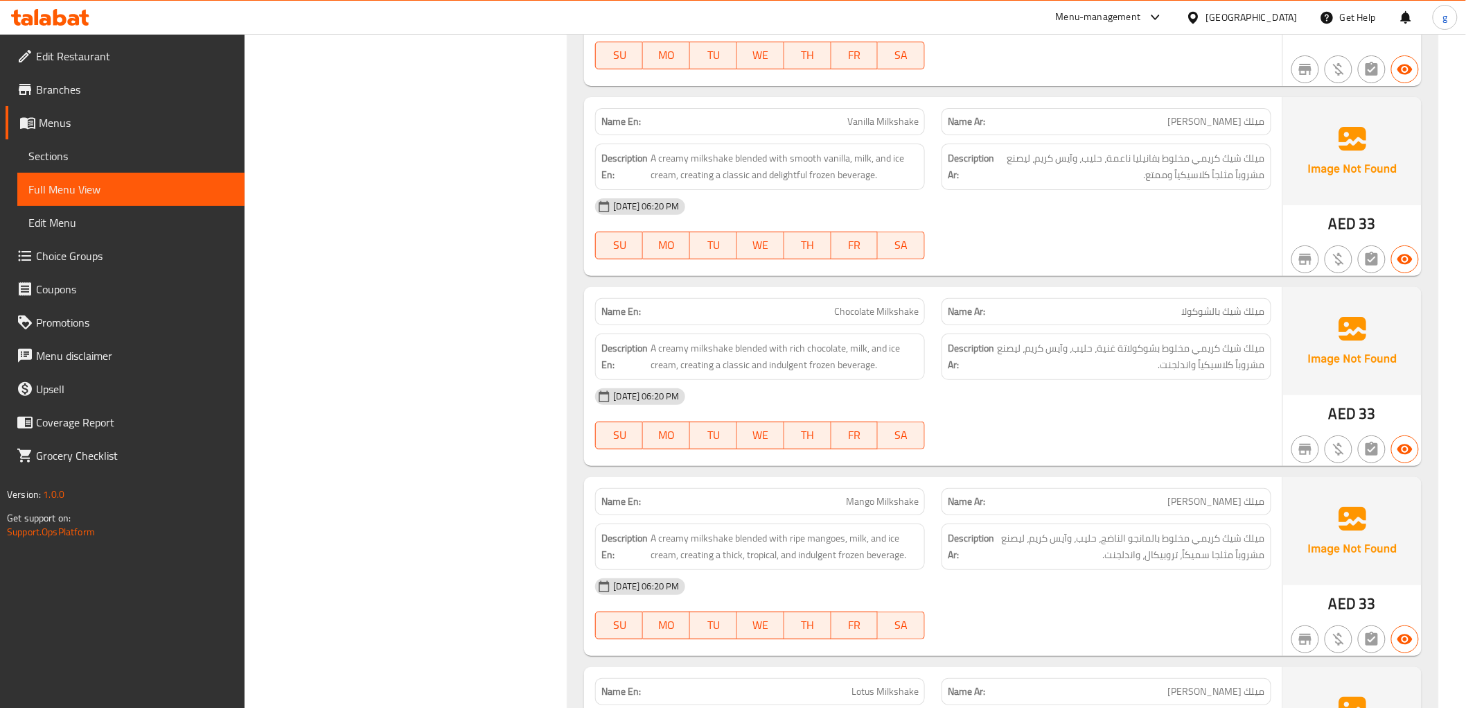
scroll to position [11242, 0]
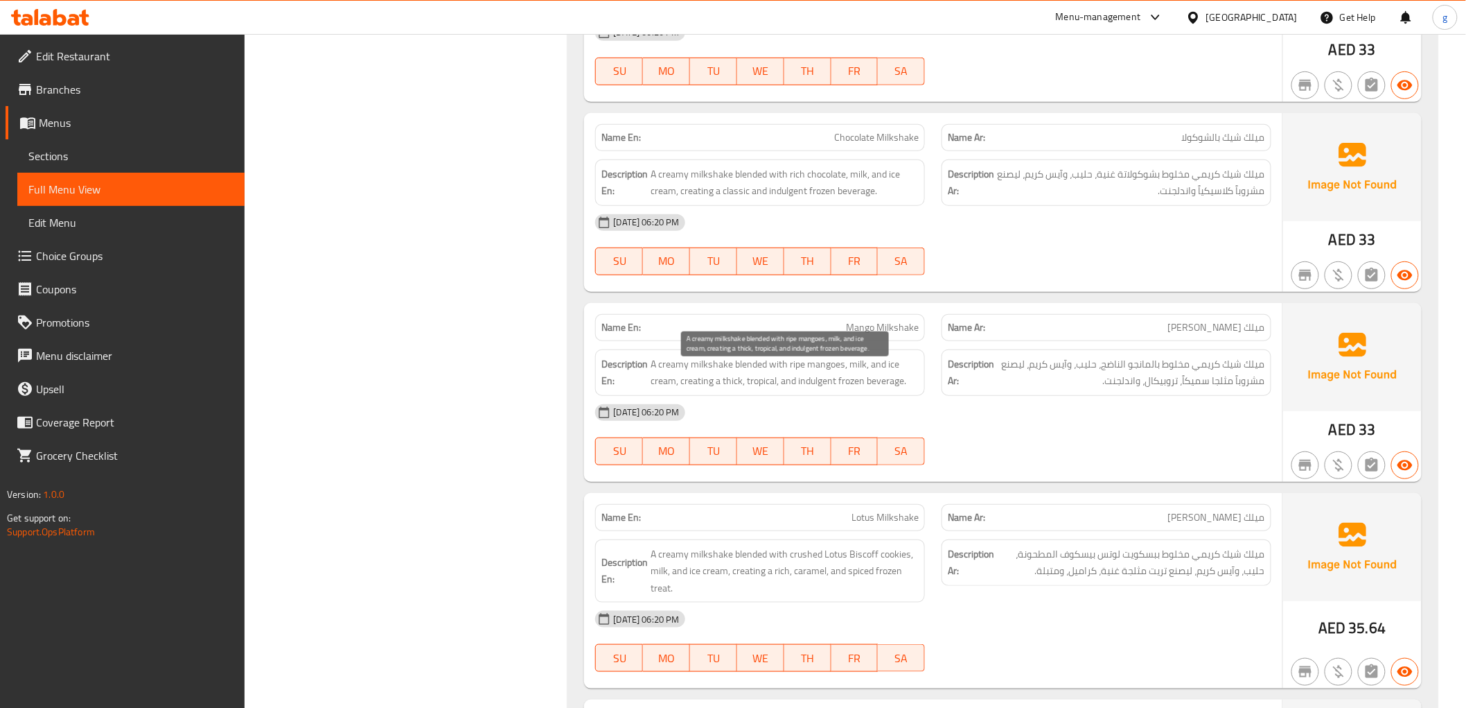
click at [816, 389] on span "A creamy milkshake blended with ripe mangoes, milk, and ice cream, creating a t…" at bounding box center [785, 373] width 268 height 34
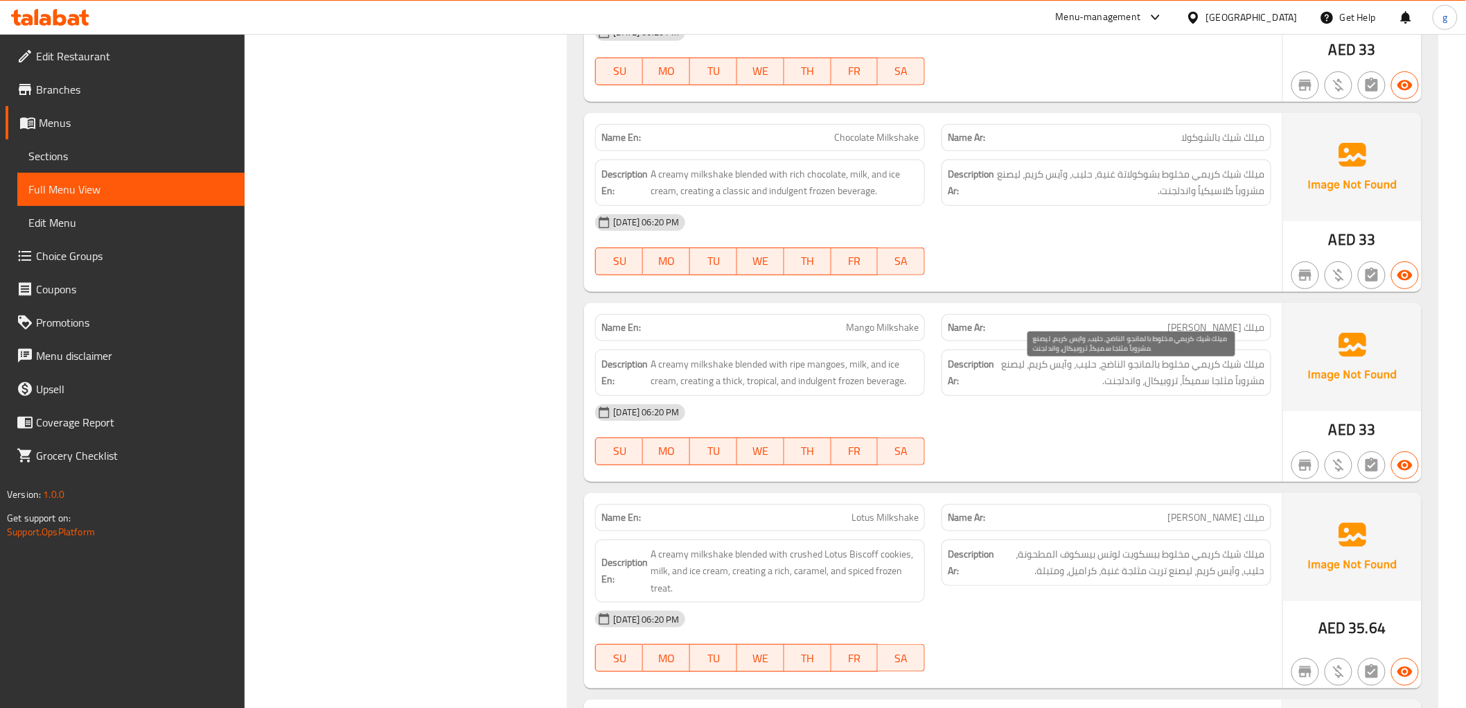
click at [1120, 387] on span "ميلك شيك كريمي مخلوط بالمانجو الناضج، حليب، وآيس كريم، ليصنع مشروباً مثلجا سميك…" at bounding box center [1131, 373] width 268 height 34
click at [1127, 389] on span "ميلك شيك كريمي مخلوط بالمانجو الناضج، حليب، وآيس كريم، ليصنع مشروباً مثلجا سميك…" at bounding box center [1131, 373] width 268 height 34
click at [837, 396] on div "Description En: A creamy milkshake blended with ripe mangoes, milk, and ice cre…" at bounding box center [760, 372] width 330 height 46
click at [861, 353] on div "Description En: A creamy milkshake blended with ripe mangoes, milk, and ice cre…" at bounding box center [760, 372] width 346 height 63
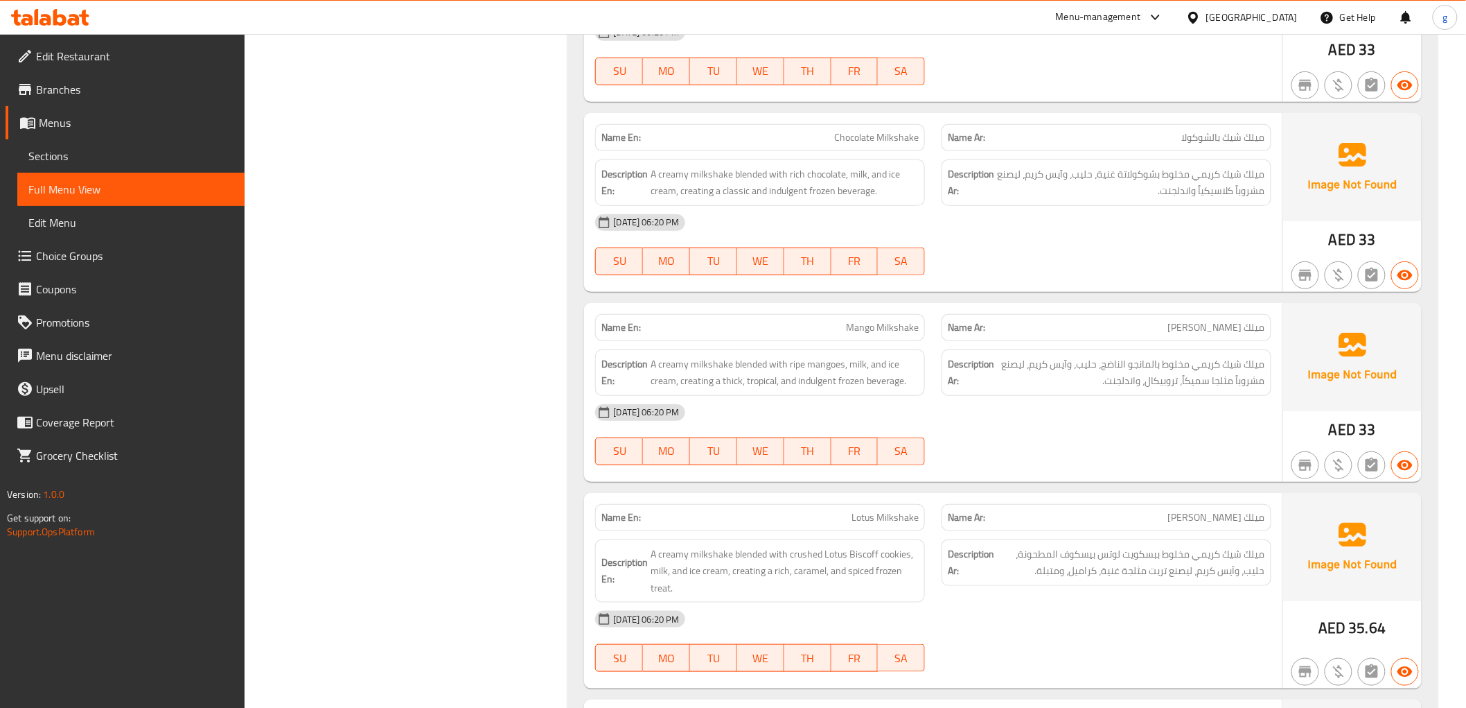
click at [862, 335] on span "Mango Milkshake" at bounding box center [882, 327] width 73 height 15
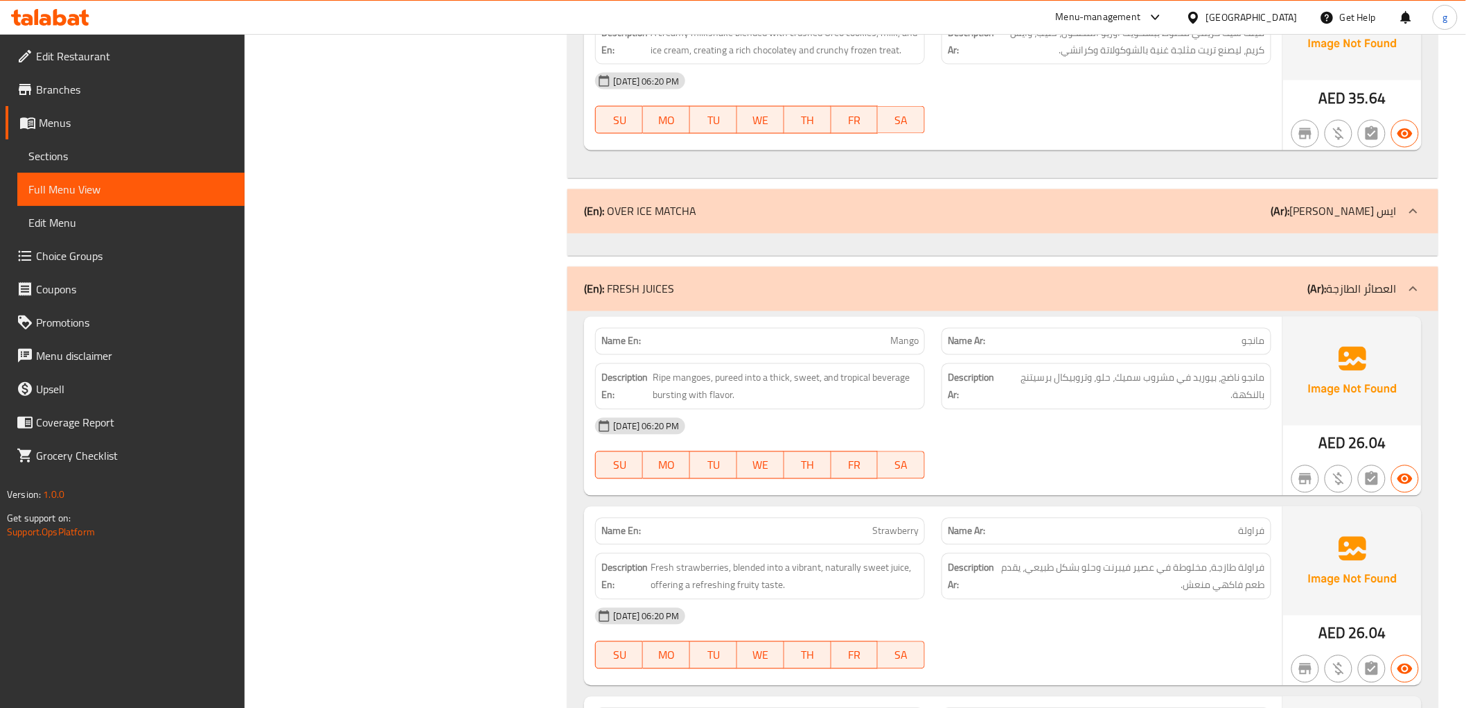
scroll to position [11858, 0]
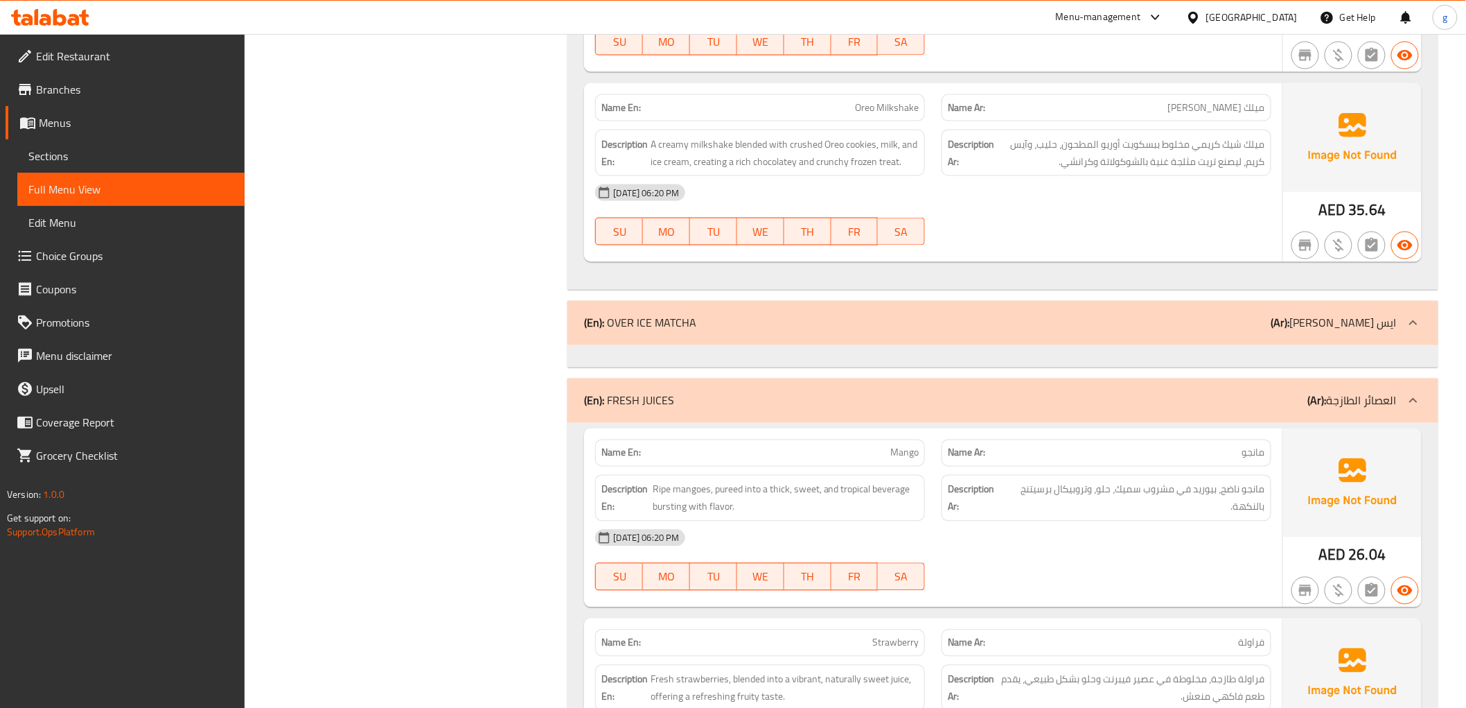
click at [1374, 331] on p "(Ar): [PERSON_NAME] ايس" at bounding box center [1334, 323] width 125 height 17
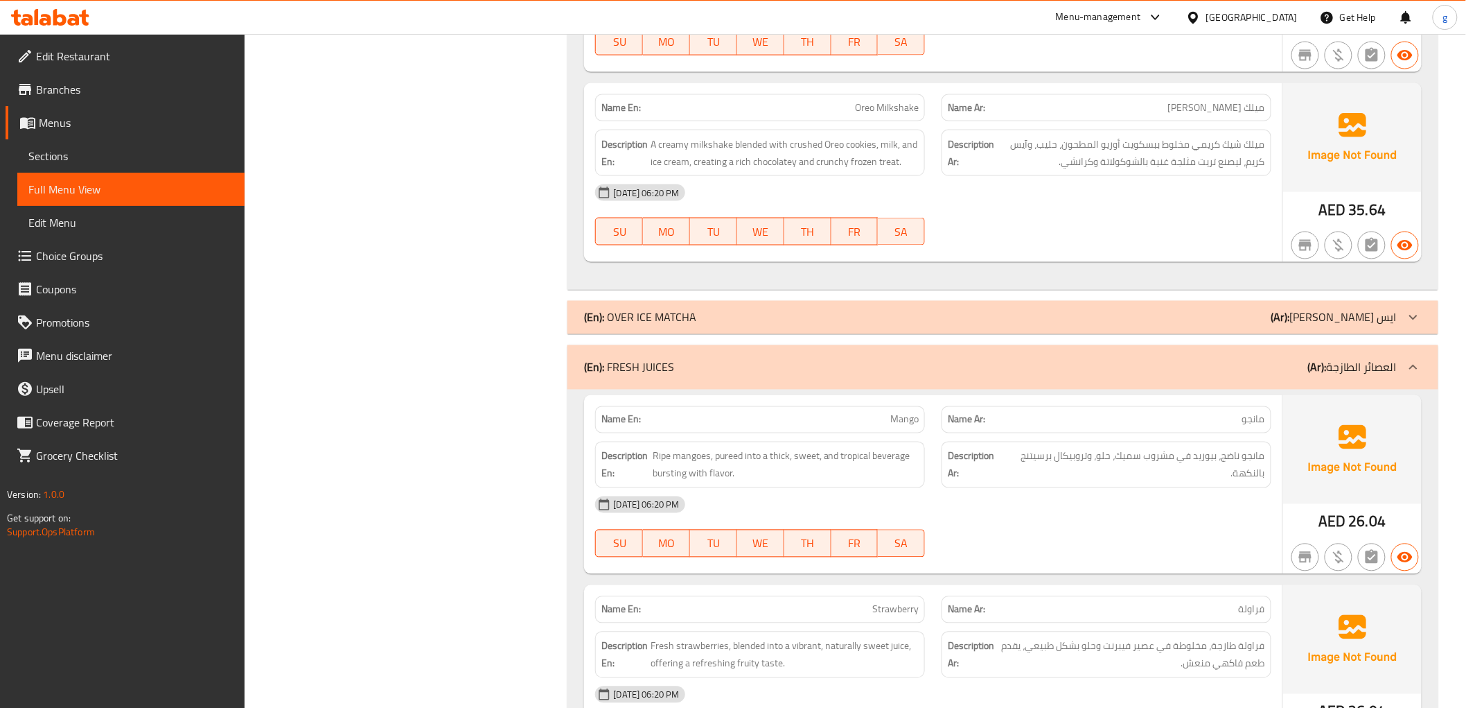
click at [1374, 326] on p "(Ar): [PERSON_NAME] ايس" at bounding box center [1334, 317] width 125 height 17
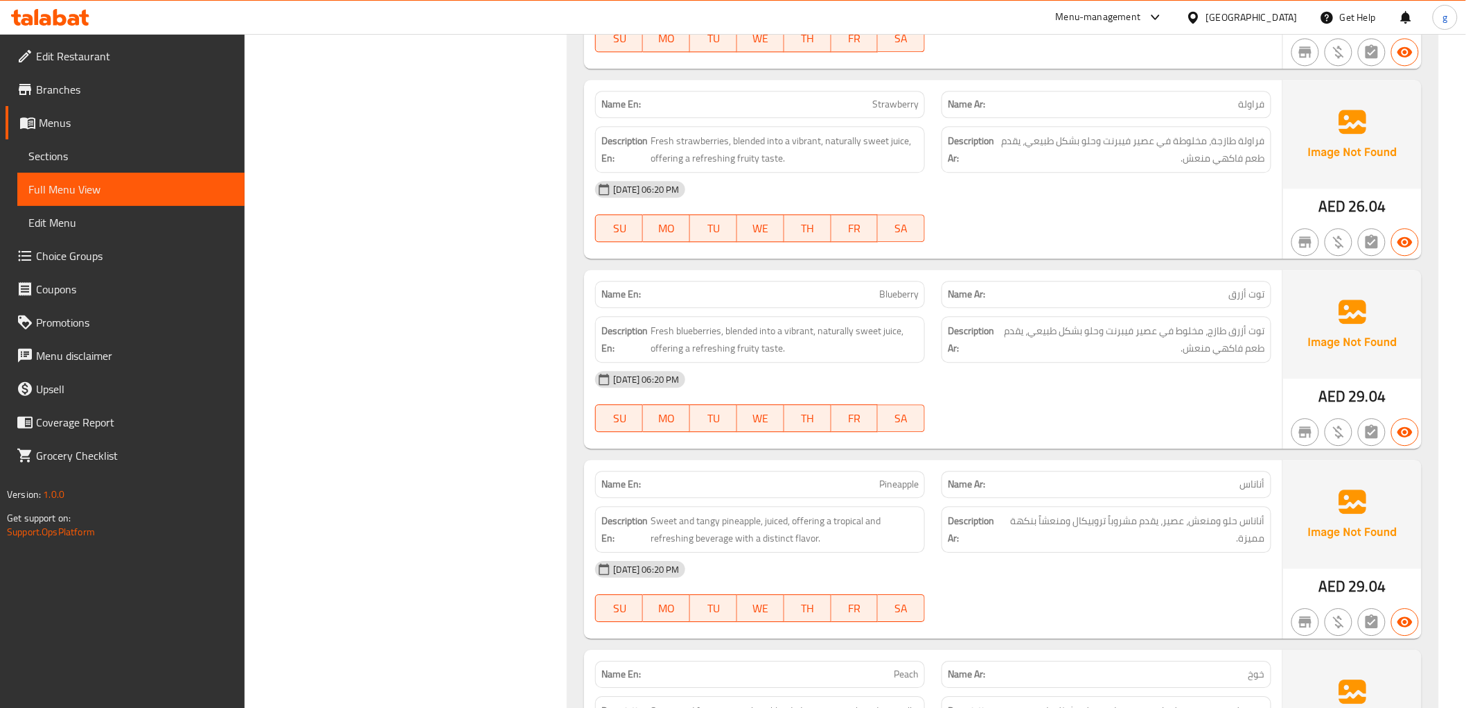
scroll to position [12628, 0]
